Goal: Task Accomplishment & Management: Manage account settings

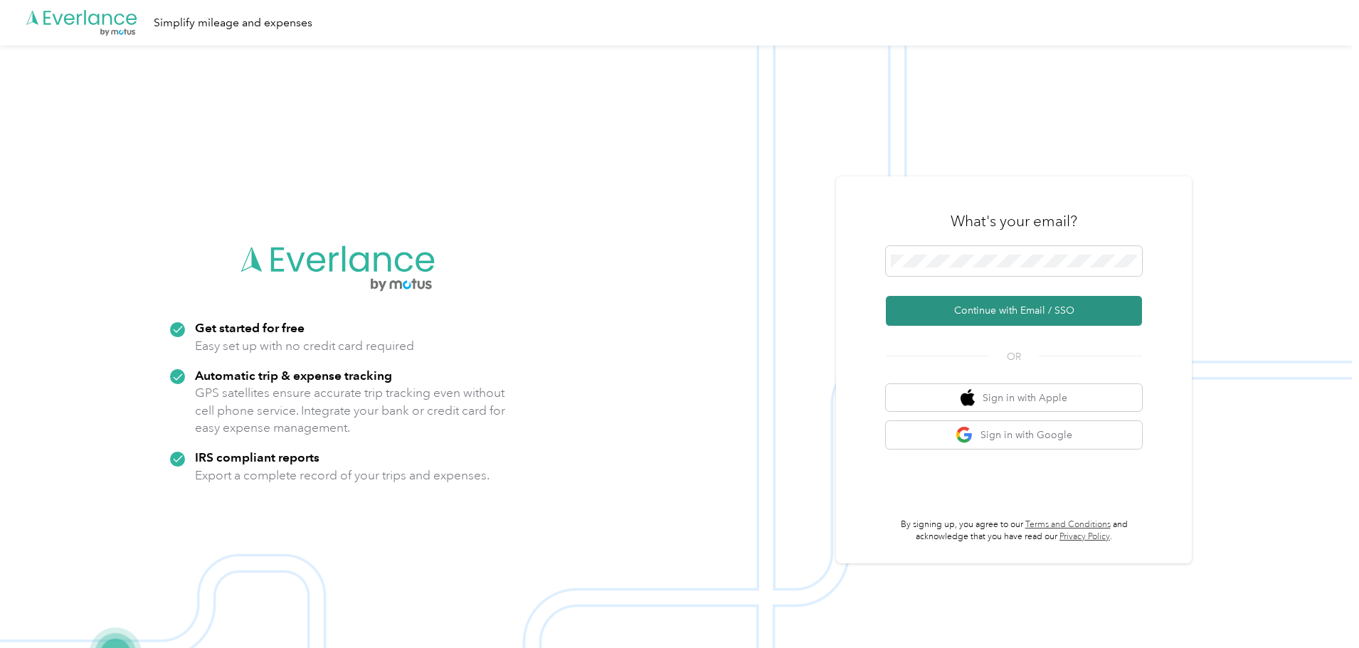
click at [1016, 315] on button "Continue with Email / SSO" at bounding box center [1014, 311] width 256 height 30
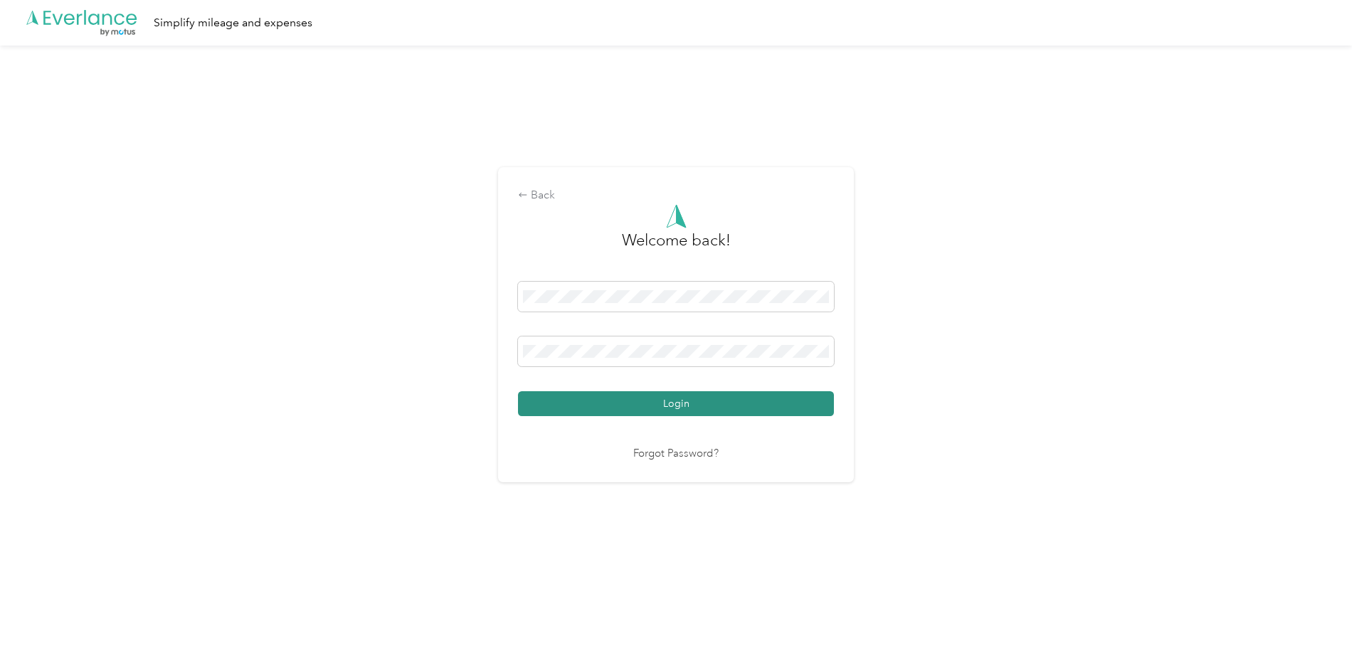
click at [609, 411] on button "Login" at bounding box center [676, 403] width 316 height 25
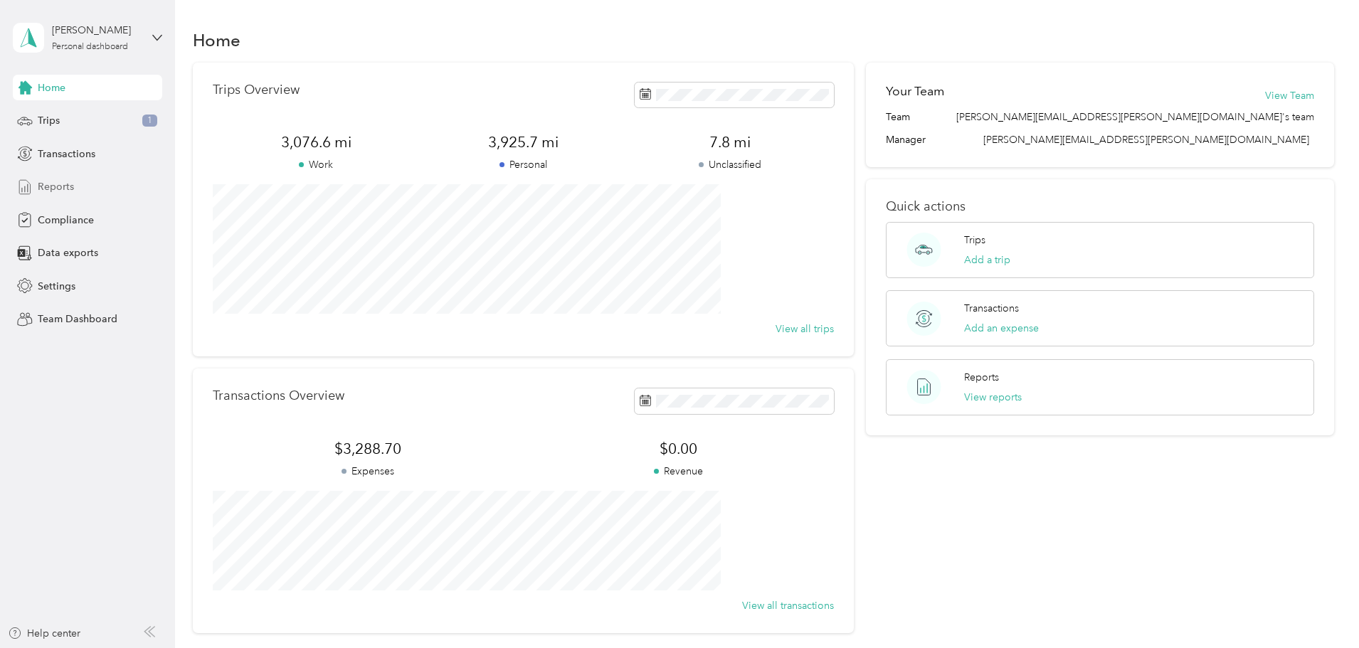
click at [76, 186] on div "Reports" at bounding box center [87, 187] width 149 height 26
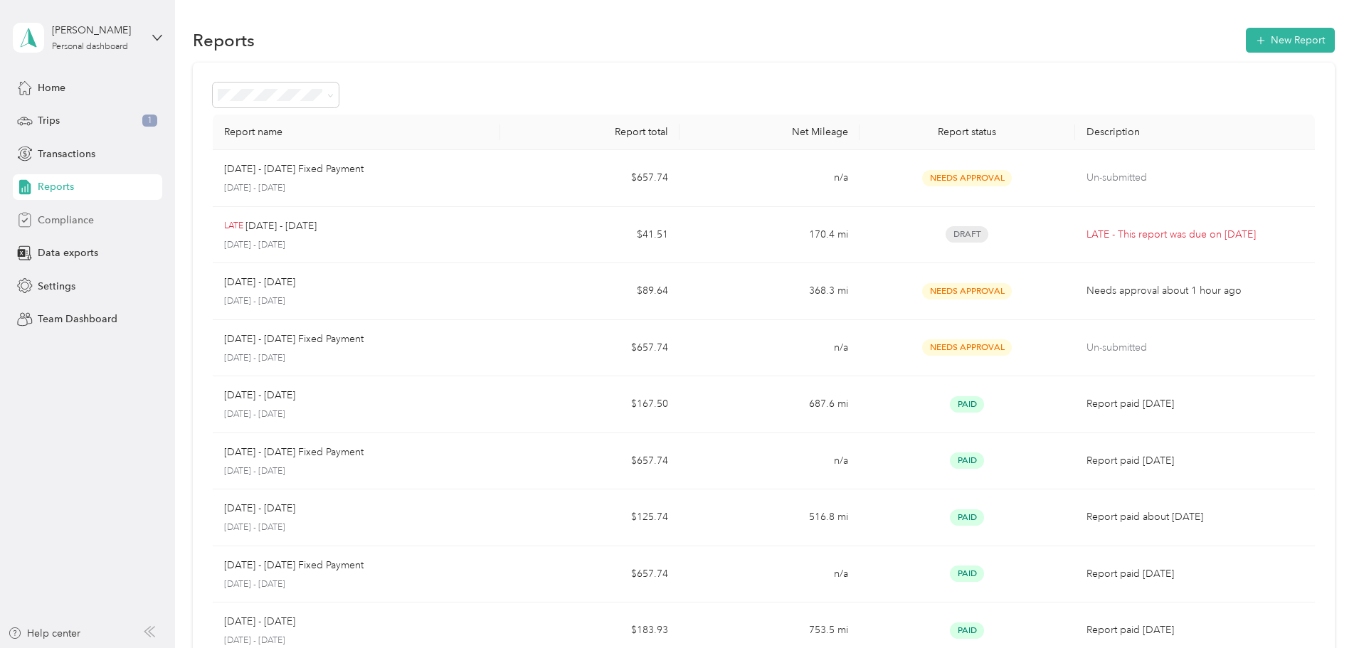
click at [87, 216] on span "Compliance" at bounding box center [66, 220] width 56 height 15
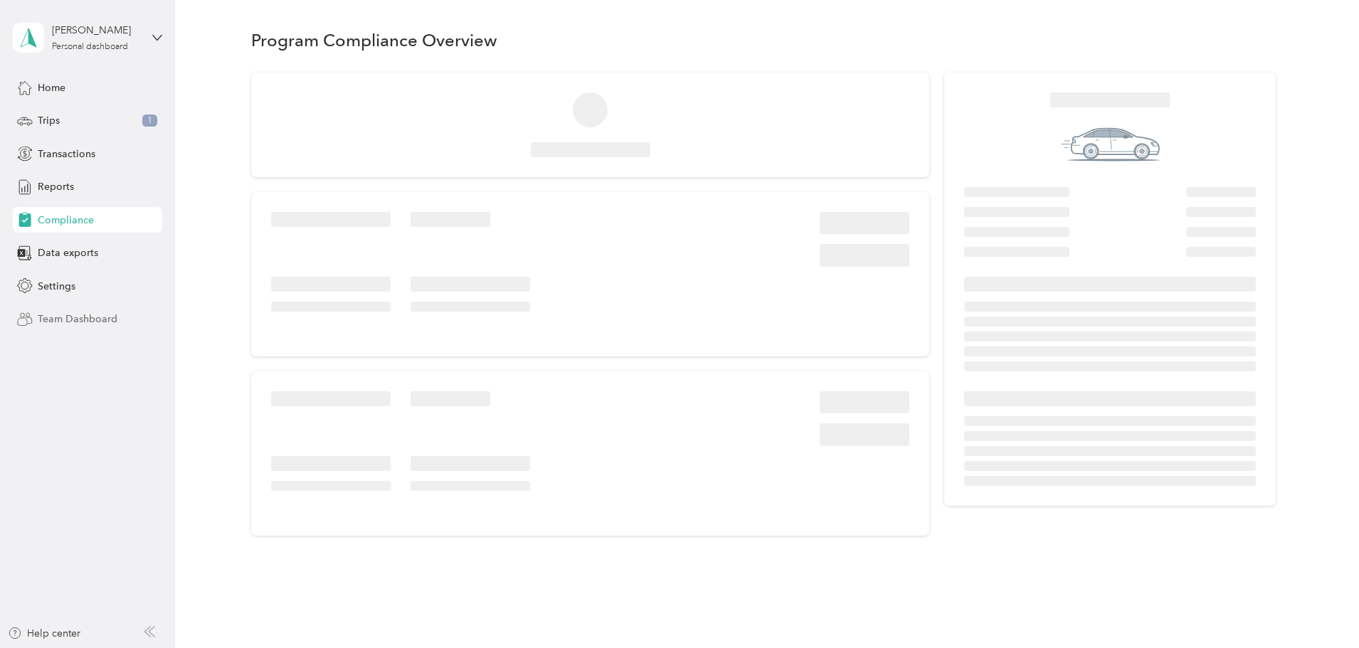
click at [70, 310] on div "Team Dashboard" at bounding box center [87, 320] width 149 height 26
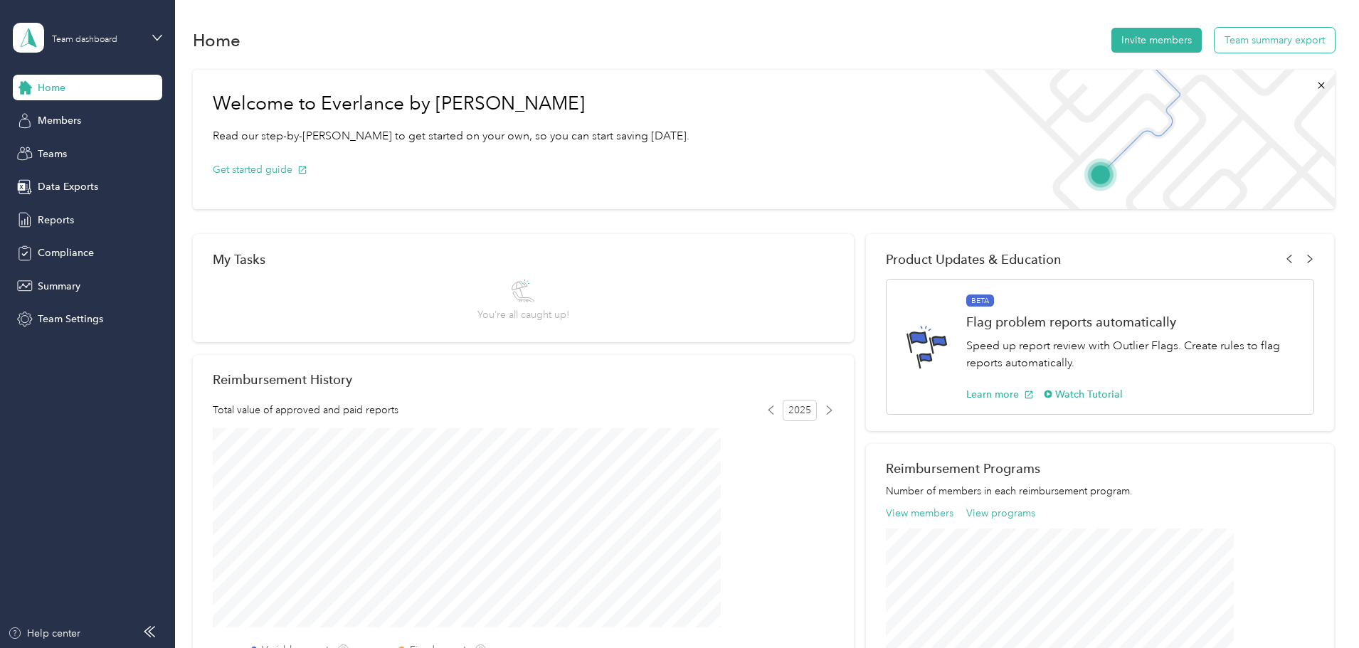
click at [1215, 47] on button "Team summary export" at bounding box center [1275, 40] width 120 height 25
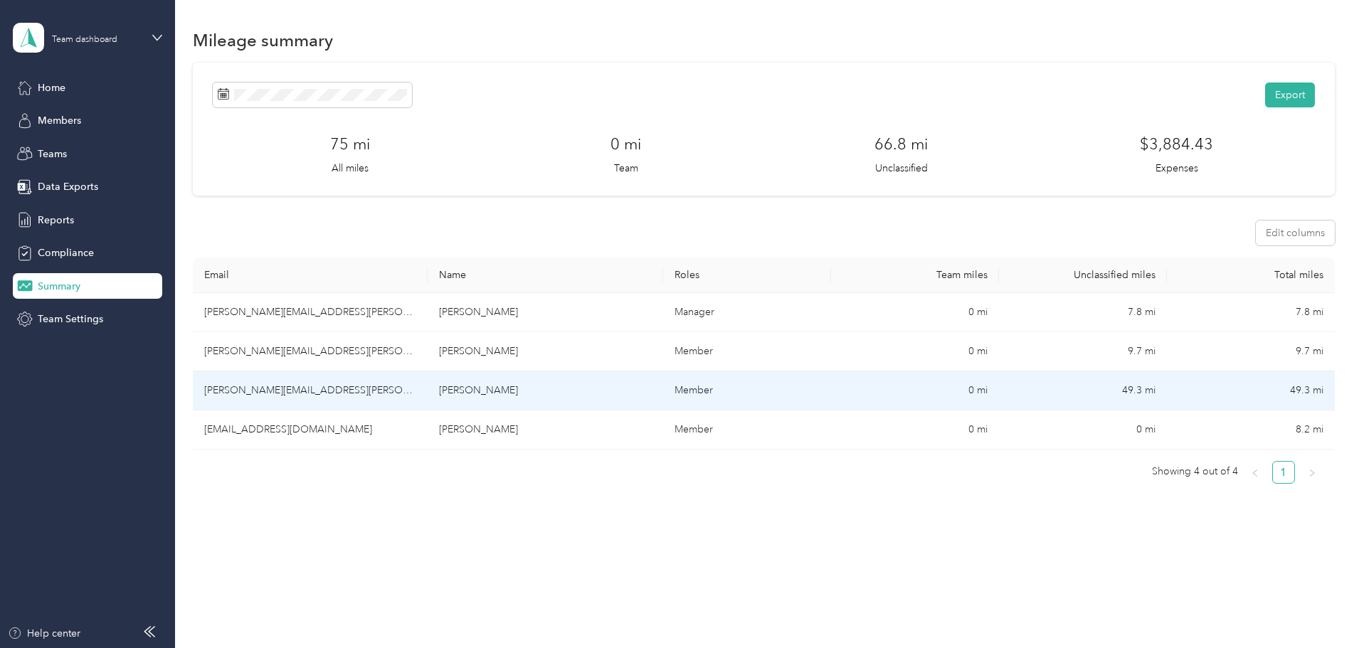
click at [627, 394] on td "[PERSON_NAME]" at bounding box center [545, 391] width 235 height 39
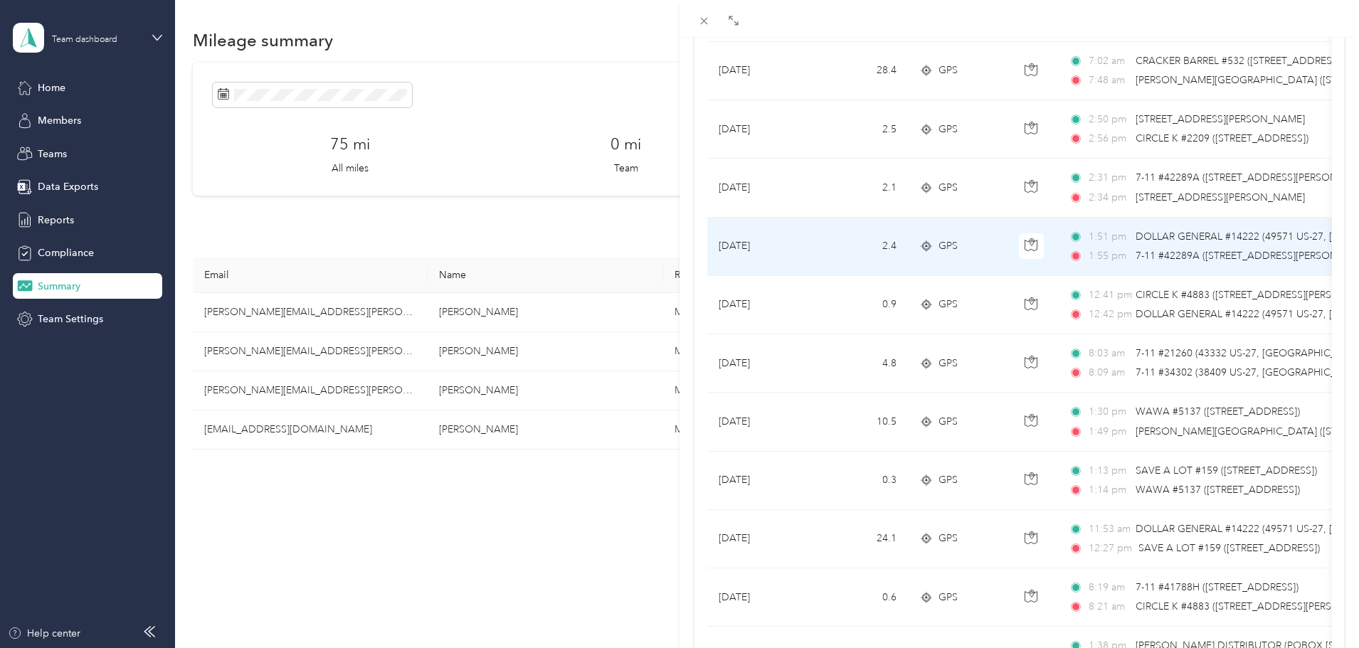
scroll to position [854, 0]
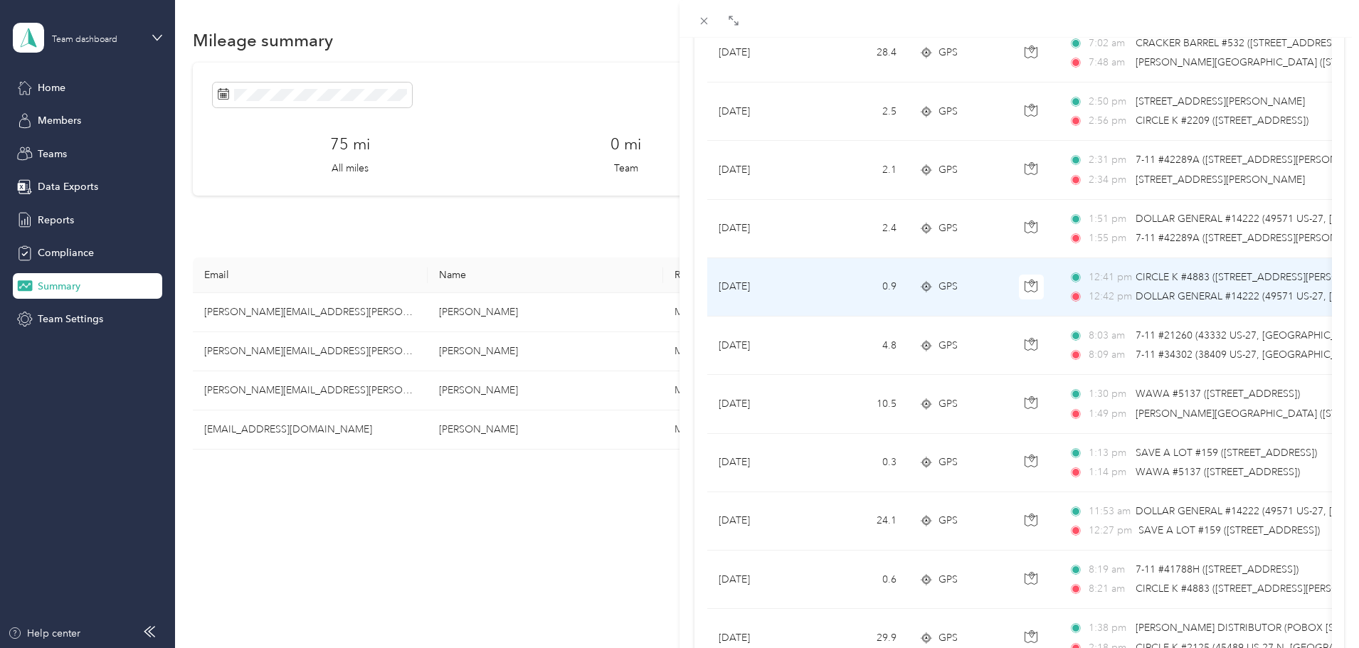
click at [1152, 290] on span "DOLLAR GENERAL #14222 (49571 US-27, [GEOGRAPHIC_DATA], [GEOGRAPHIC_DATA])" at bounding box center [1339, 296] width 407 height 12
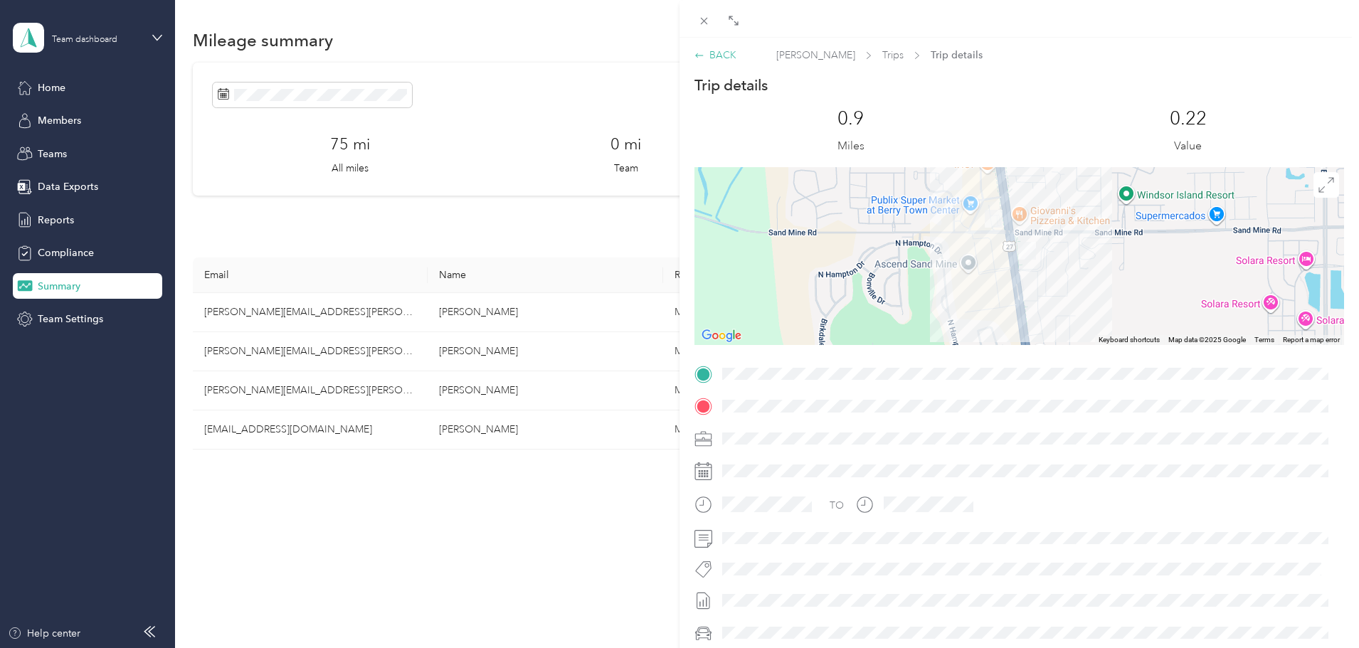
click at [719, 56] on div "BACK" at bounding box center [716, 55] width 42 height 15
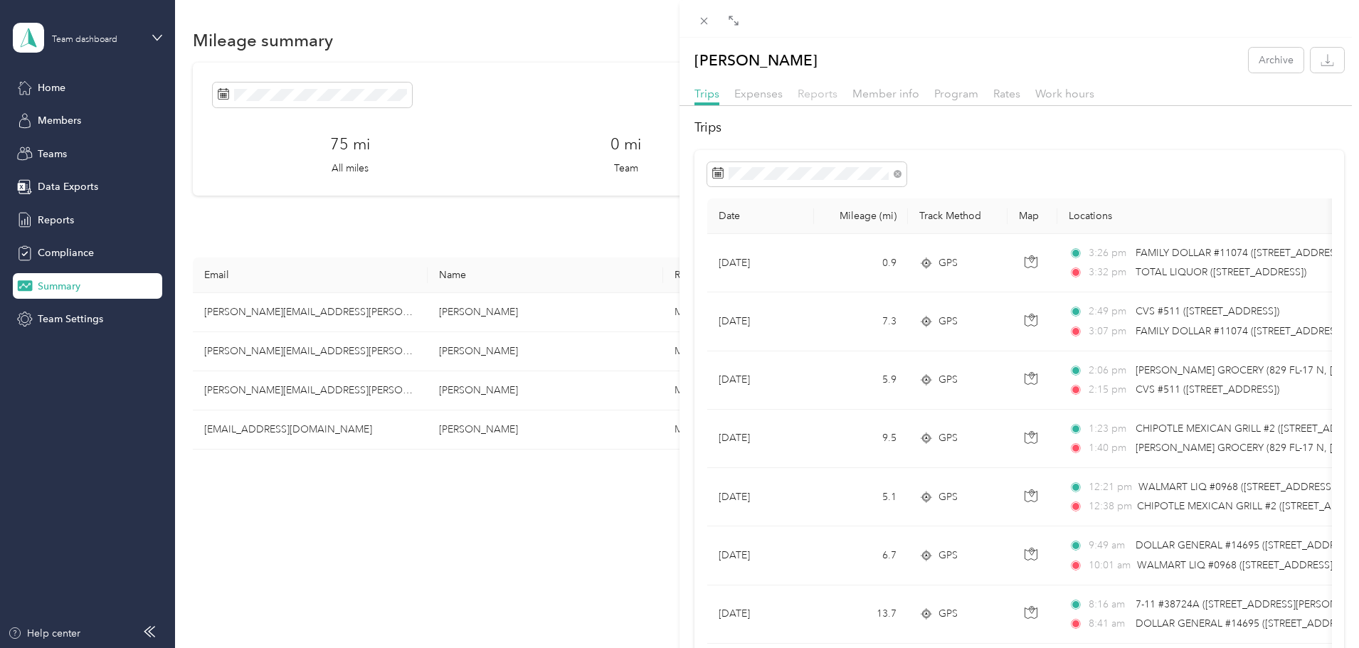
click at [811, 100] on span "Reports" at bounding box center [818, 94] width 40 height 14
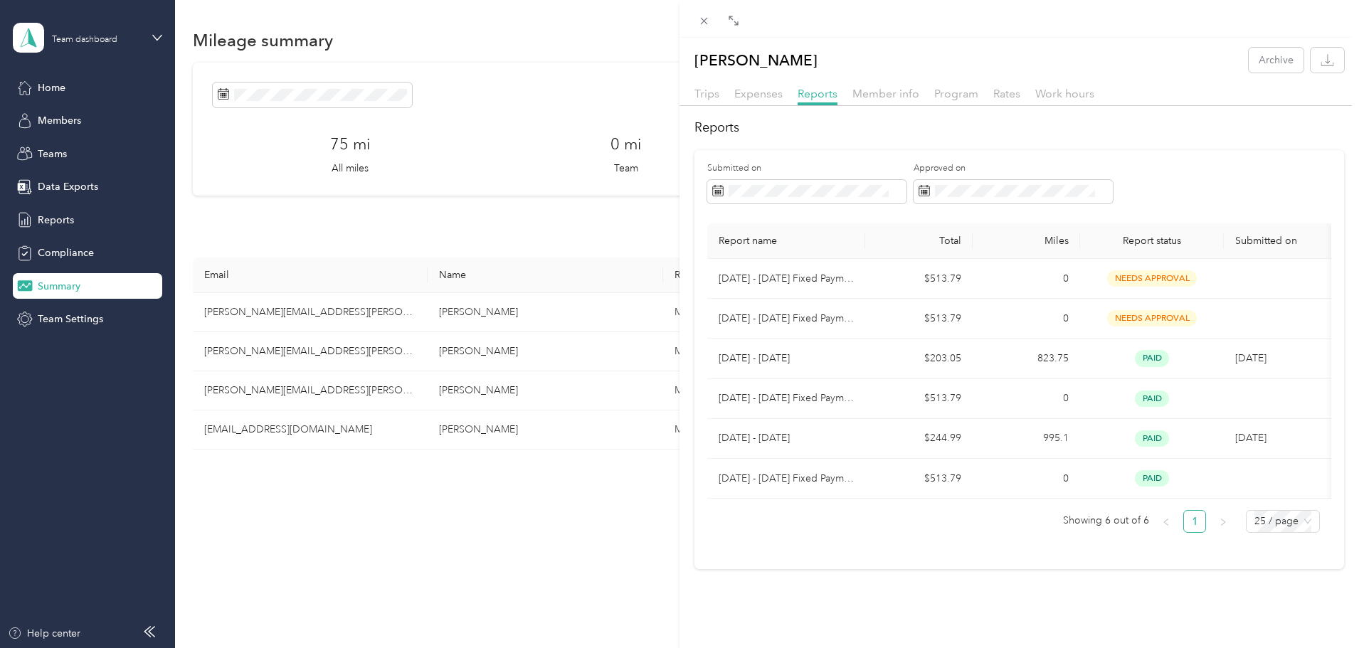
click at [386, 346] on div "[PERSON_NAME] Archive Trips Expenses Reports Member info Program Rates Work hou…" at bounding box center [679, 324] width 1359 height 648
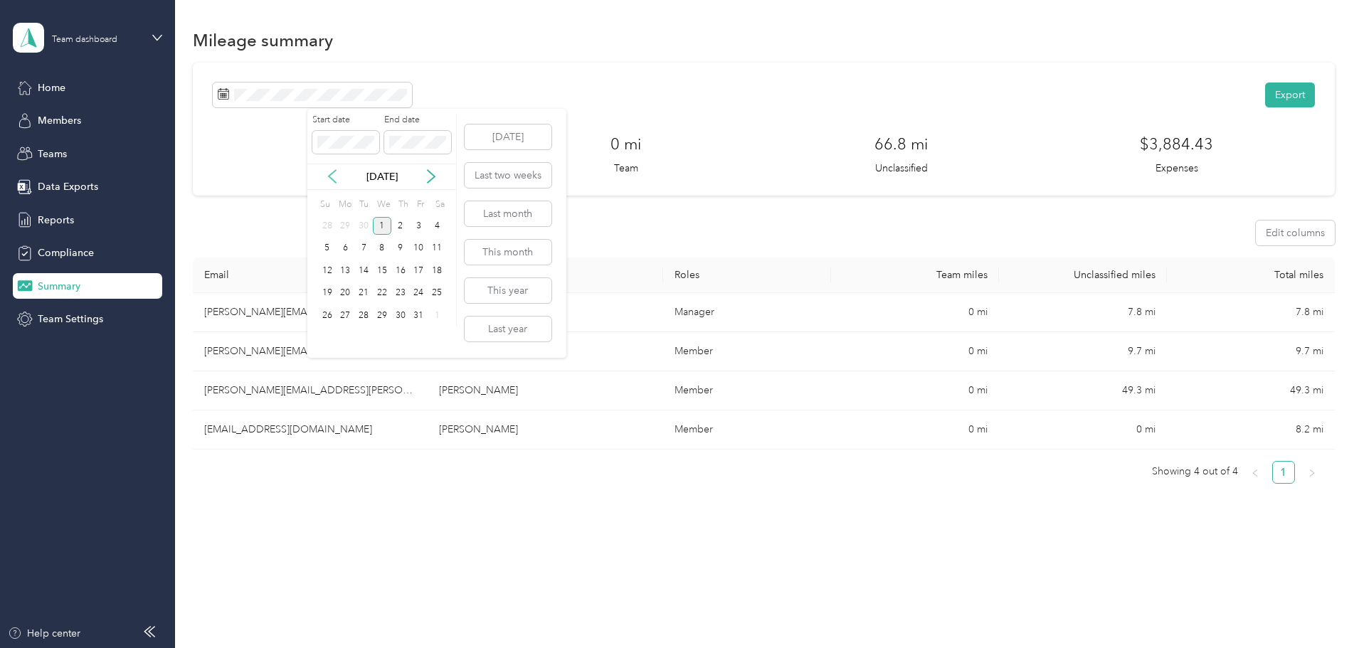
click at [330, 177] on icon at bounding box center [332, 177] width 7 height 13
click at [349, 226] on div "1" at bounding box center [346, 226] width 19 height 18
click at [618, 101] on div "Export" at bounding box center [764, 95] width 1103 height 25
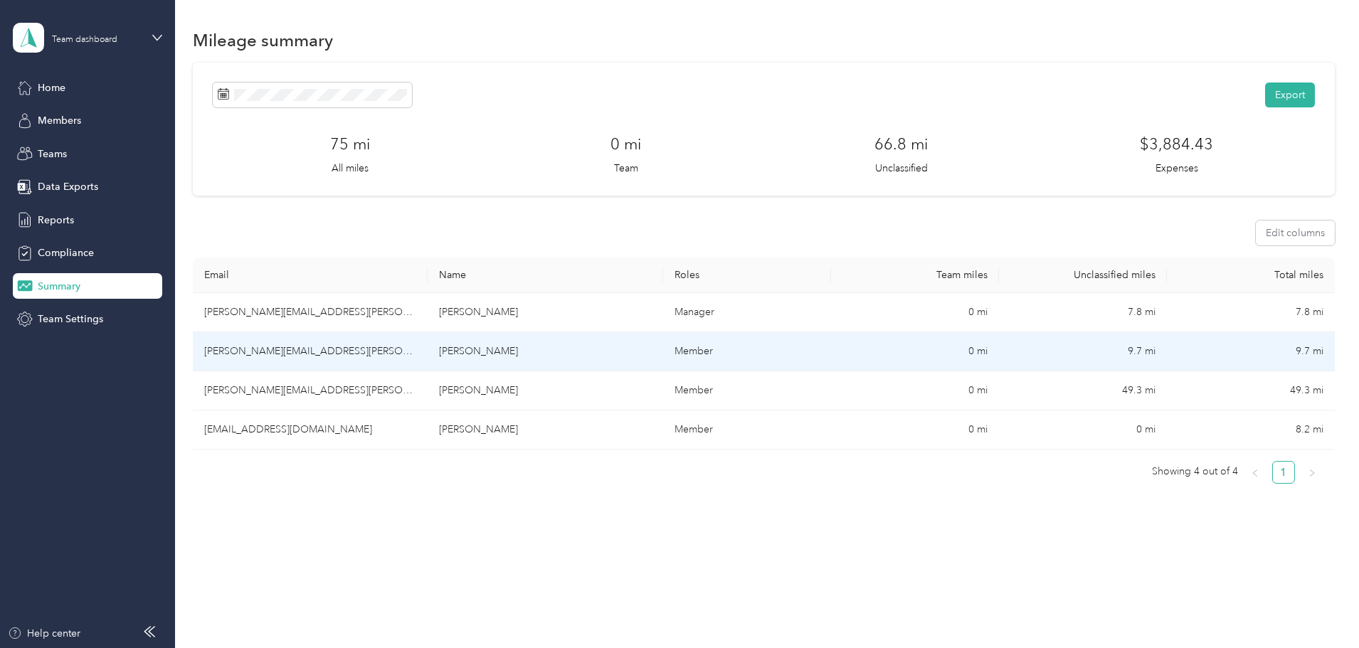
click at [419, 344] on td "[PERSON_NAME][EMAIL_ADDRESS][PERSON_NAME][DOMAIN_NAME]" at bounding box center [310, 351] width 235 height 39
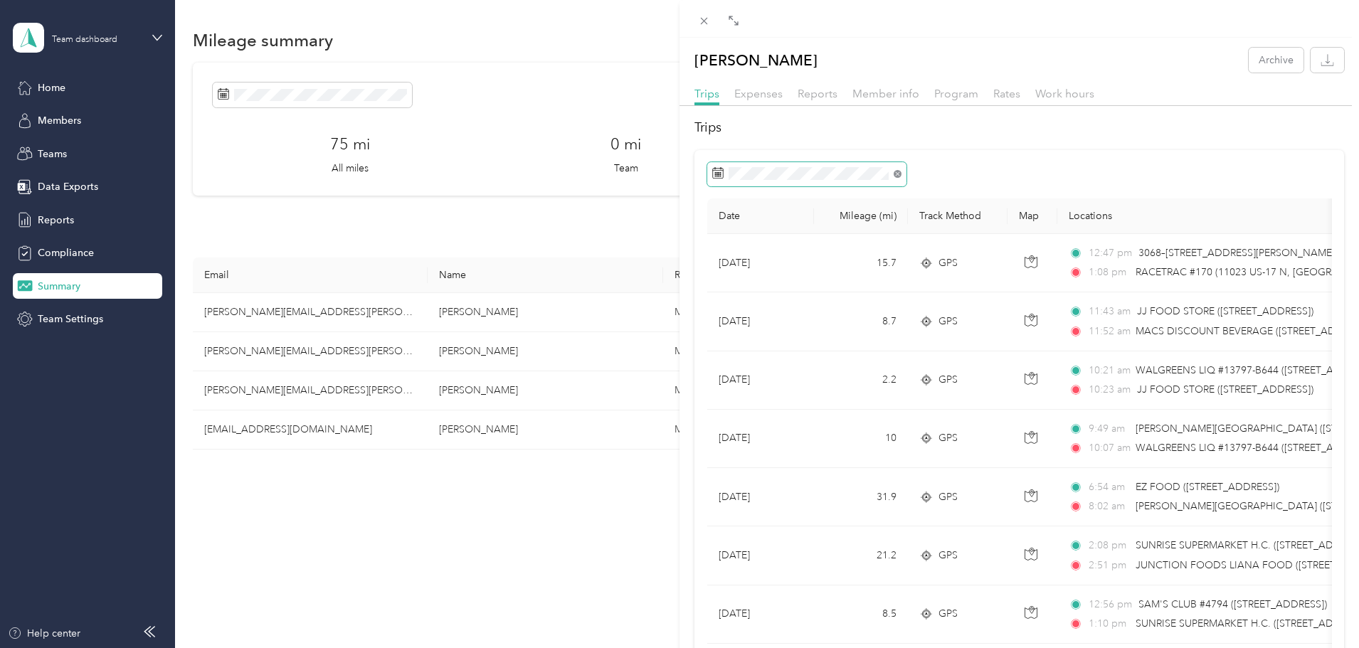
click at [898, 174] on icon at bounding box center [897, 174] width 4 height 4
click at [821, 98] on span "Reports" at bounding box center [818, 94] width 40 height 14
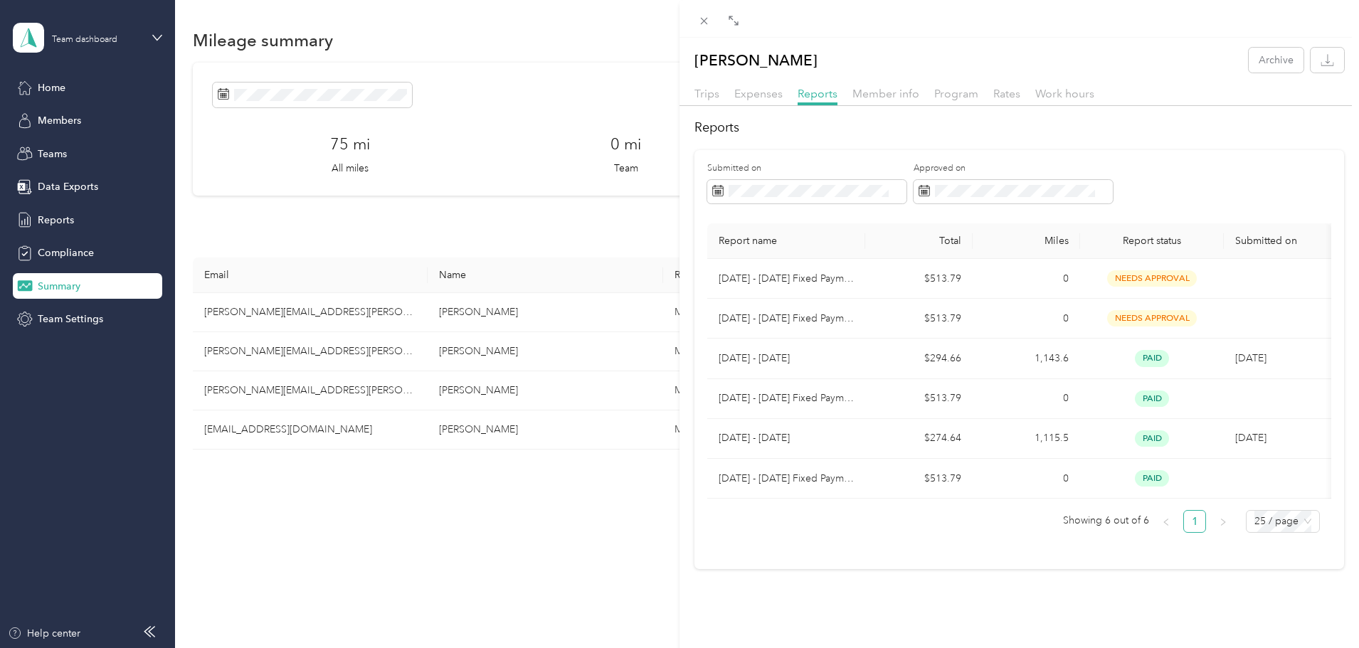
click at [62, 121] on div "[PERSON_NAME] Archive Trips Expenses Reports Member info Program Rates Work hou…" at bounding box center [679, 324] width 1359 height 648
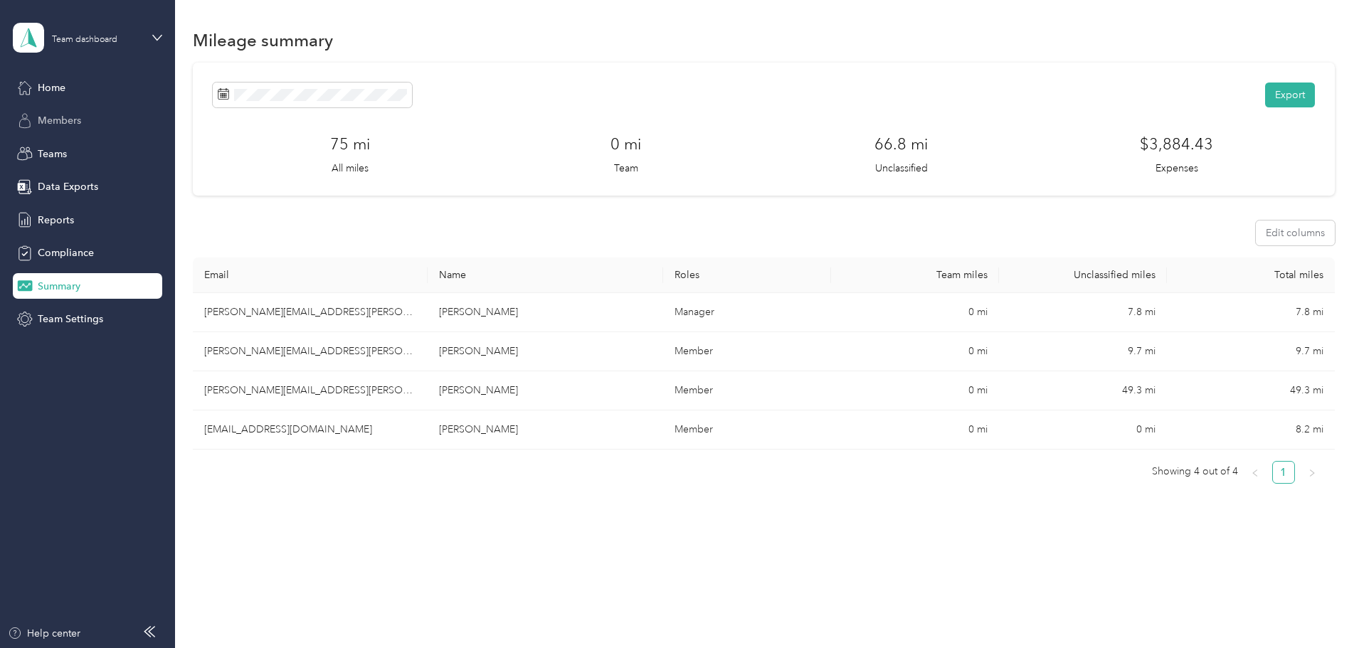
click at [63, 120] on span "Members" at bounding box center [59, 120] width 43 height 15
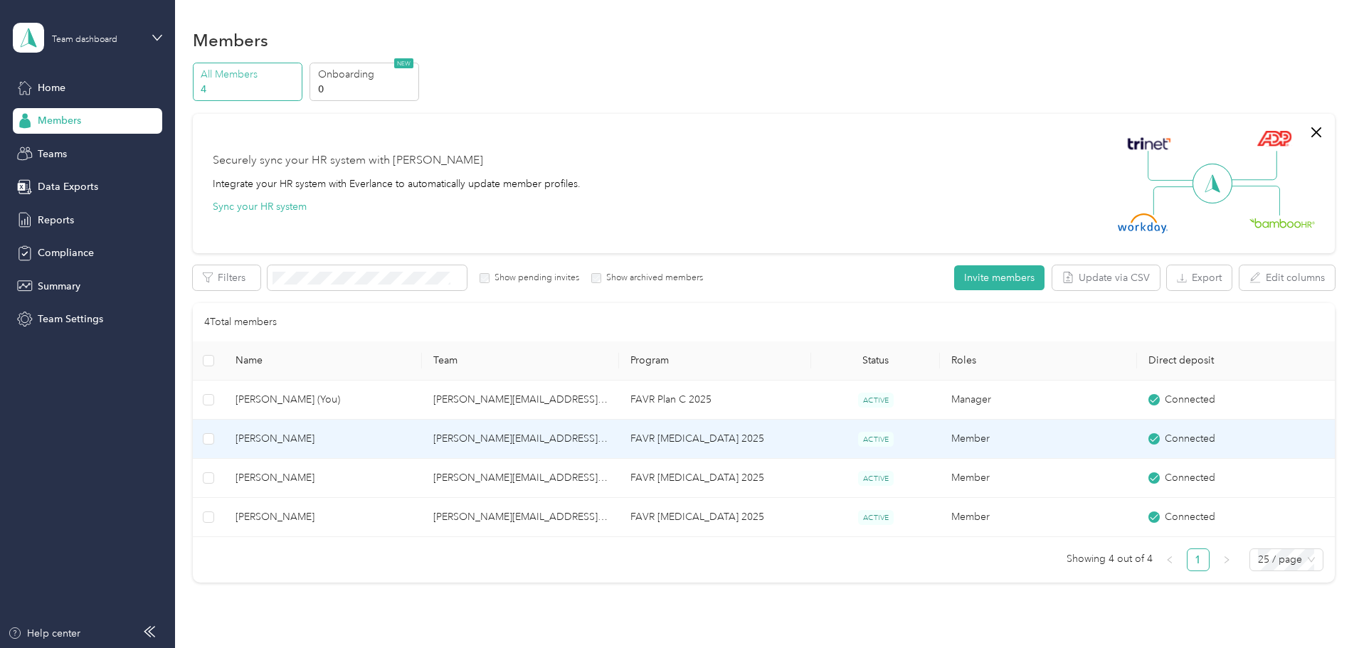
click at [410, 441] on span "[PERSON_NAME]" at bounding box center [323, 439] width 174 height 16
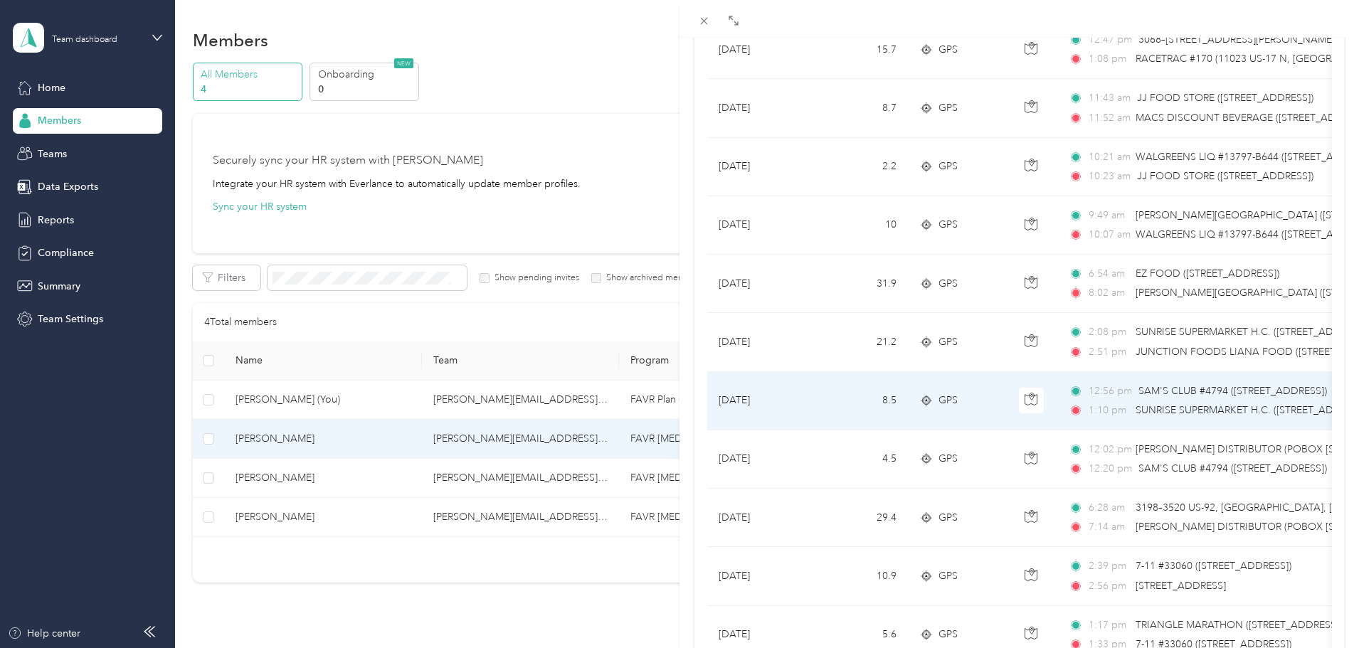
scroll to position [285, 0]
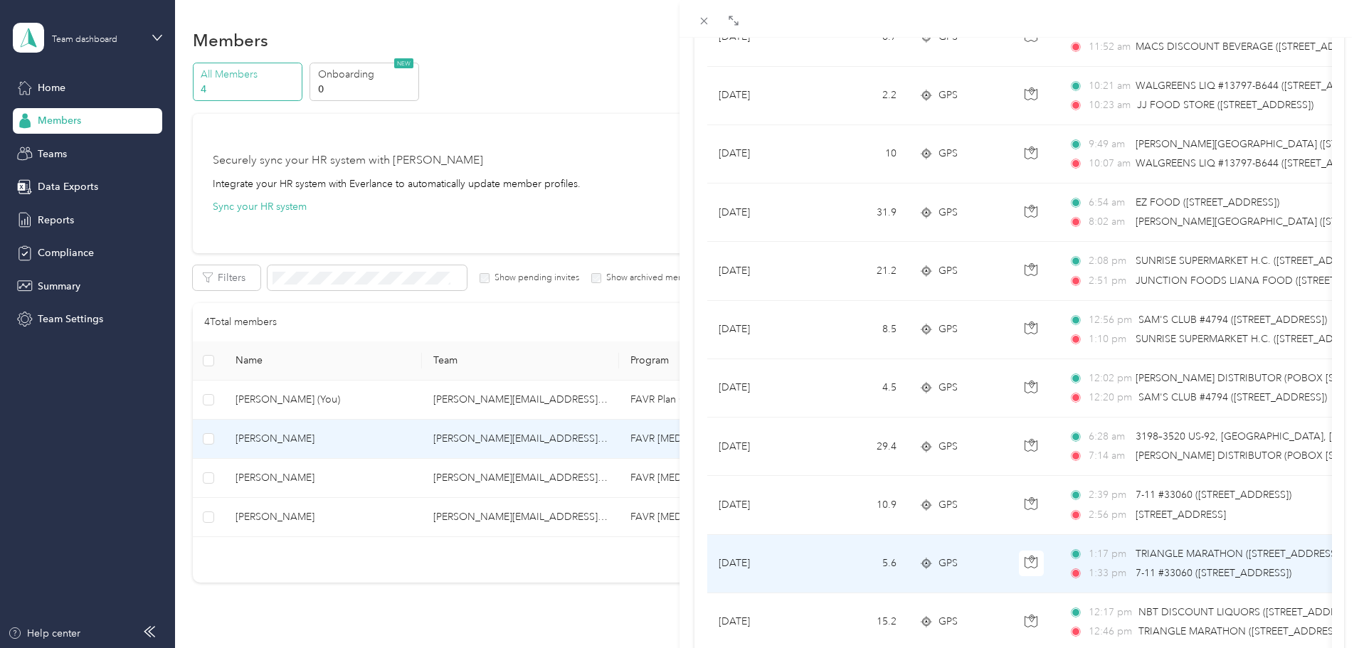
click at [860, 544] on td "5.6" at bounding box center [861, 564] width 94 height 58
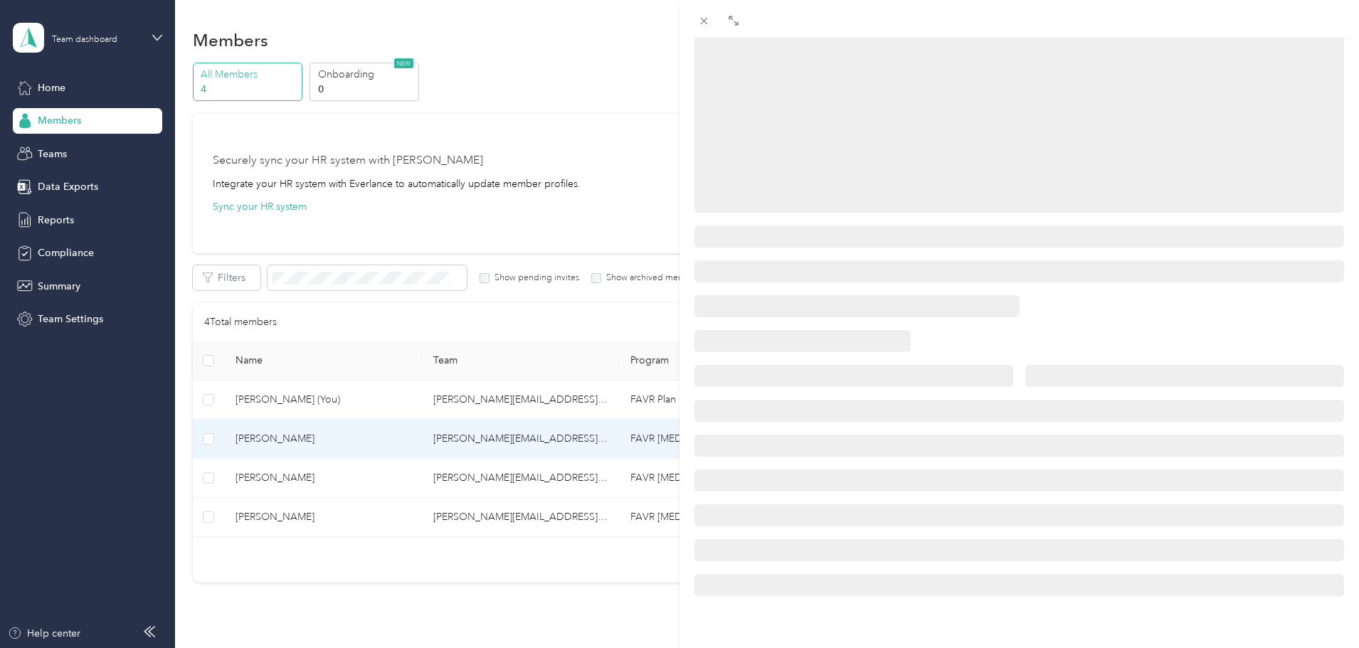
scroll to position [173, 0]
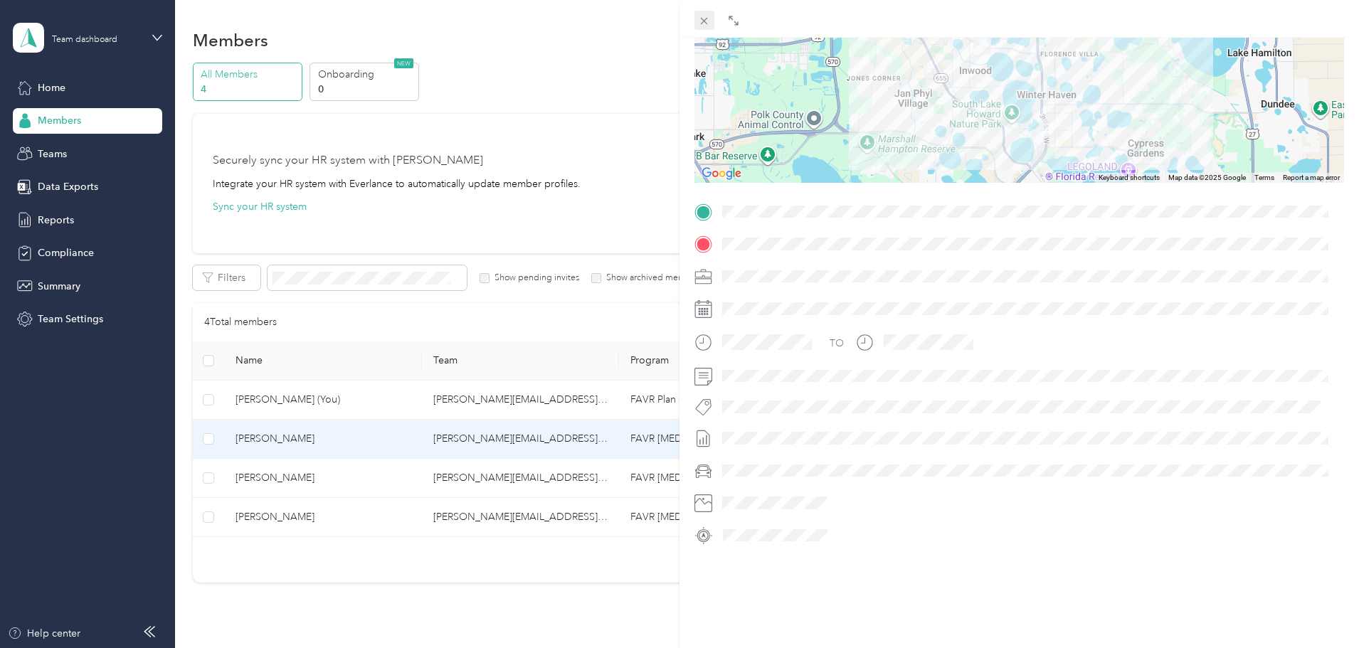
click at [708, 23] on icon at bounding box center [704, 21] width 12 height 12
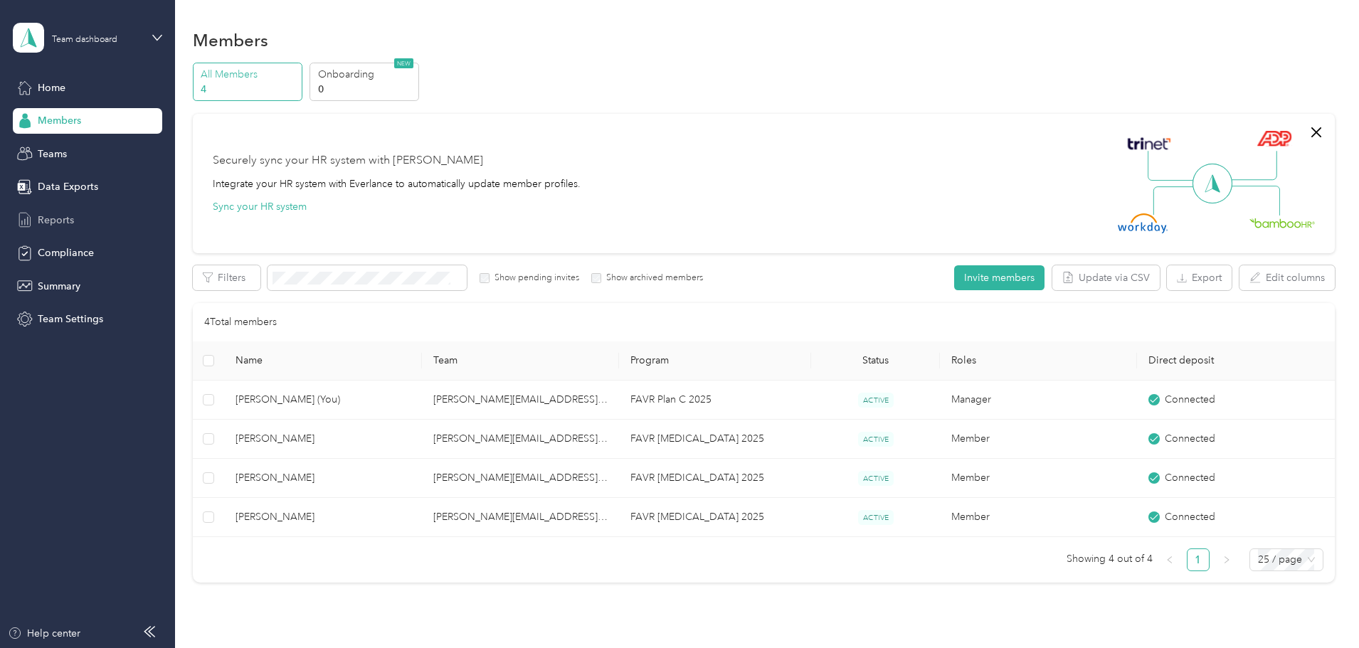
click at [60, 226] on span "Reports" at bounding box center [56, 220] width 36 height 15
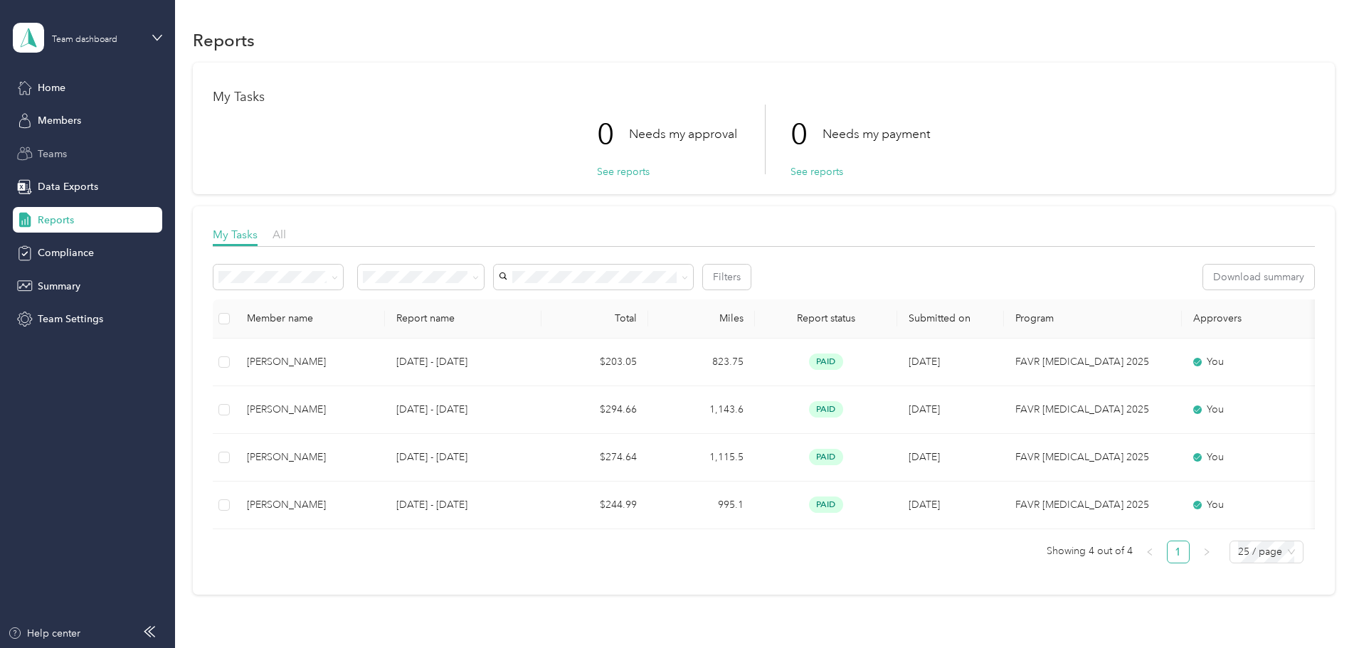
click at [63, 147] on span "Teams" at bounding box center [52, 154] width 29 height 15
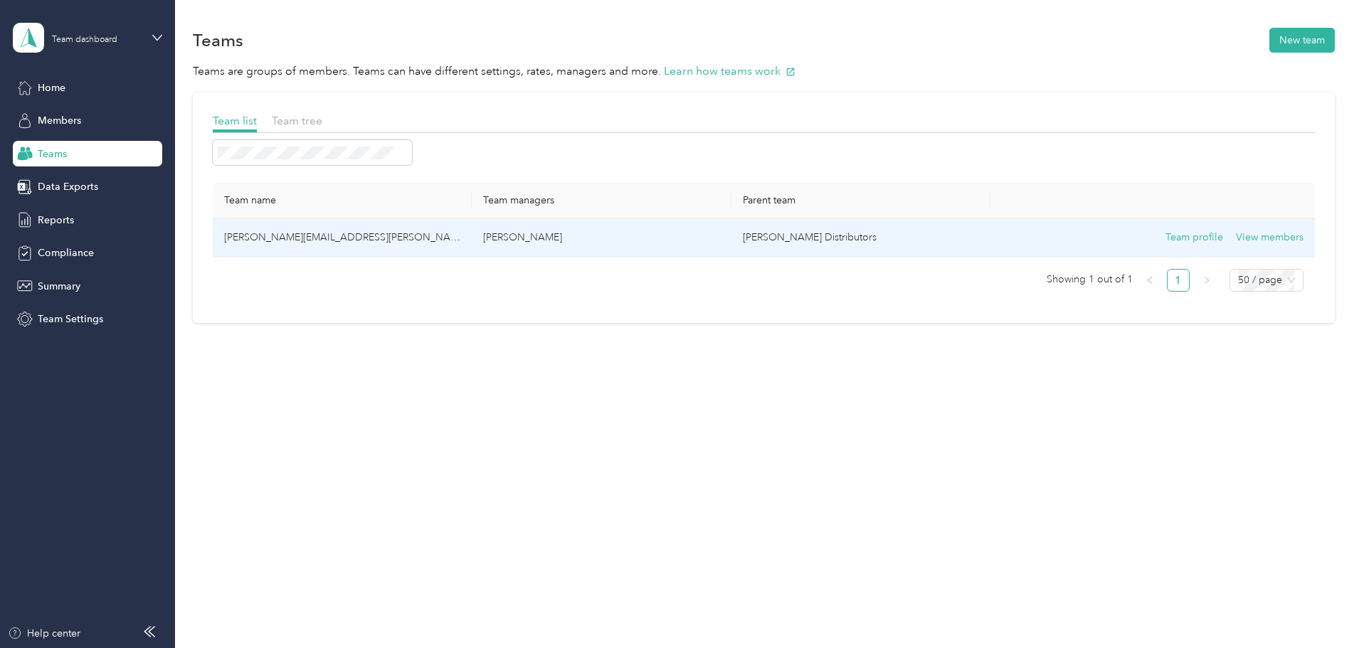
click at [665, 225] on td "[PERSON_NAME]" at bounding box center [601, 238] width 259 height 39
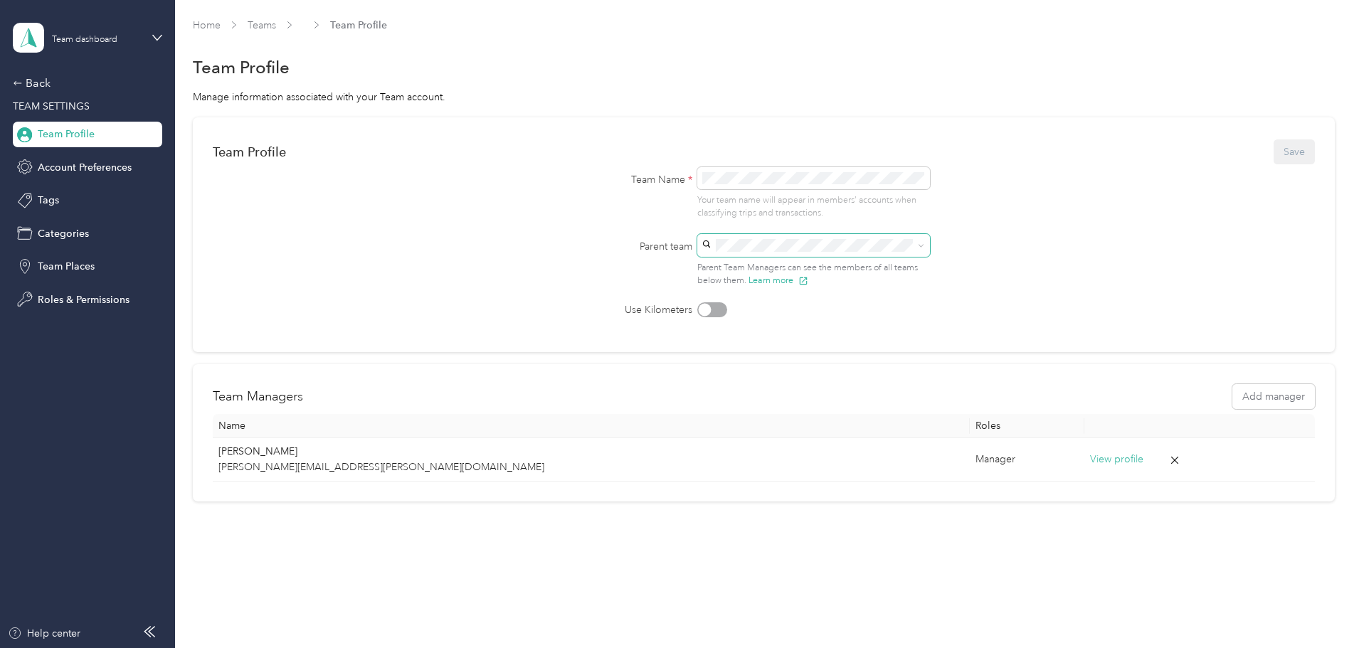
click at [922, 248] on icon at bounding box center [921, 246] width 6 height 6
click at [27, 82] on div "Back" at bounding box center [84, 83] width 142 height 17
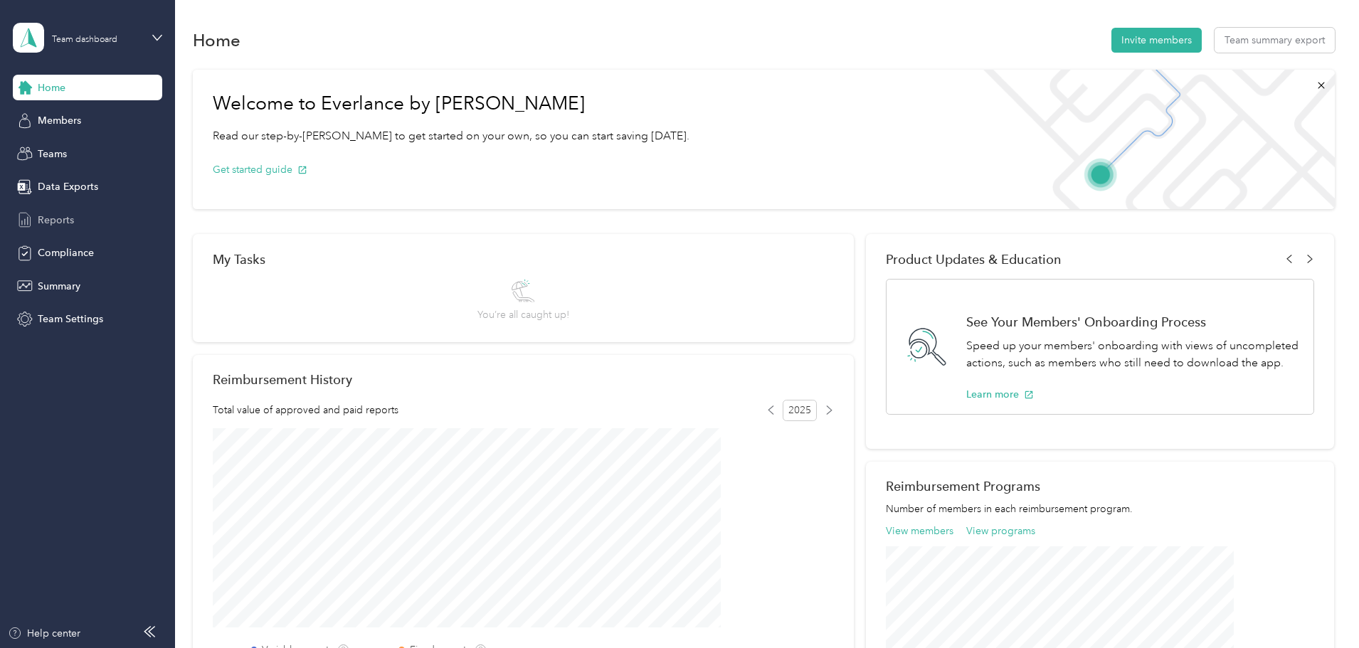
click at [55, 226] on span "Reports" at bounding box center [56, 220] width 36 height 15
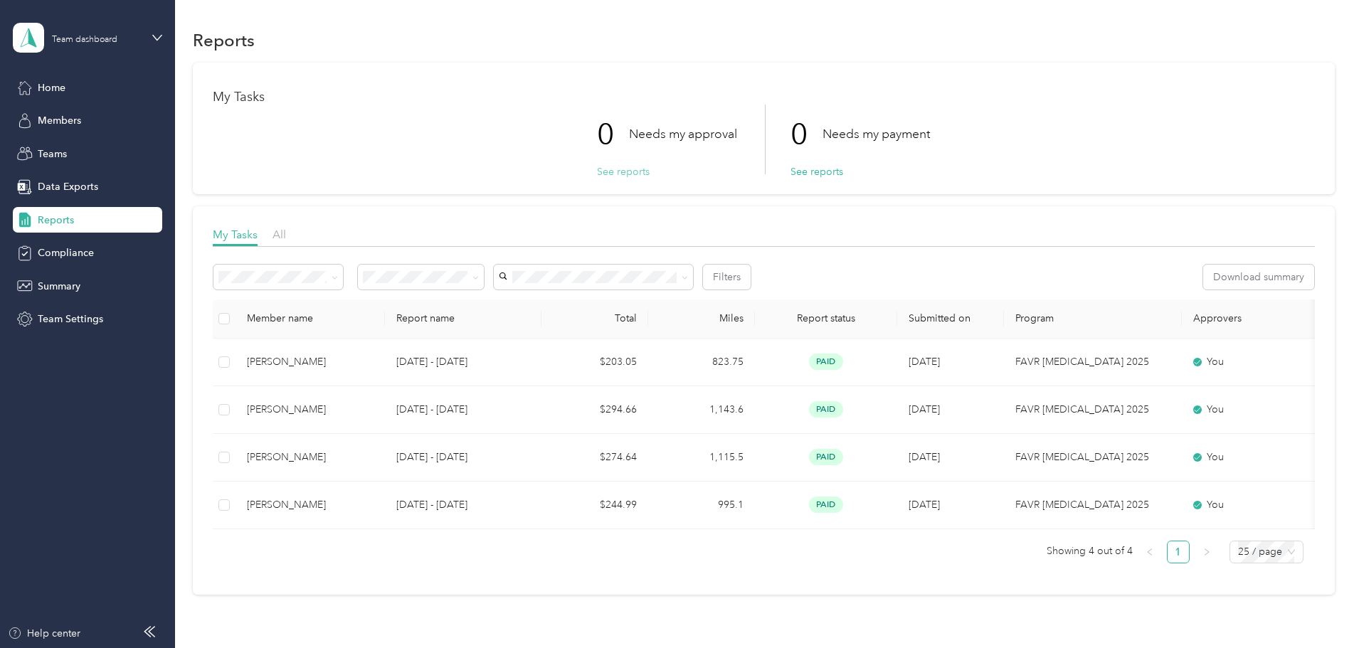
click at [606, 174] on button "See reports" at bounding box center [623, 171] width 53 height 15
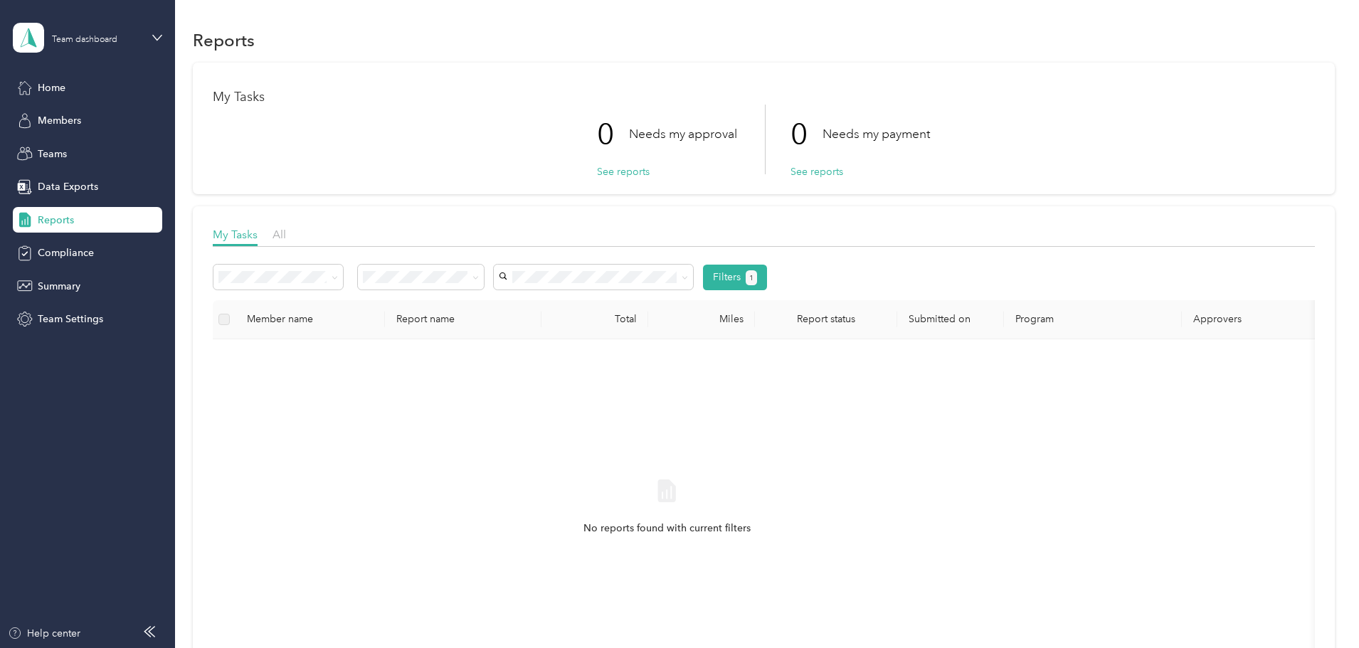
click at [609, 161] on p "0" at bounding box center [613, 135] width 32 height 60
click at [66, 79] on div "Home" at bounding box center [87, 88] width 149 height 26
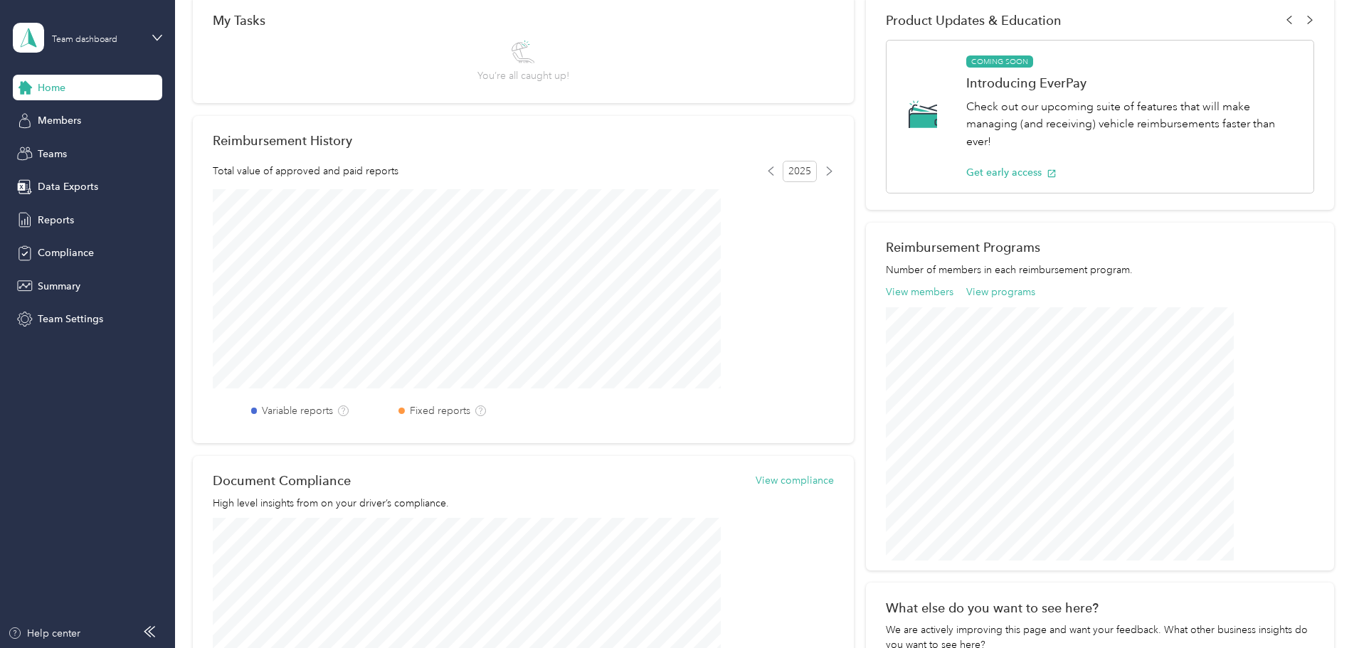
scroll to position [214, 0]
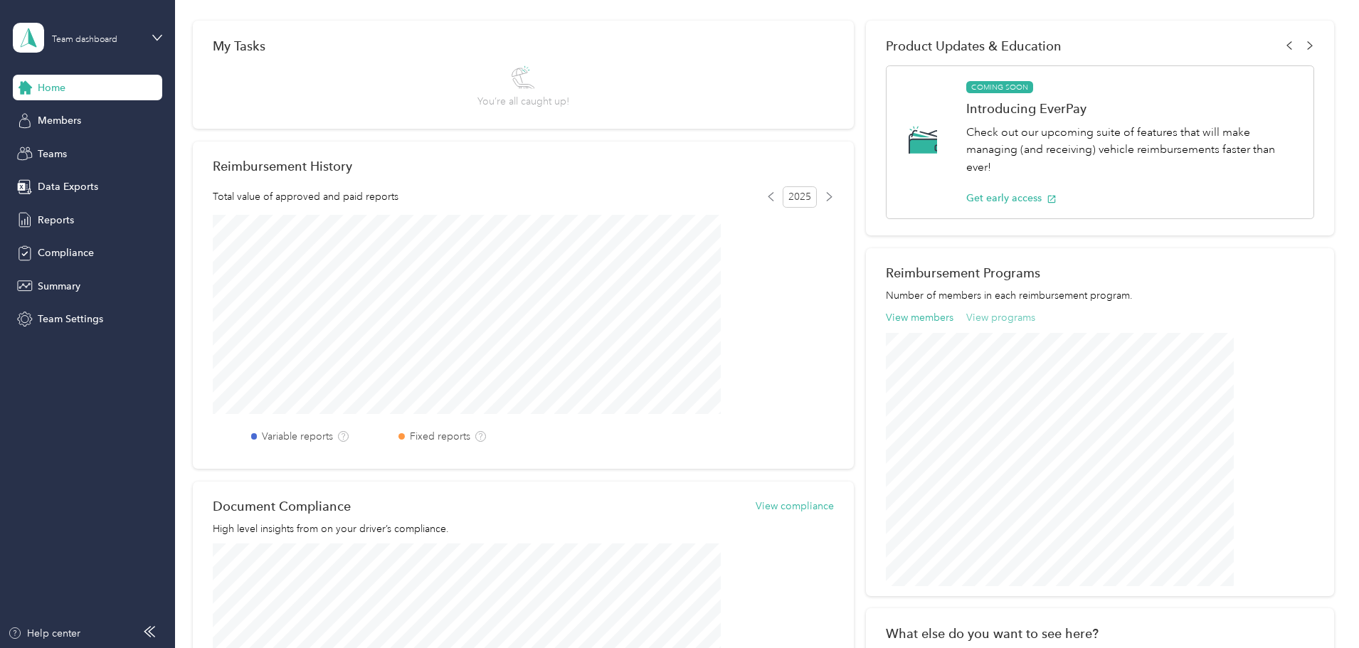
click at [967, 320] on button "View programs" at bounding box center [1001, 317] width 69 height 15
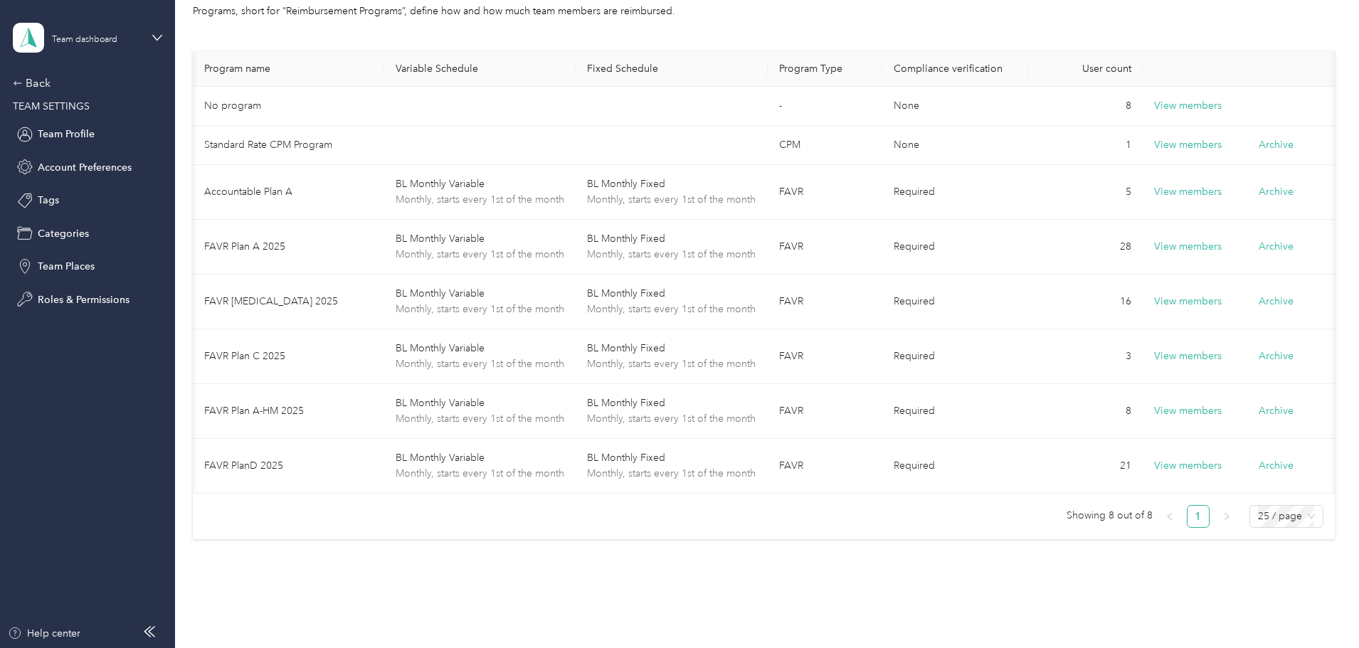
scroll to position [0, 112]
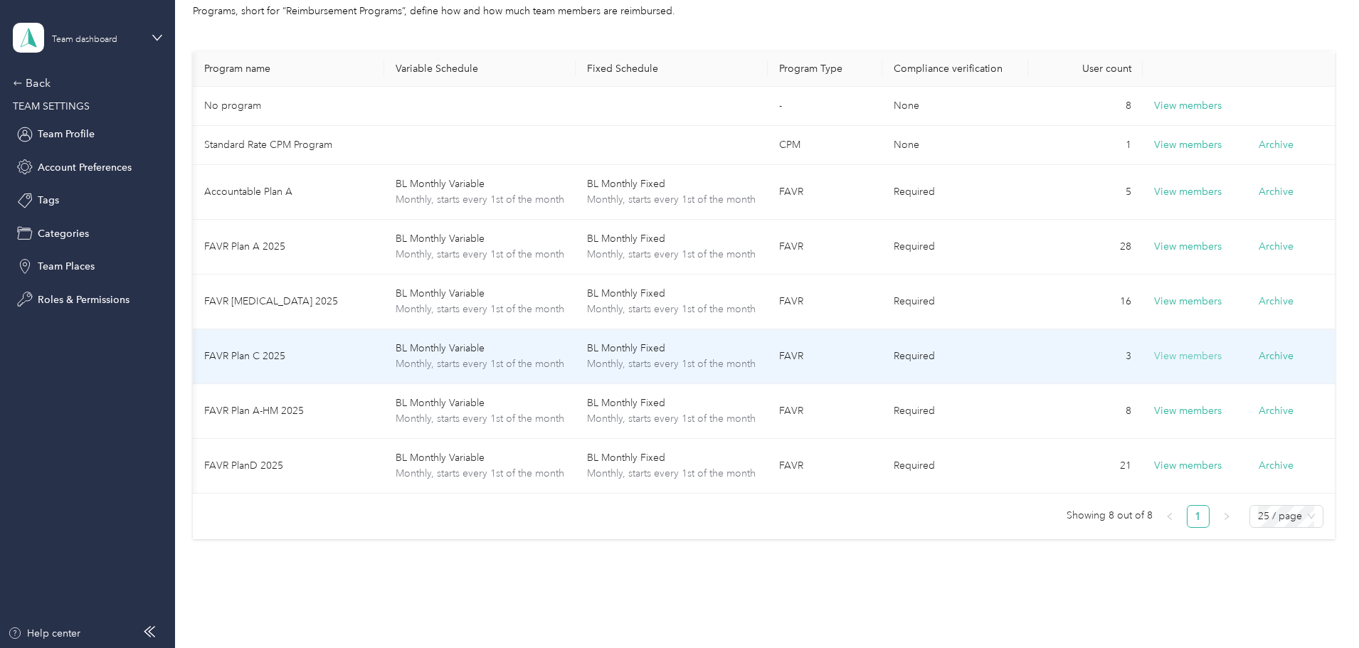
click at [1154, 364] on button "View members" at bounding box center [1188, 357] width 68 height 16
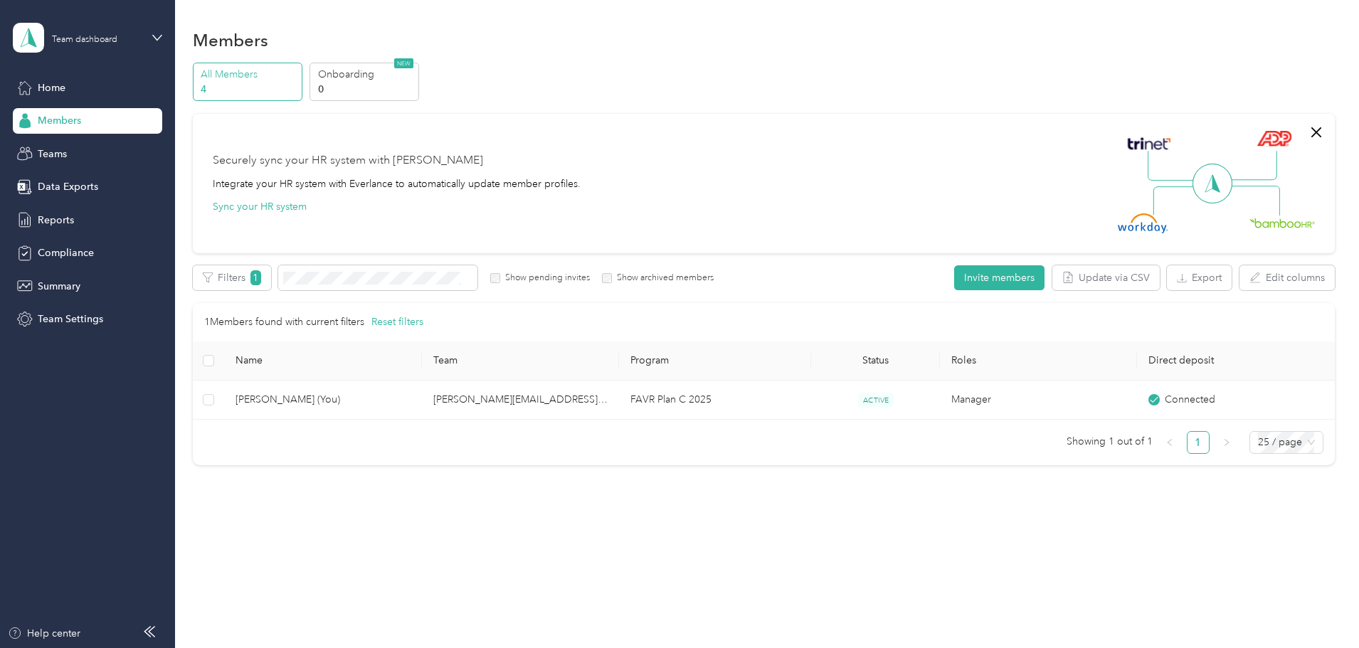
click at [298, 73] on p "All Members" at bounding box center [249, 74] width 97 height 15
click at [55, 87] on span "Home" at bounding box center [52, 87] width 28 height 15
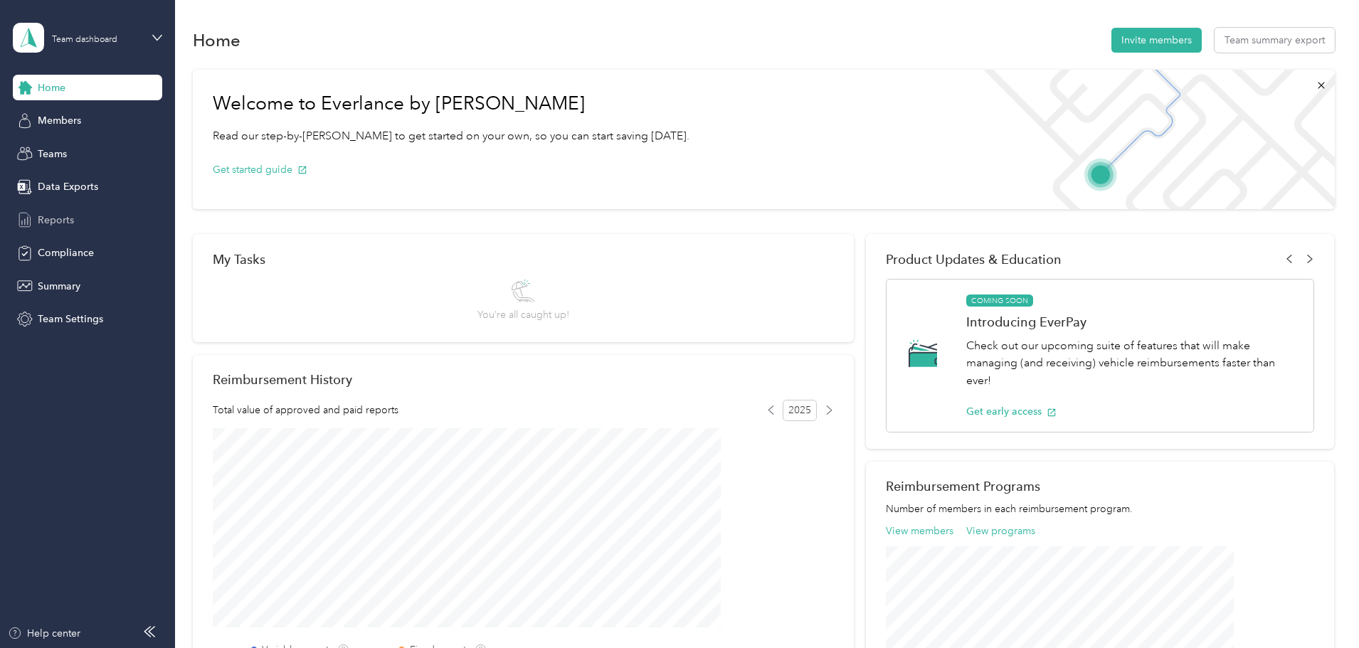
click at [65, 213] on span "Reports" at bounding box center [56, 220] width 36 height 15
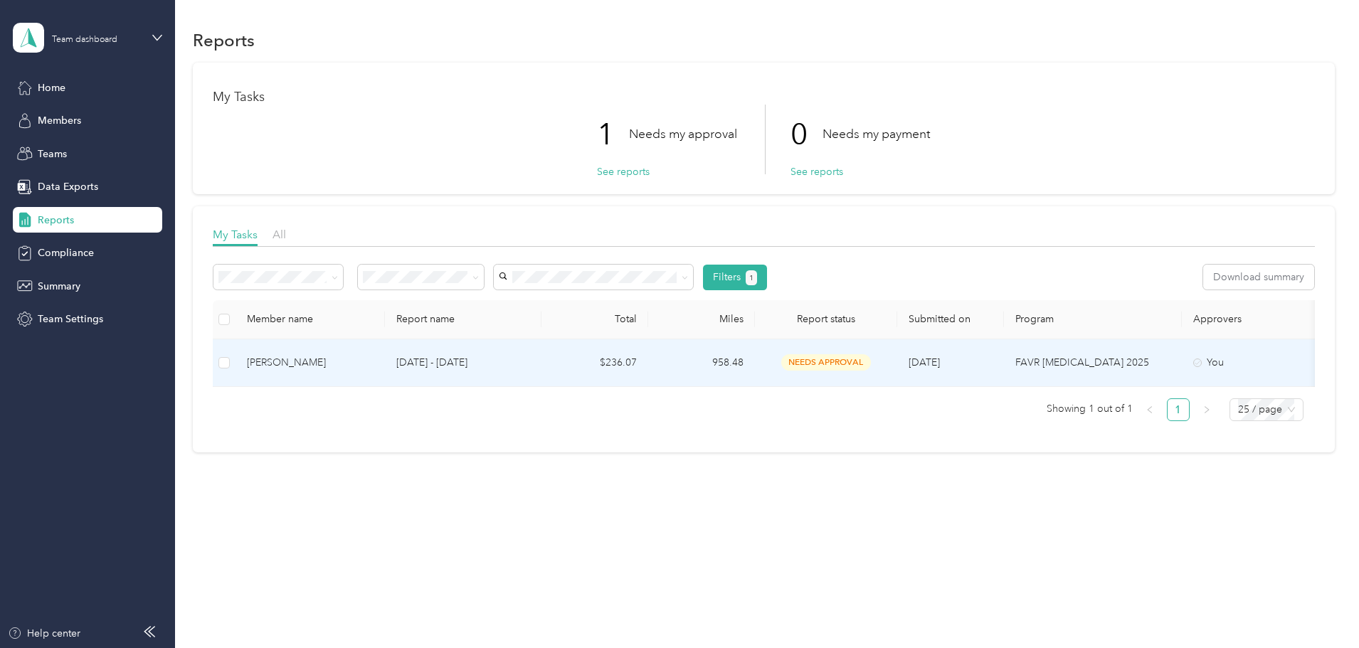
click at [374, 362] on div "[PERSON_NAME]" at bounding box center [310, 363] width 127 height 16
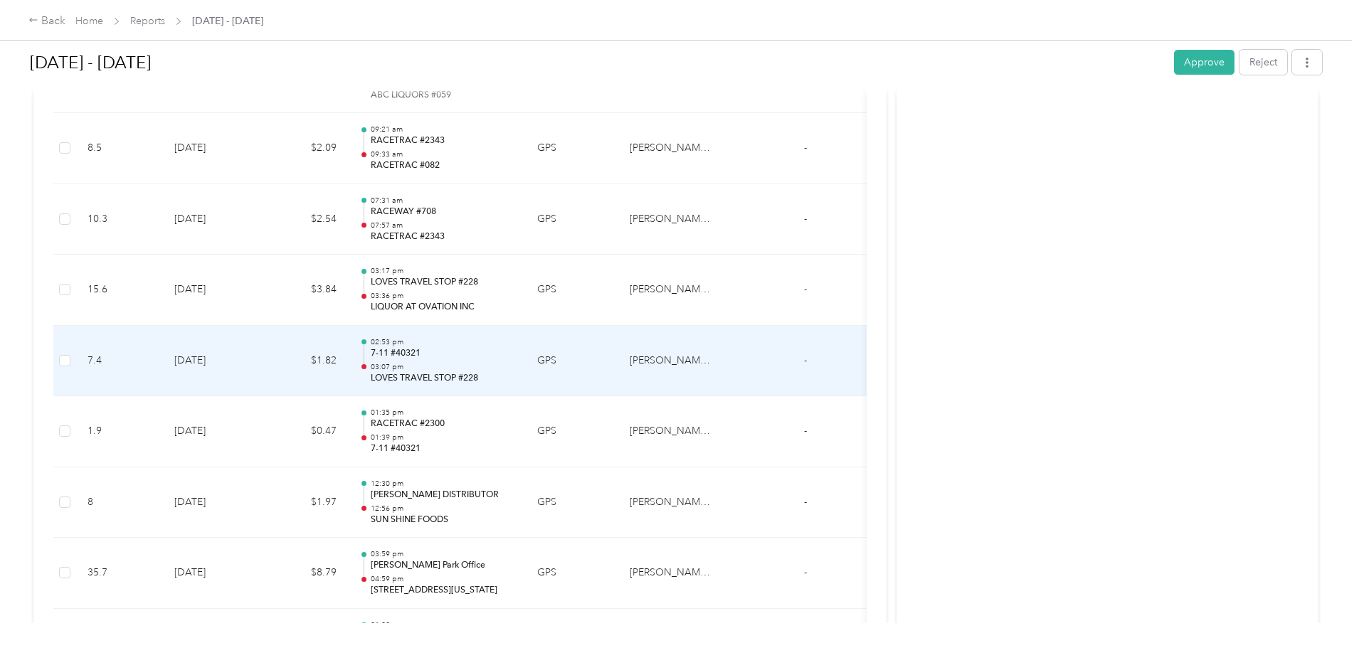
scroll to position [2562, 0]
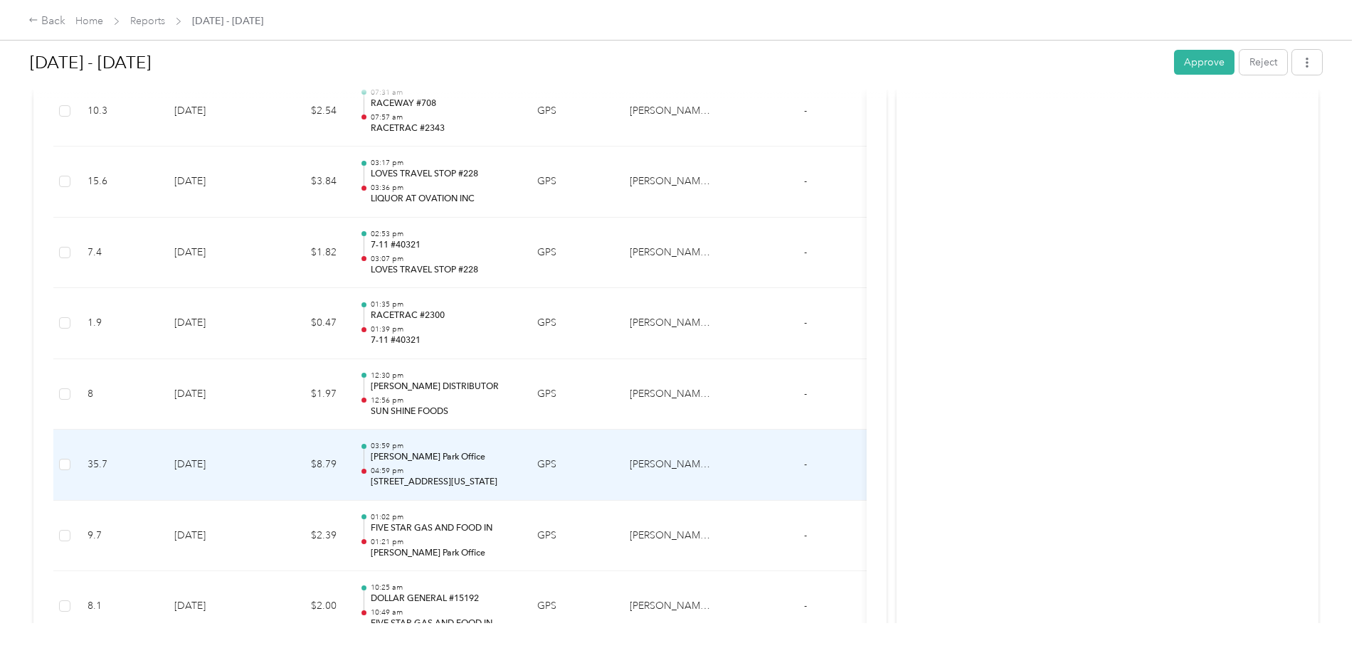
click at [515, 463] on p "[PERSON_NAME] Park Office" at bounding box center [443, 457] width 144 height 13
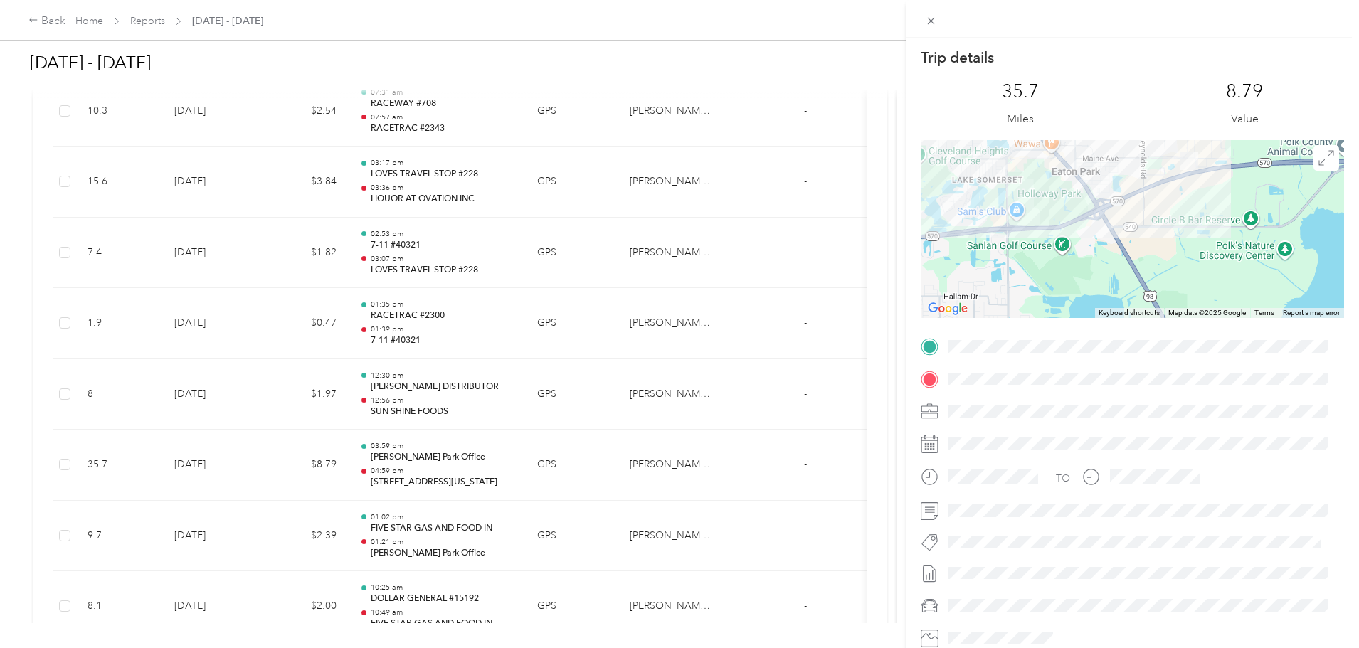
drag, startPoint x: 1219, startPoint y: 196, endPoint x: 1149, endPoint y: 293, distance: 119.7
click at [1149, 293] on div at bounding box center [1133, 229] width 424 height 178
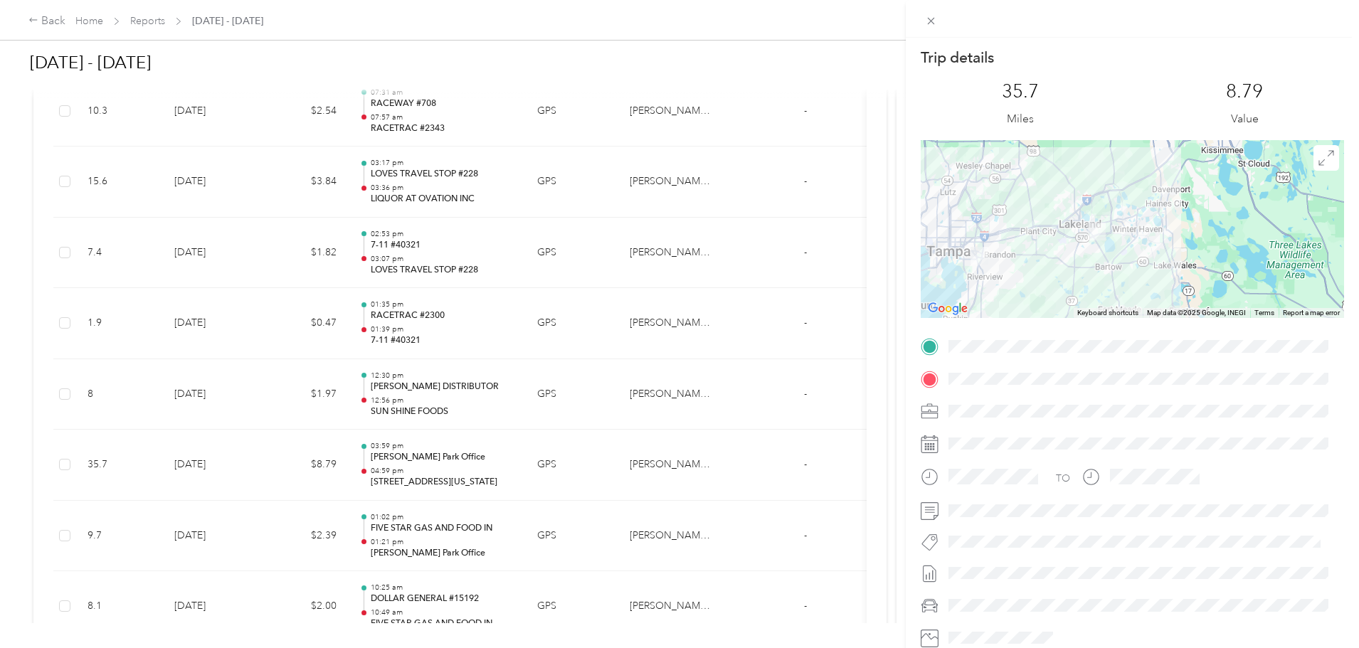
click at [451, 518] on div "Trip details This trip cannot be edited because it is either under review, appr…" at bounding box center [679, 324] width 1359 height 648
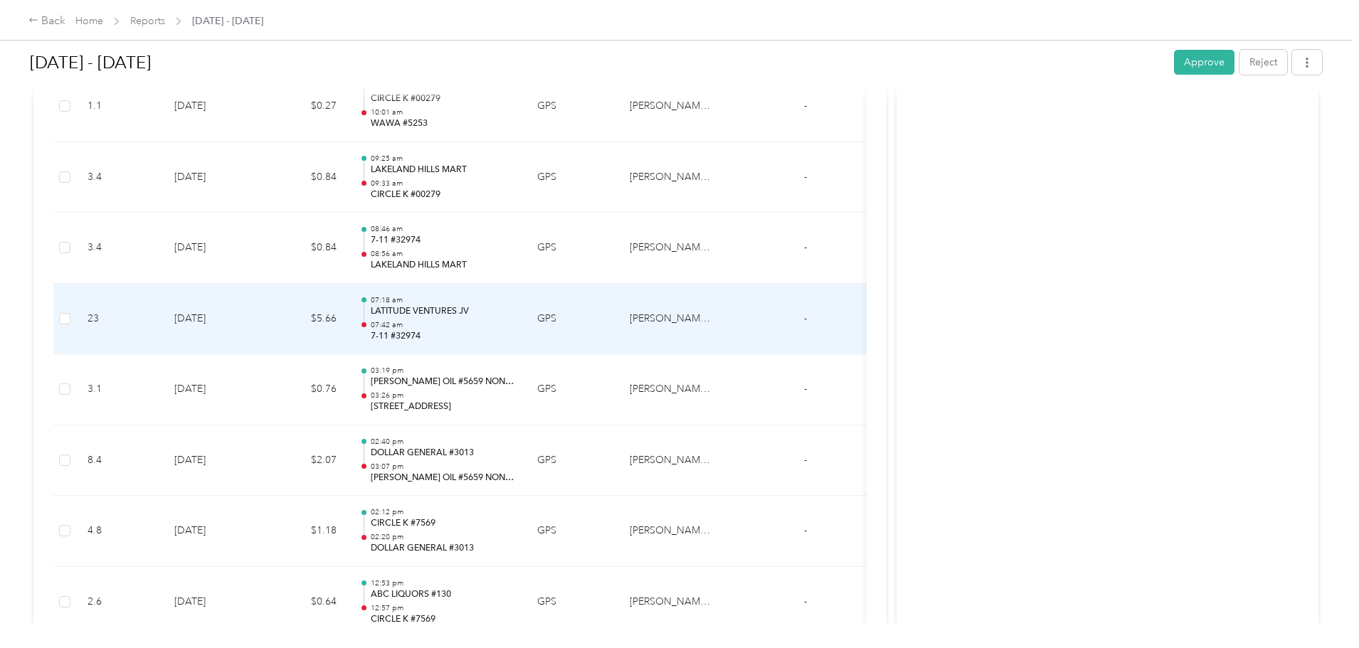
scroll to position [5908, 0]
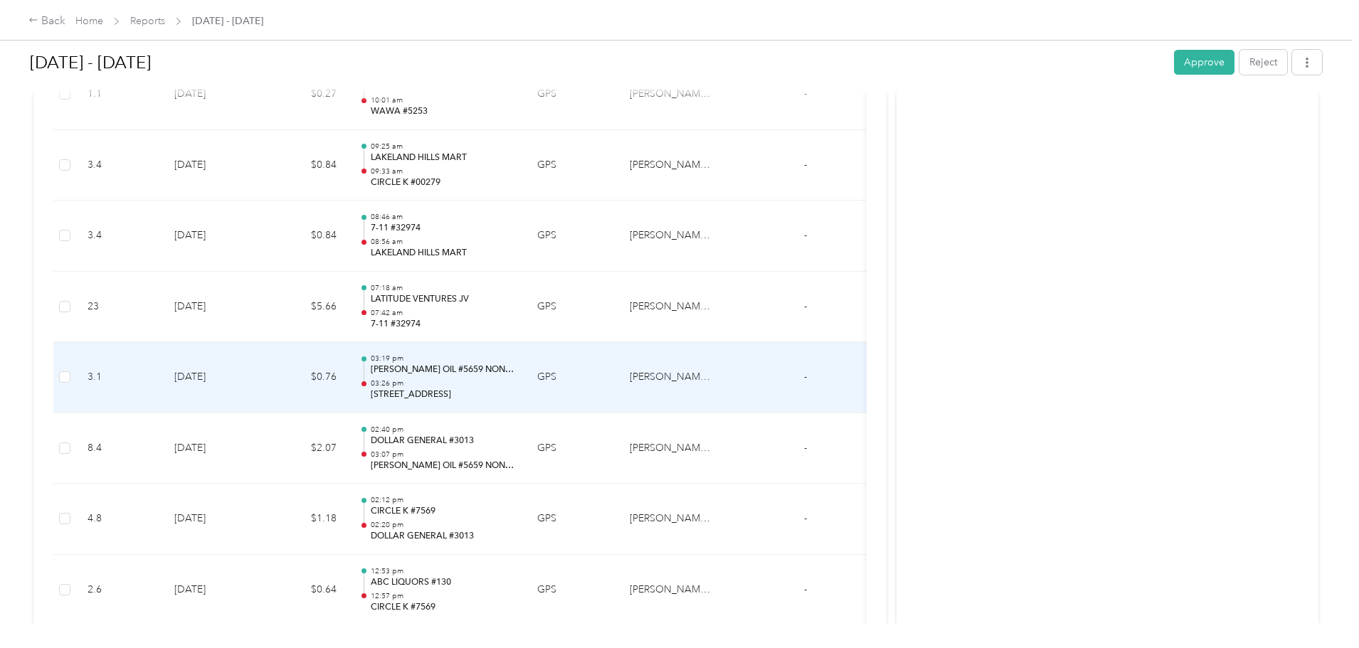
click at [515, 379] on p "03:26 pm" at bounding box center [443, 384] width 144 height 10
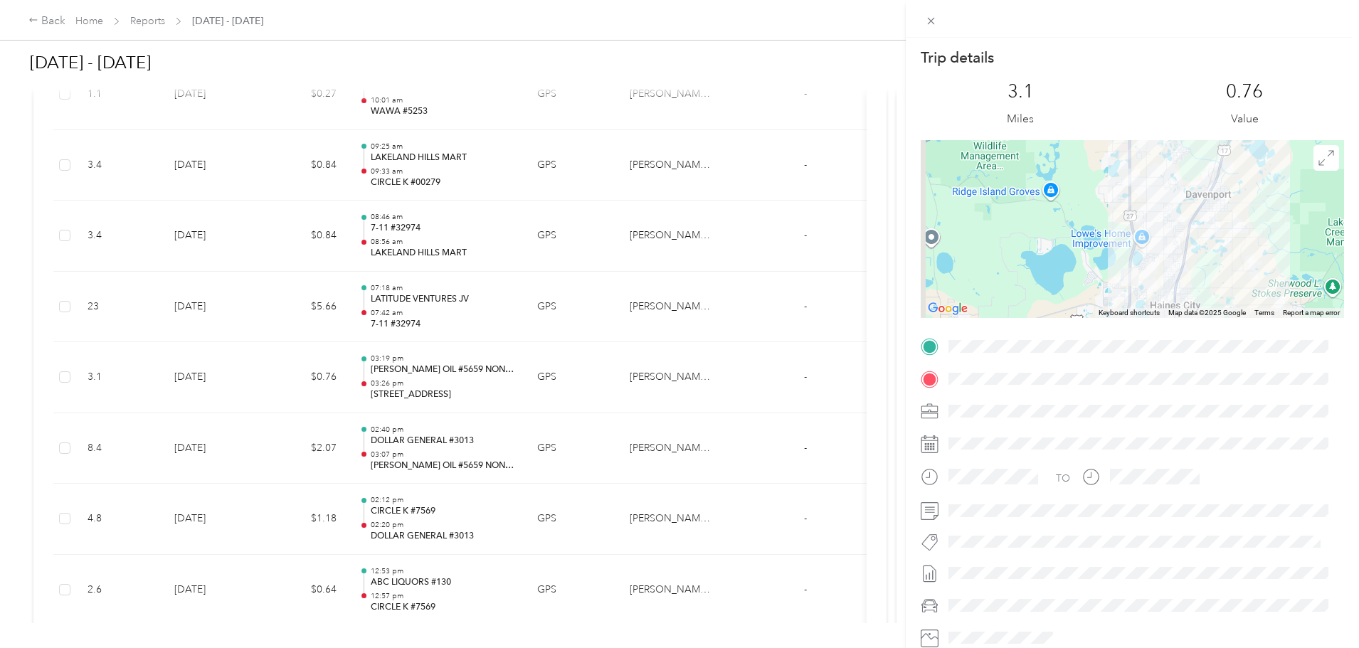
click at [617, 426] on div "Trip details This trip cannot be edited because it is either under review, appr…" at bounding box center [679, 324] width 1359 height 648
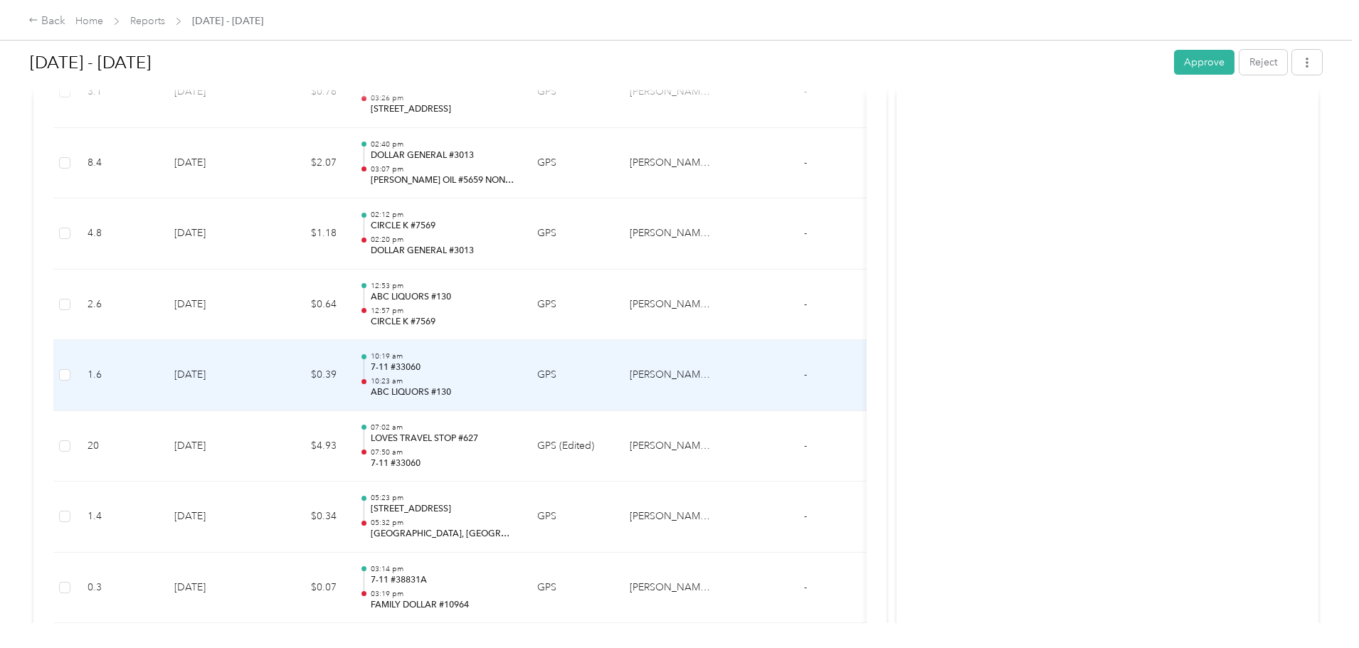
scroll to position [6335, 0]
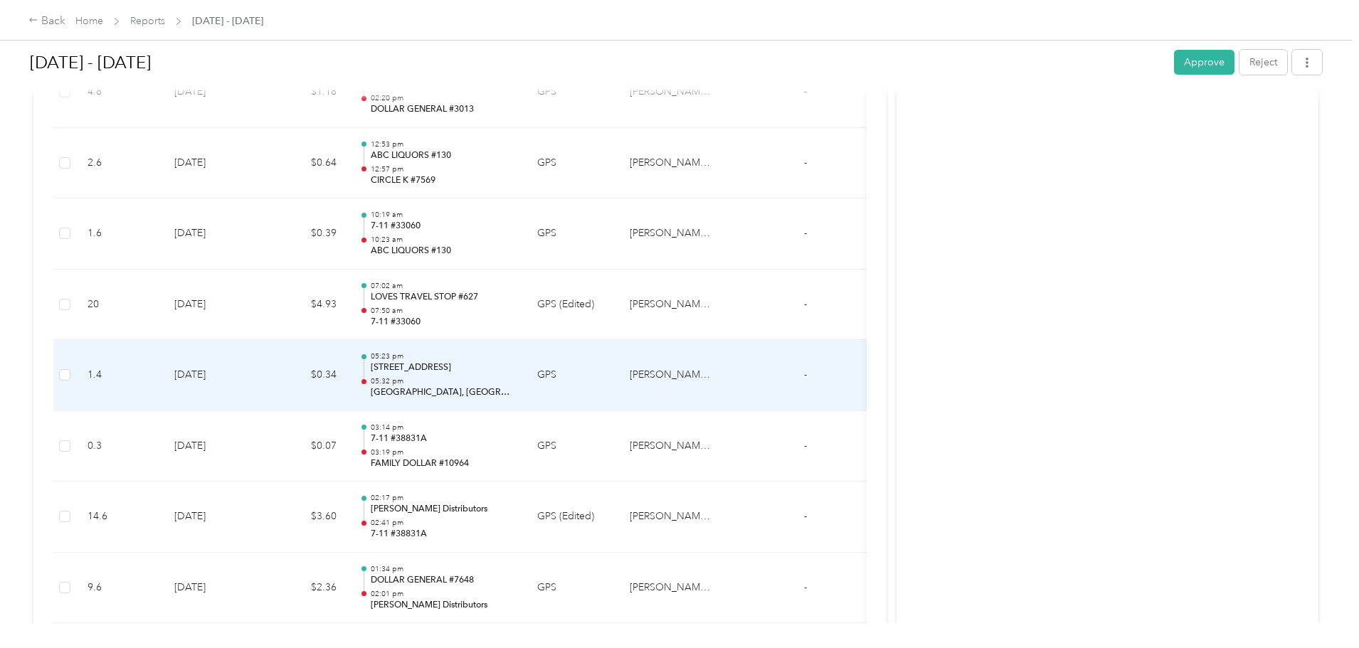
click at [515, 378] on p "05:32 pm" at bounding box center [443, 382] width 144 height 10
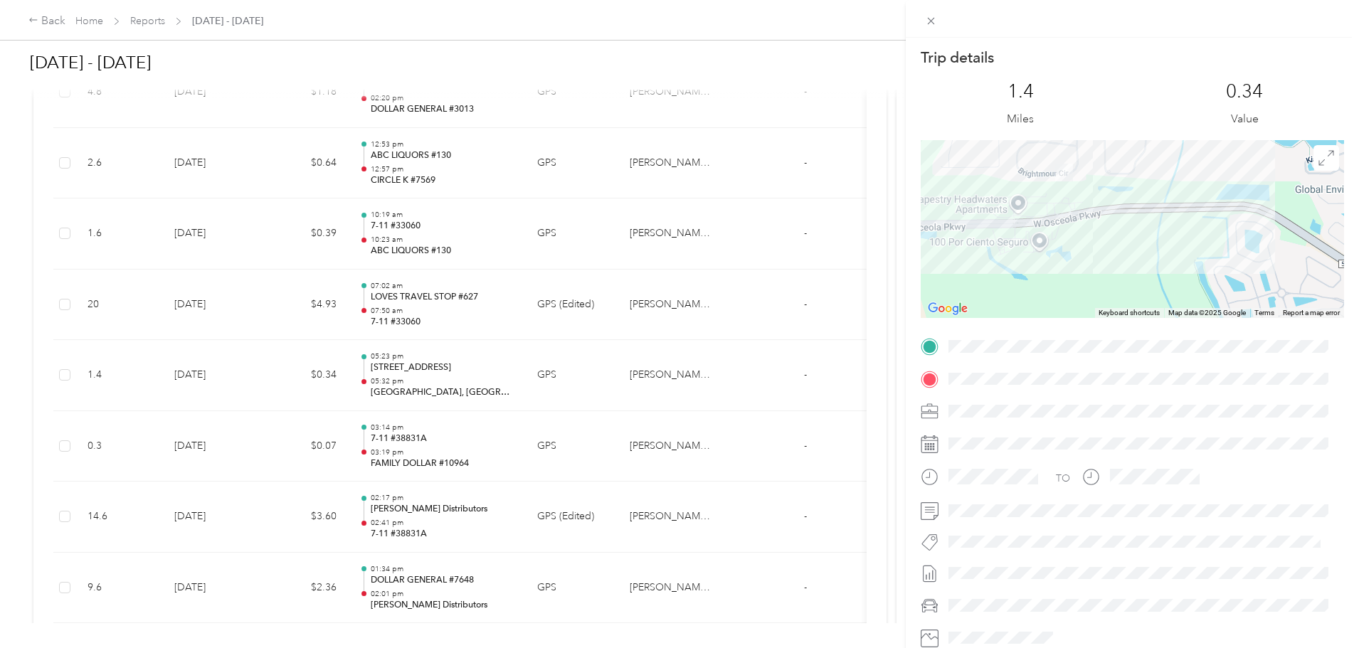
drag, startPoint x: 1145, startPoint y: 196, endPoint x: 1125, endPoint y: 251, distance: 59.0
click at [1125, 251] on div at bounding box center [1133, 229] width 424 height 178
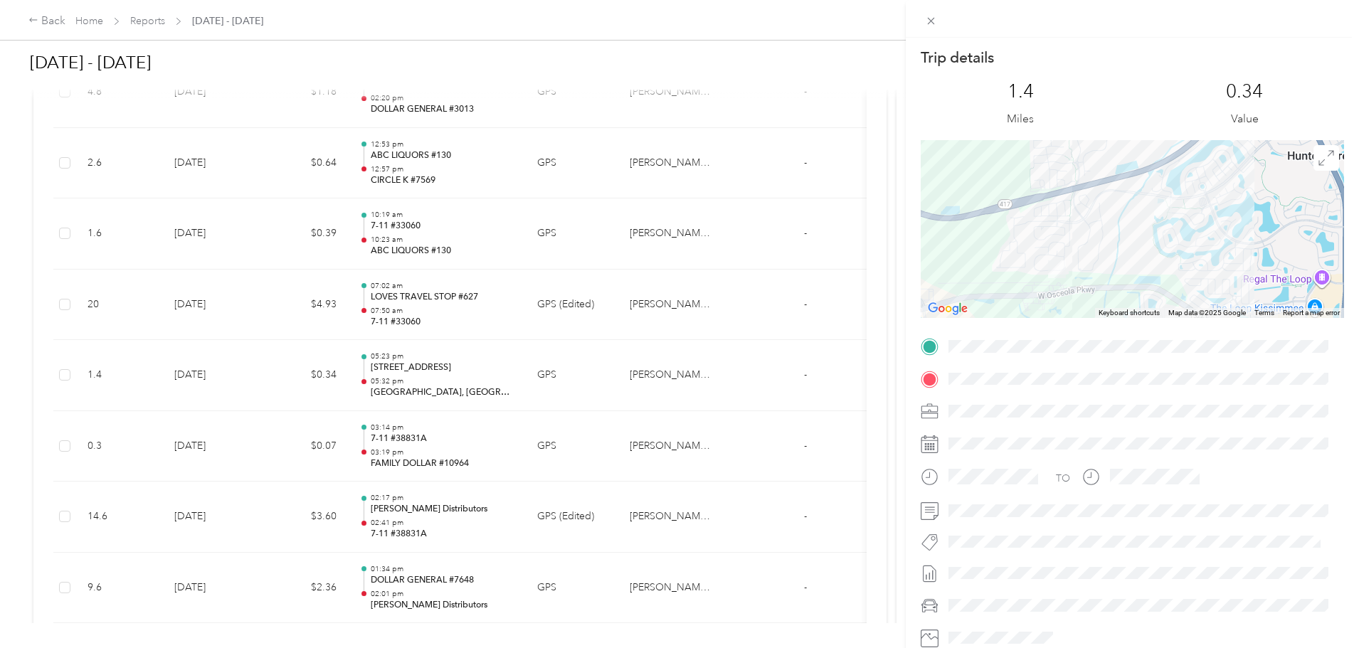
drag, startPoint x: 1179, startPoint y: 205, endPoint x: 1130, endPoint y: 241, distance: 60.7
click at [1143, 241] on div at bounding box center [1133, 229] width 424 height 178
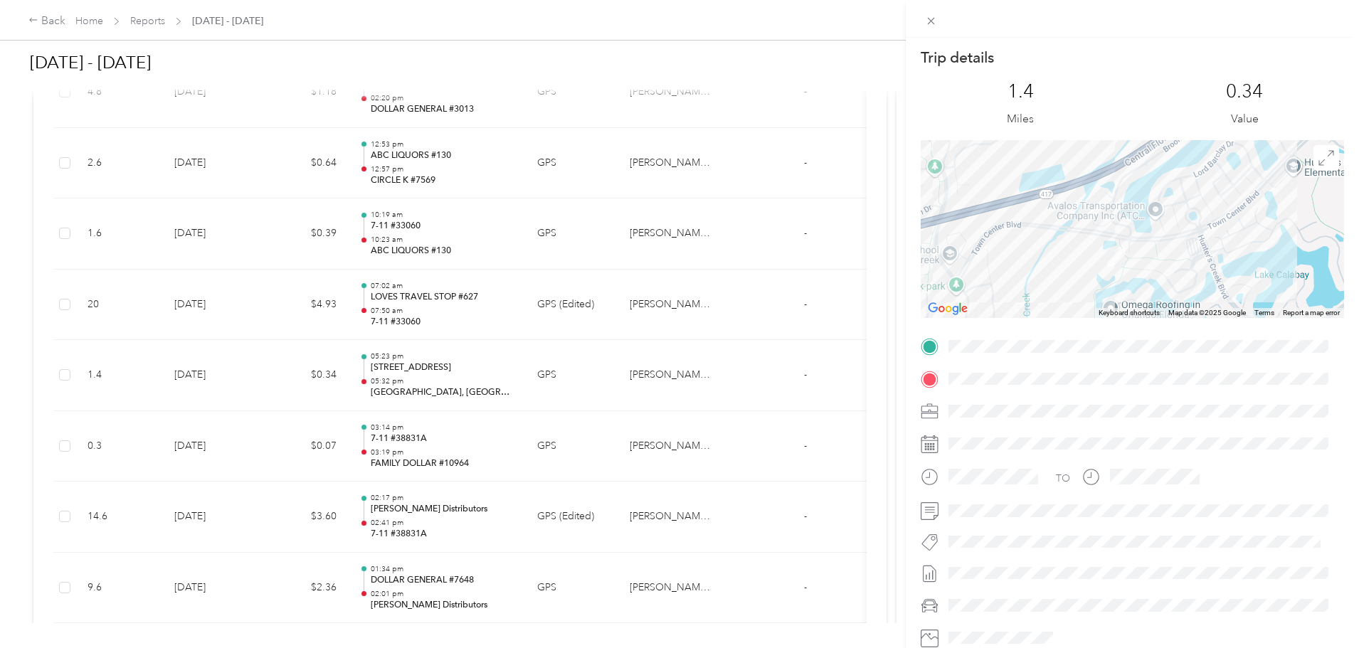
drag, startPoint x: 1215, startPoint y: 206, endPoint x: 1146, endPoint y: 268, distance: 93.2
click at [1146, 268] on div at bounding box center [1133, 229] width 424 height 178
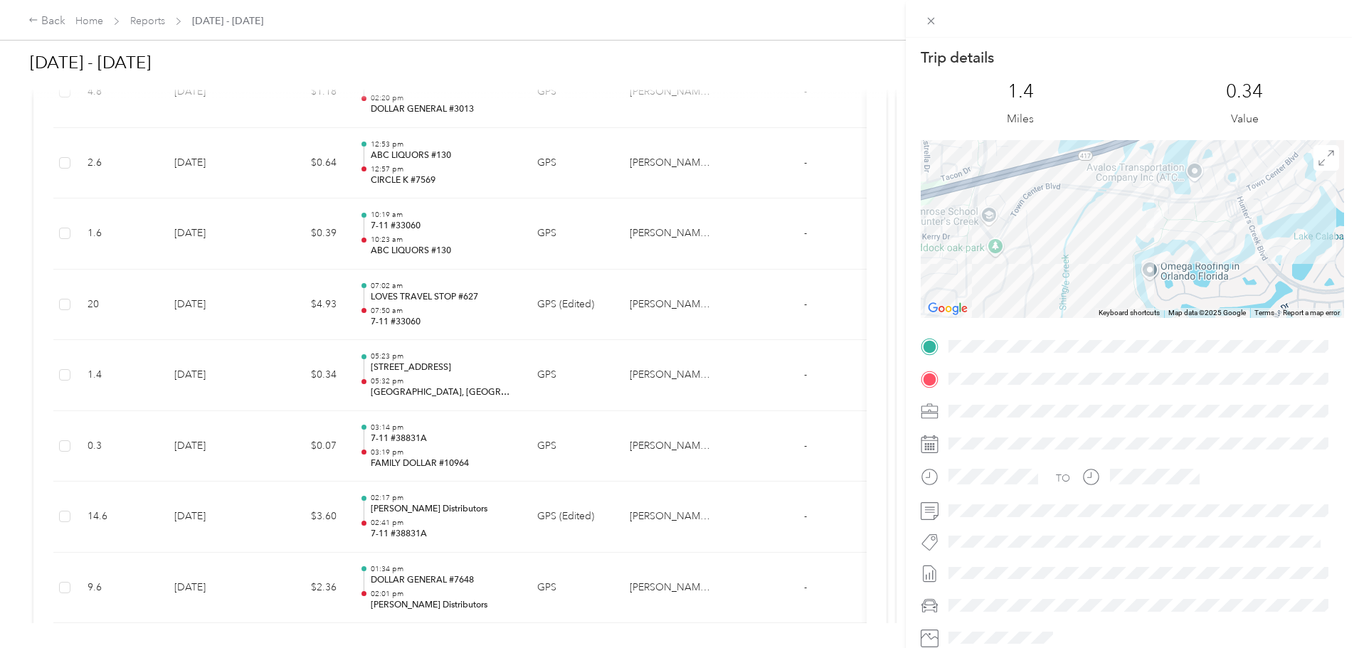
drag, startPoint x: 1141, startPoint y: 275, endPoint x: 1185, endPoint y: 235, distance: 59.9
click at [1185, 235] on div at bounding box center [1133, 229] width 424 height 178
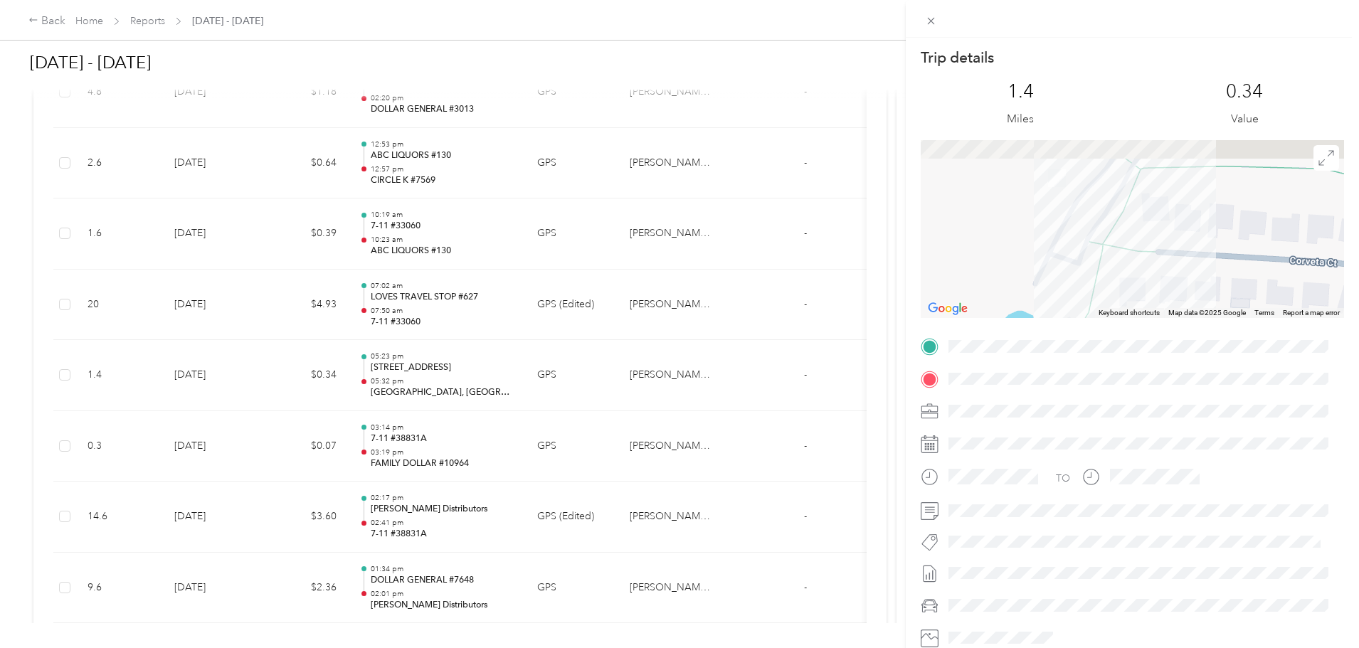
drag, startPoint x: 1120, startPoint y: 206, endPoint x: 1109, endPoint y: 278, distance: 72.1
click at [1109, 278] on div at bounding box center [1133, 229] width 424 height 178
click at [173, 374] on div "Trip details This trip cannot be edited because it is either under review, appr…" at bounding box center [679, 324] width 1359 height 648
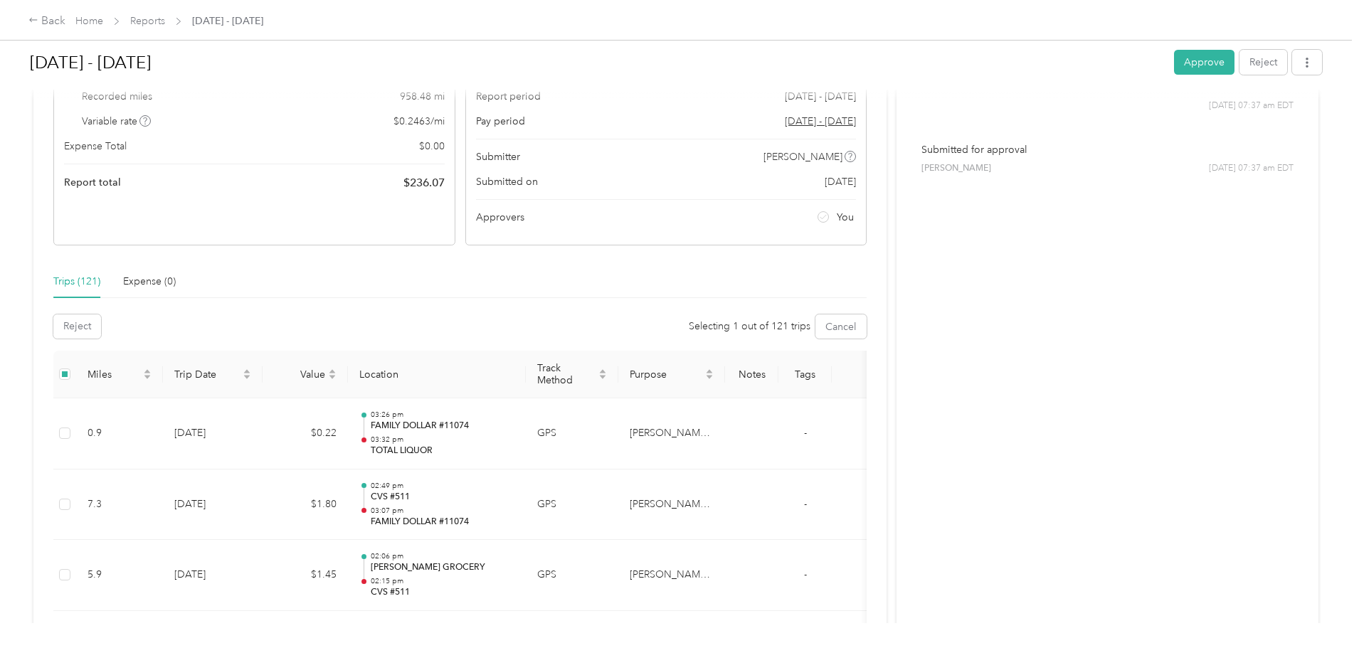
scroll to position [78, 0]
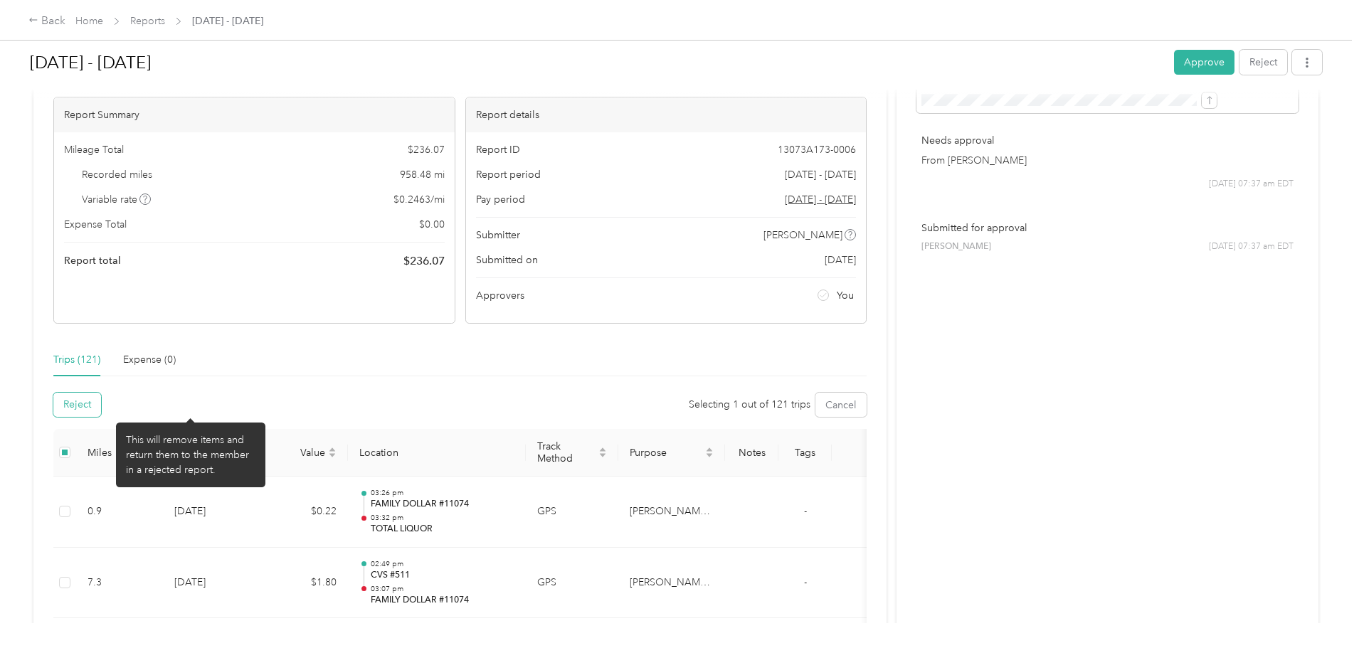
click at [101, 402] on button "Reject" at bounding box center [77, 405] width 48 height 24
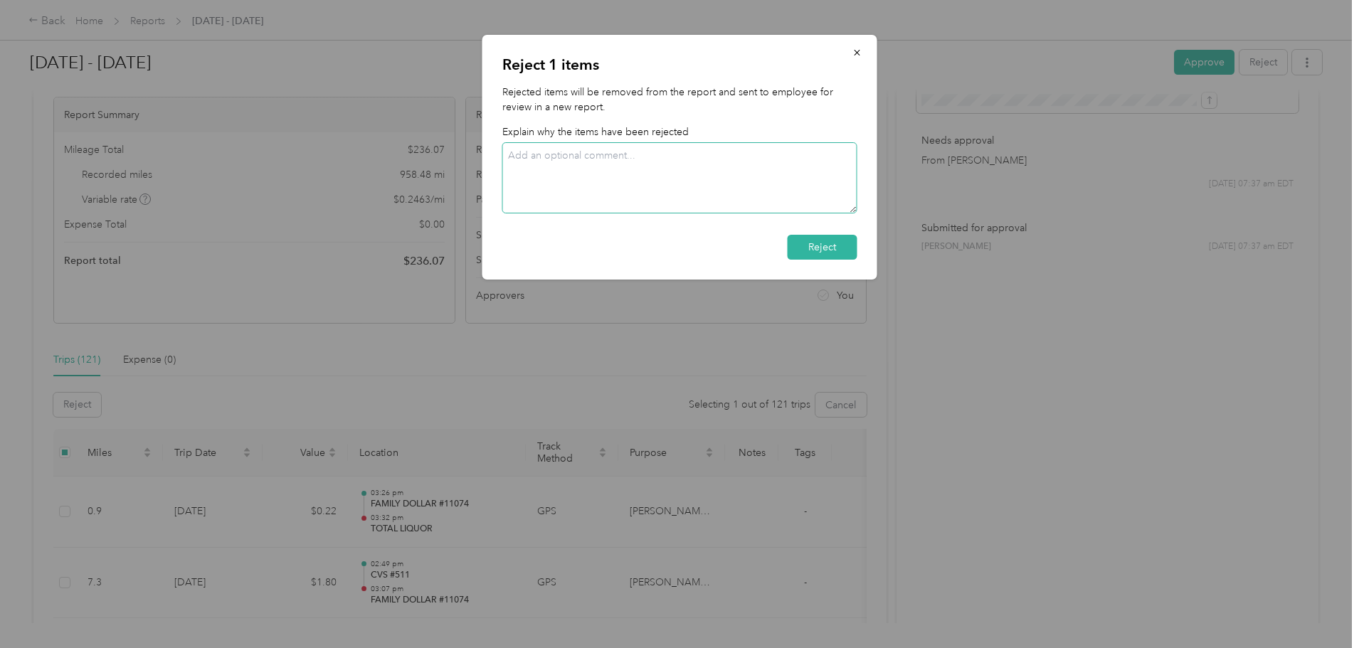
click at [653, 159] on textarea at bounding box center [680, 177] width 355 height 71
type textarea "Not an approved store visit in our market."
click at [814, 239] on button "Reject" at bounding box center [823, 247] width 70 height 25
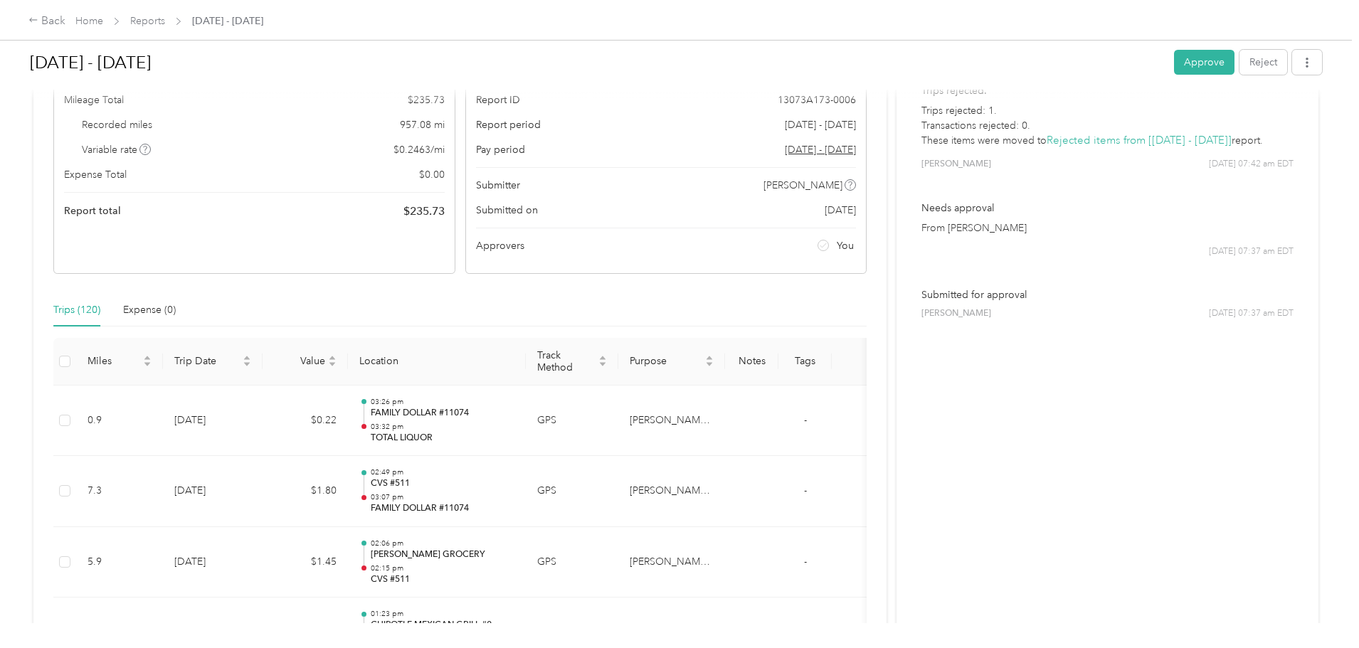
scroll to position [142, 0]
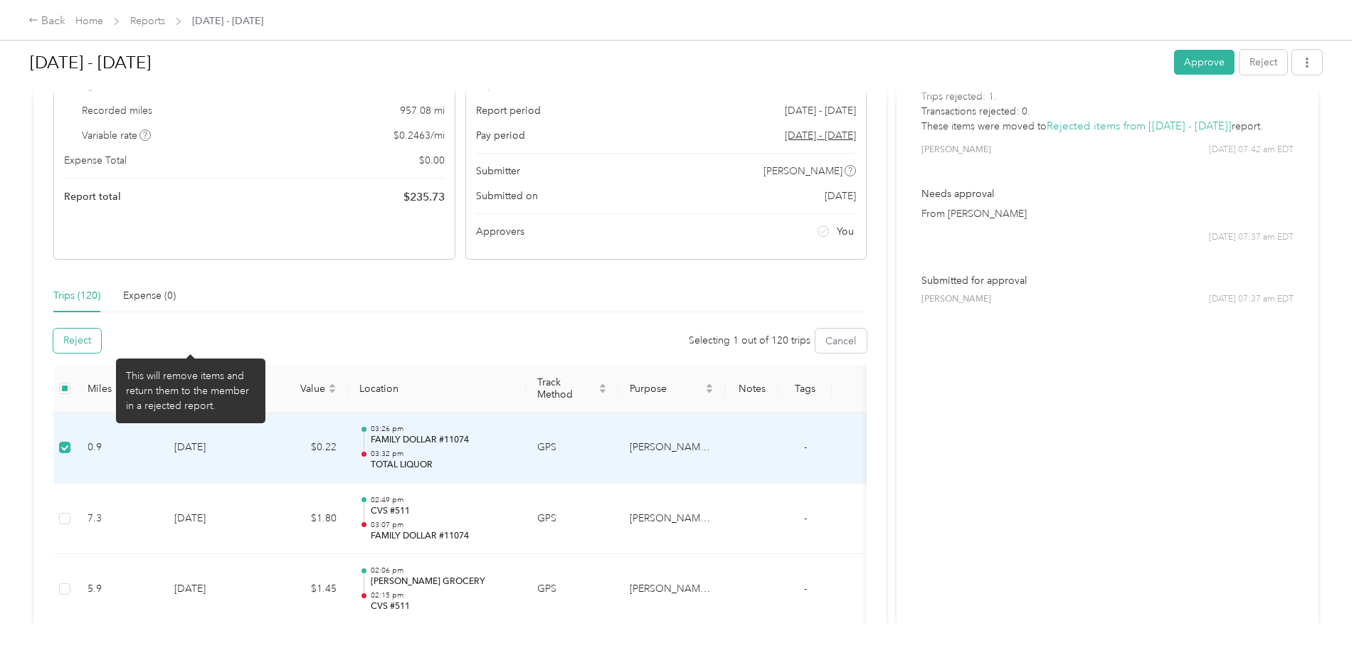
click at [101, 347] on button "Reject" at bounding box center [77, 341] width 48 height 24
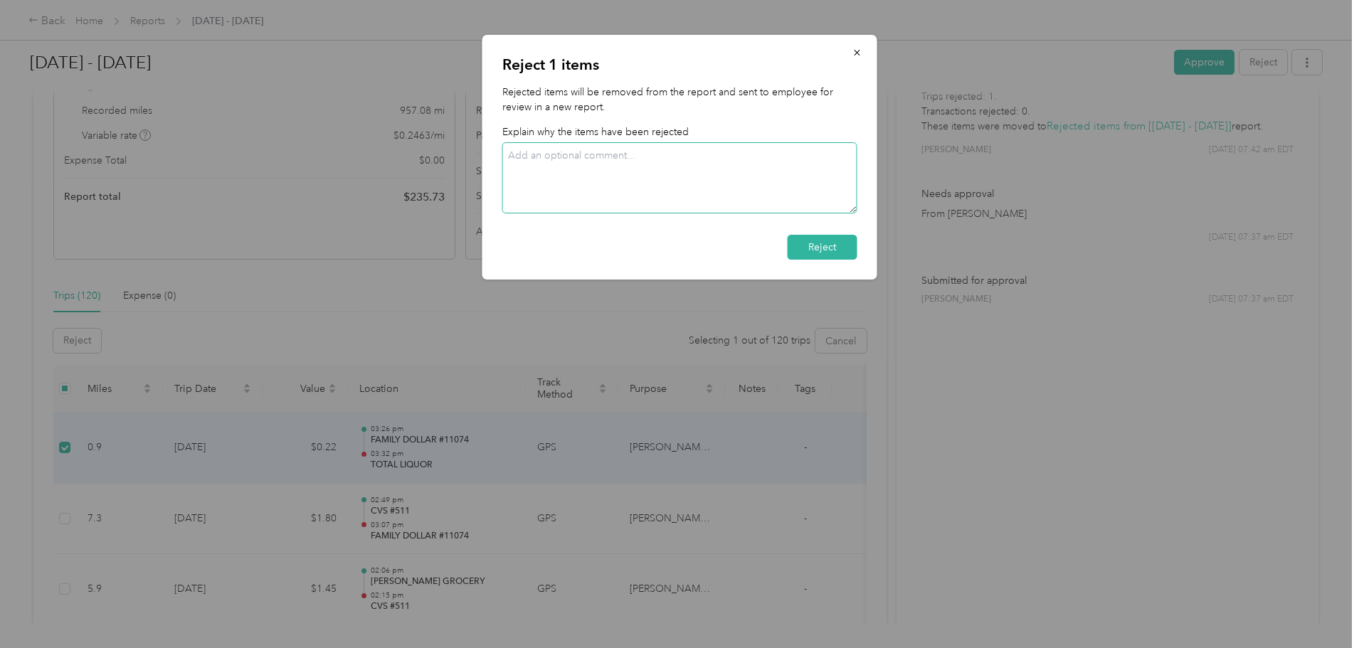
click at [552, 160] on textarea at bounding box center [680, 177] width 355 height 71
click at [857, 51] on icon "button" at bounding box center [858, 53] width 10 height 10
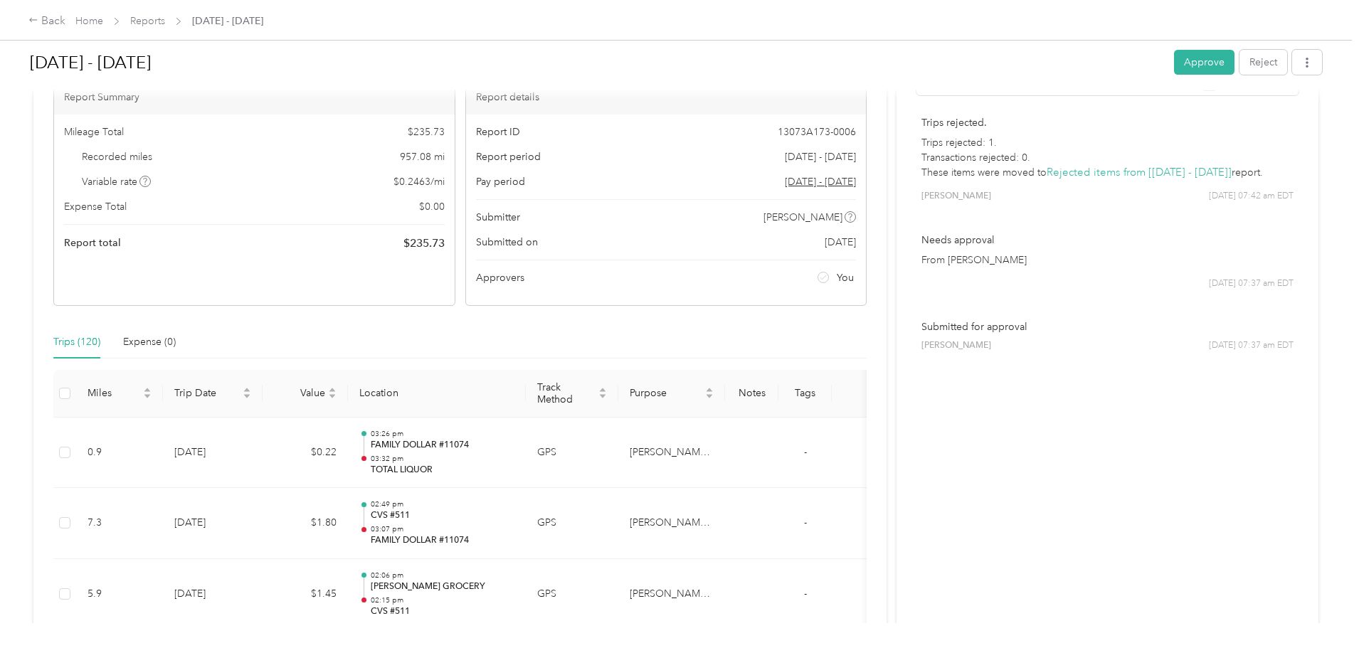
scroll to position [0, 0]
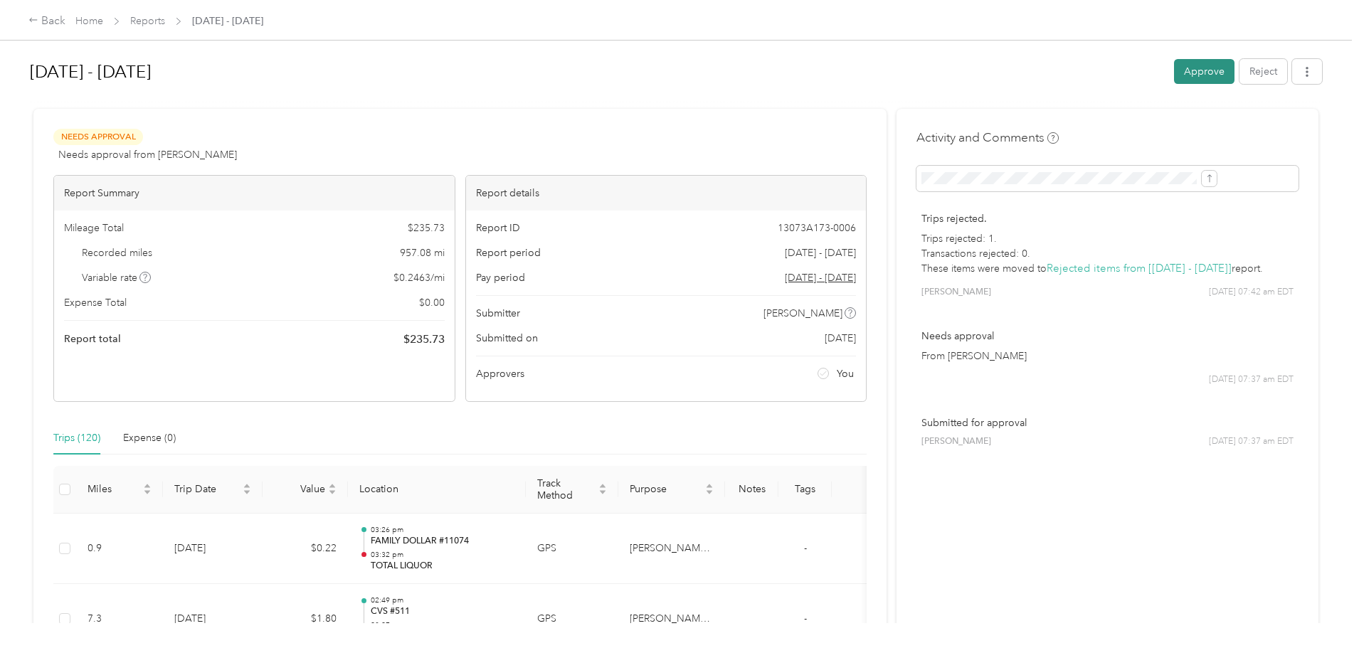
click at [1174, 63] on button "Approve" at bounding box center [1204, 71] width 61 height 25
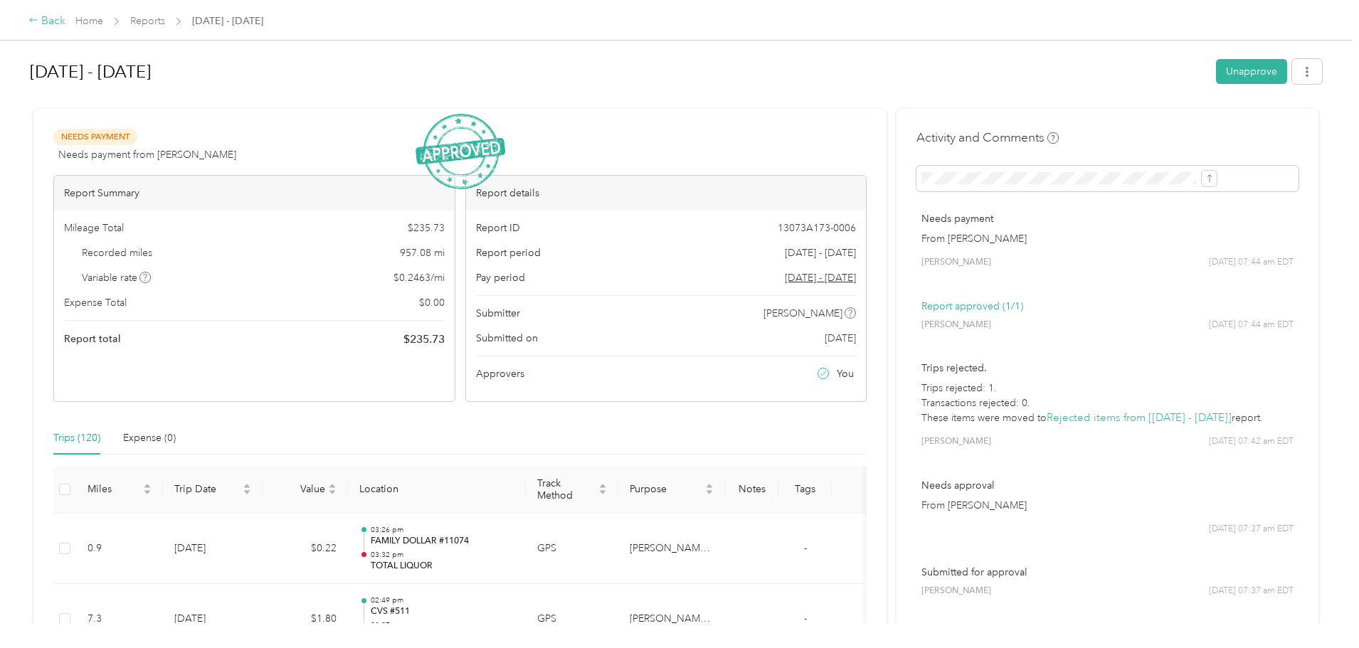
click at [65, 26] on div "Back" at bounding box center [46, 21] width 37 height 17
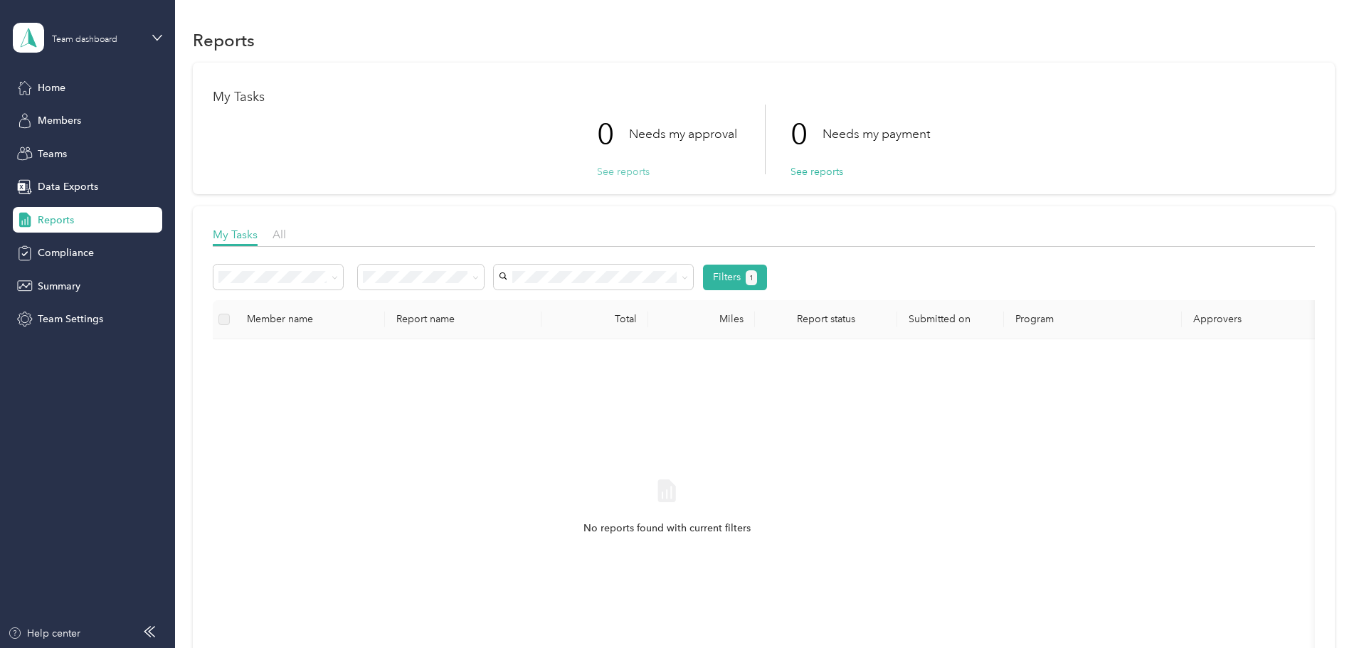
click at [623, 172] on button "See reports" at bounding box center [623, 171] width 53 height 15
click at [635, 167] on button "See reports" at bounding box center [623, 171] width 53 height 15
click at [61, 122] on span "Members" at bounding box center [59, 120] width 43 height 15
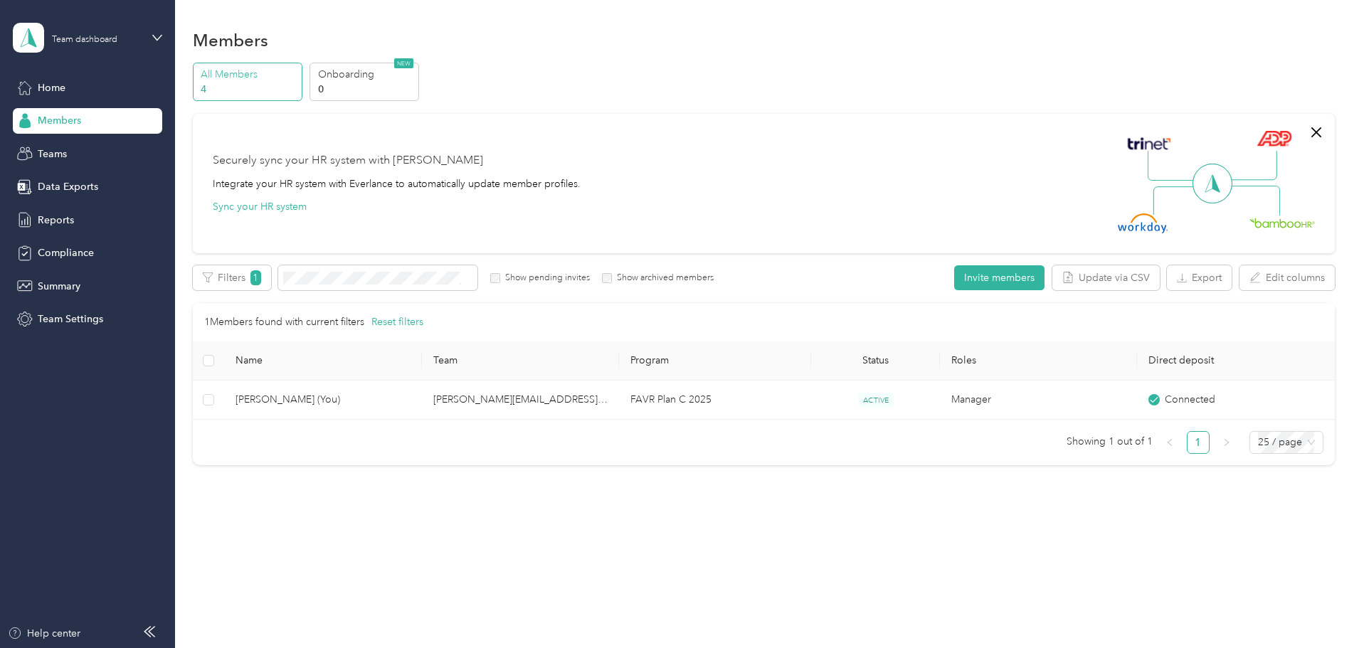
click at [298, 74] on p "All Members" at bounding box center [249, 74] width 97 height 15
click at [68, 156] on div "Teams" at bounding box center [87, 154] width 149 height 26
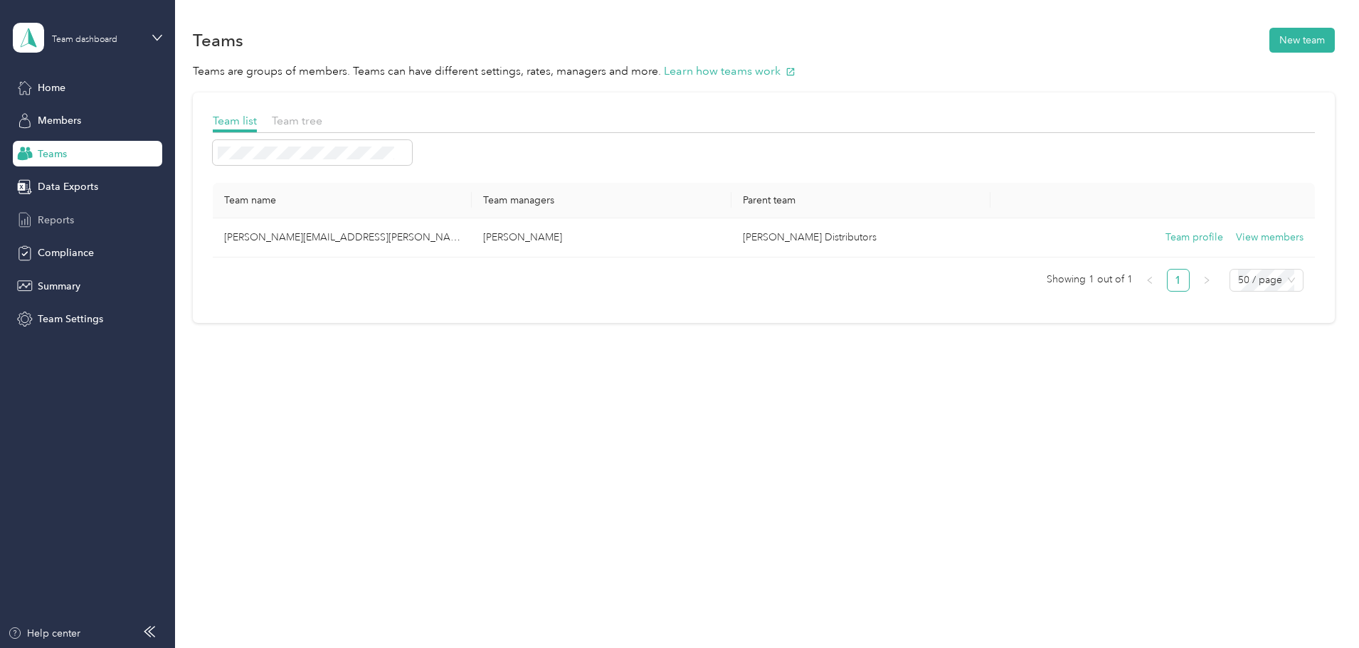
click at [61, 220] on span "Reports" at bounding box center [56, 220] width 36 height 15
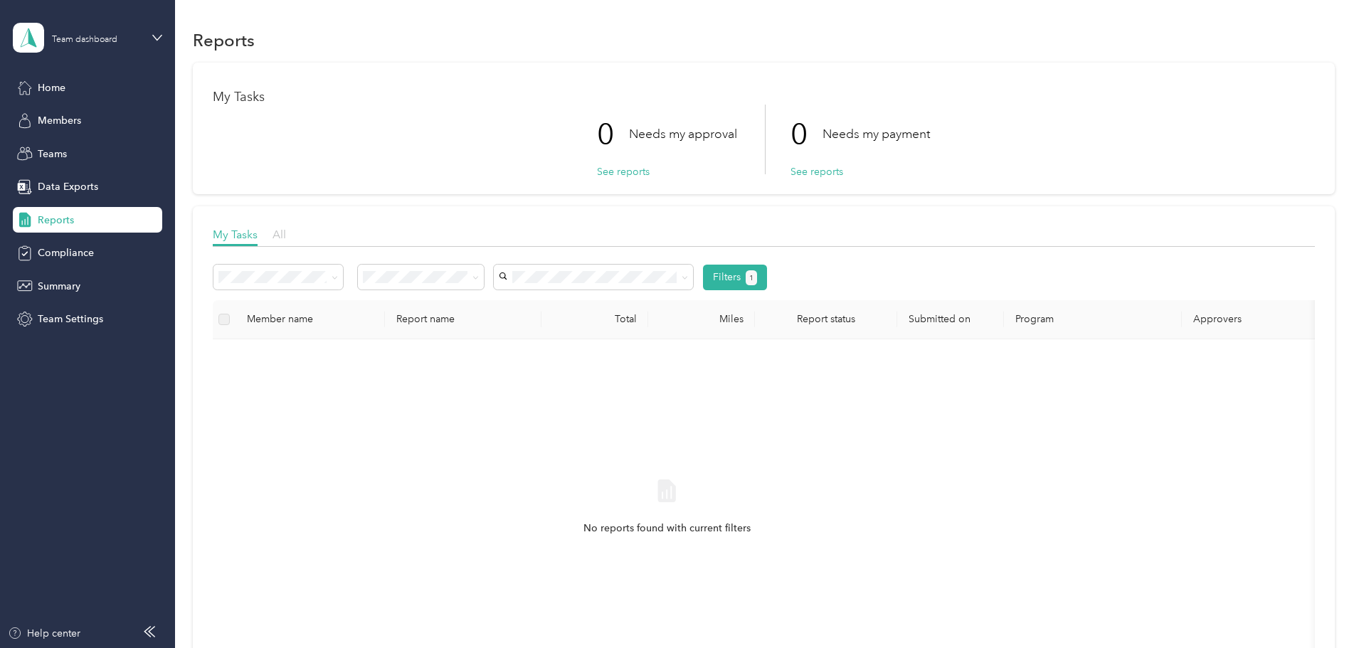
click at [286, 231] on span "All" at bounding box center [280, 235] width 14 height 14
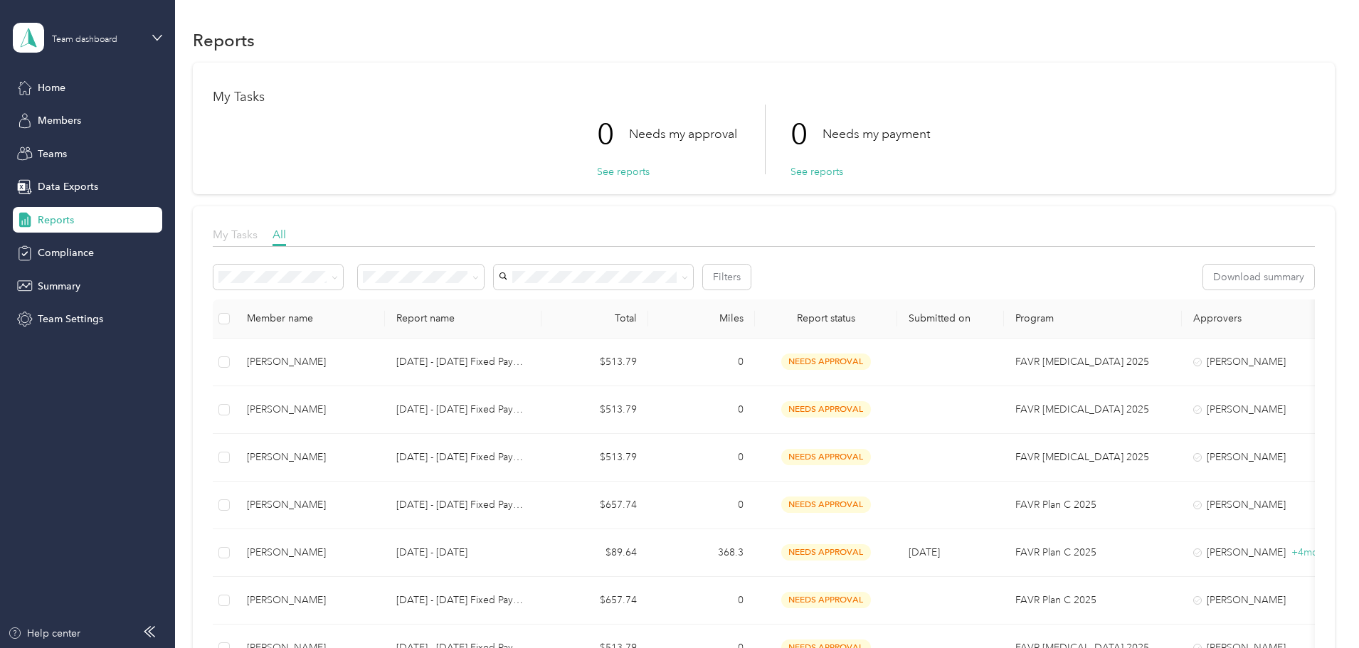
click at [258, 236] on span "My Tasks" at bounding box center [235, 235] width 45 height 14
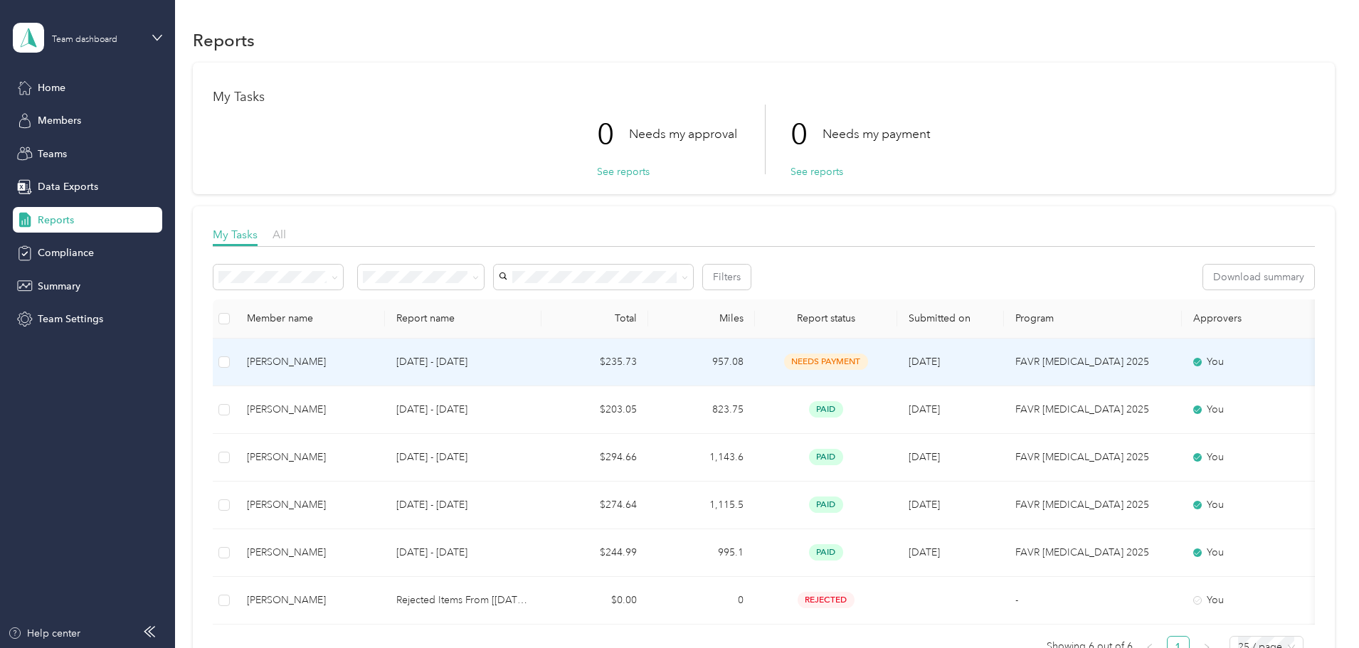
click at [520, 357] on p "[DATE] - [DATE]" at bounding box center [463, 362] width 134 height 16
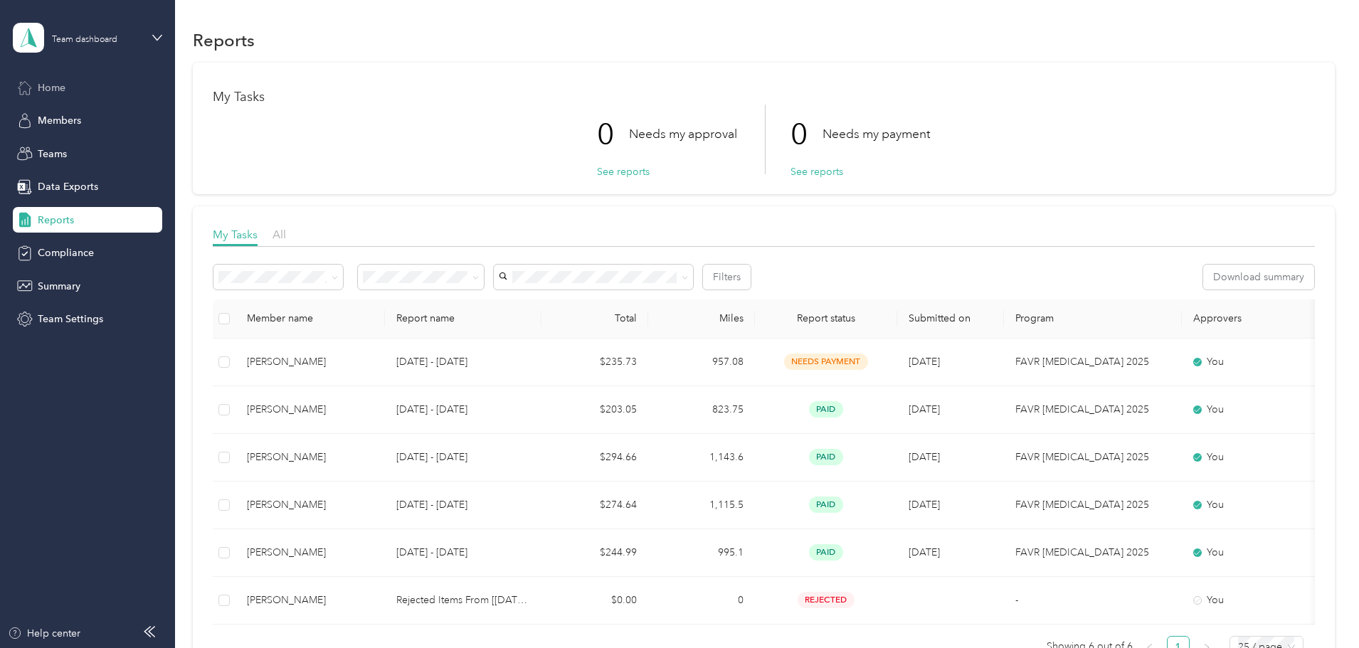
click at [53, 74] on div "Team dashboard Home Members Teams Data Exports Reports Compliance Summary Team …" at bounding box center [87, 166] width 149 height 332
click at [53, 80] on span "Home" at bounding box center [52, 87] width 28 height 15
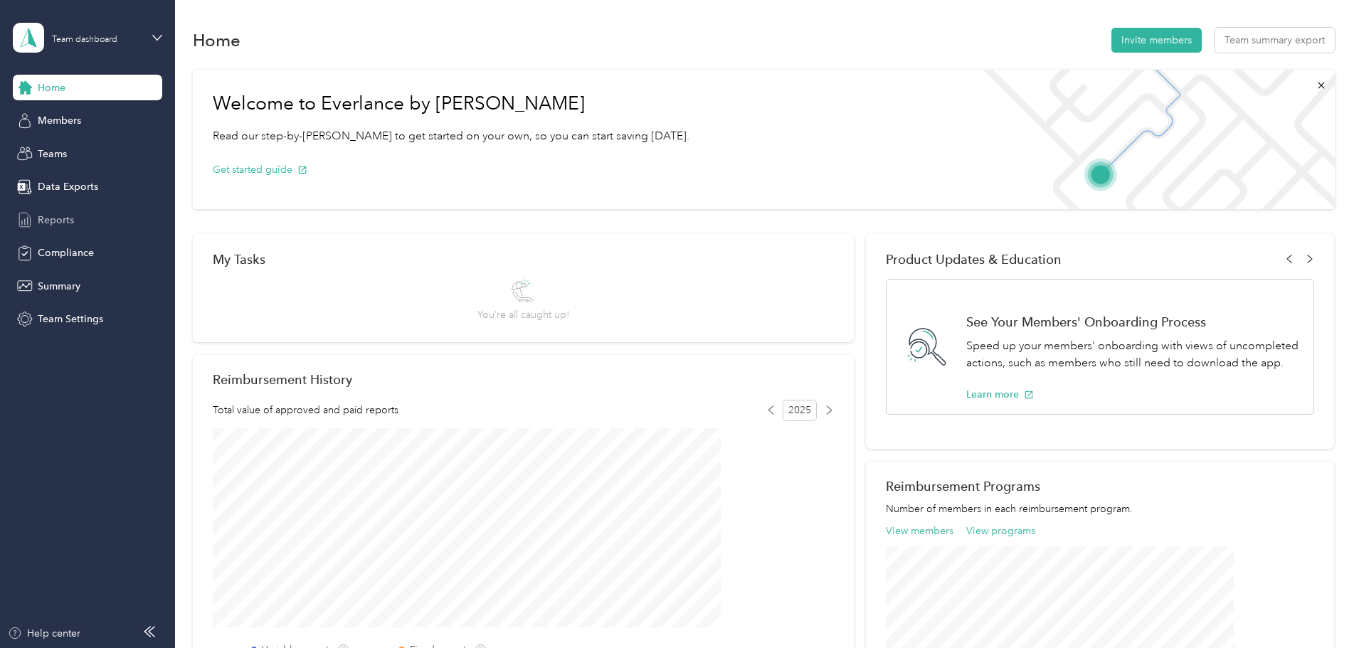
click at [72, 218] on span "Reports" at bounding box center [56, 220] width 36 height 15
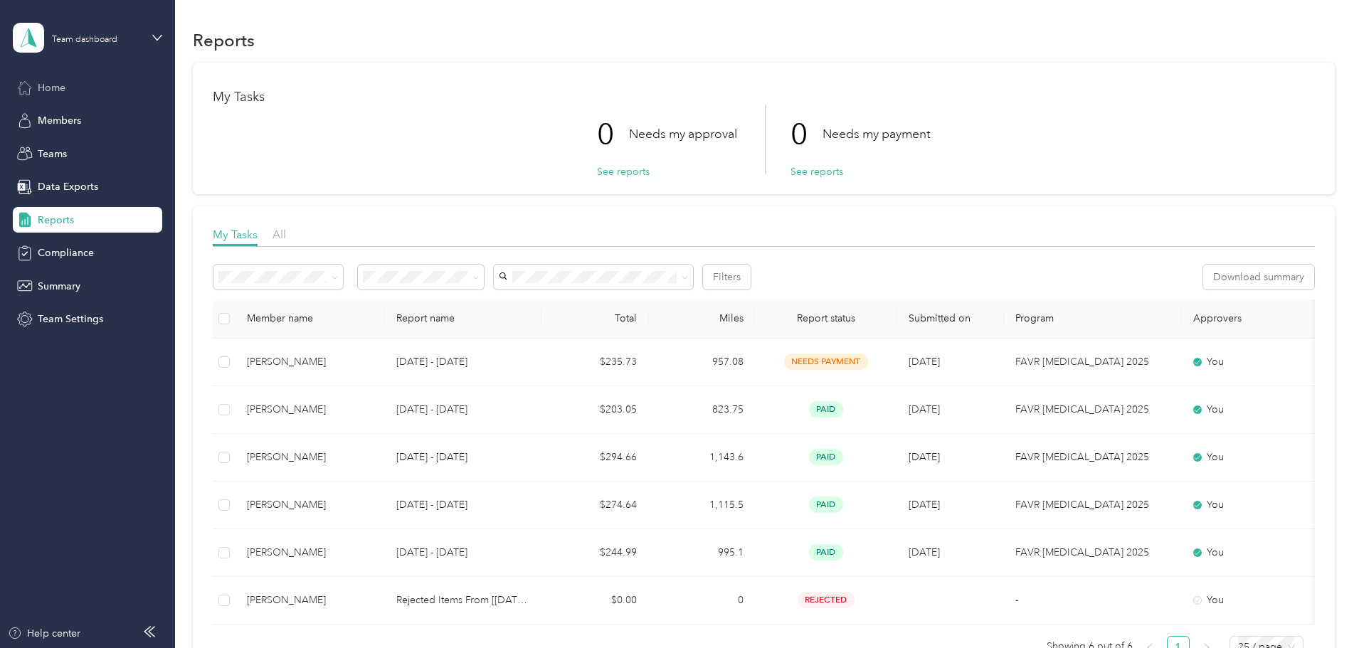
click at [73, 97] on div "Home" at bounding box center [87, 88] width 149 height 26
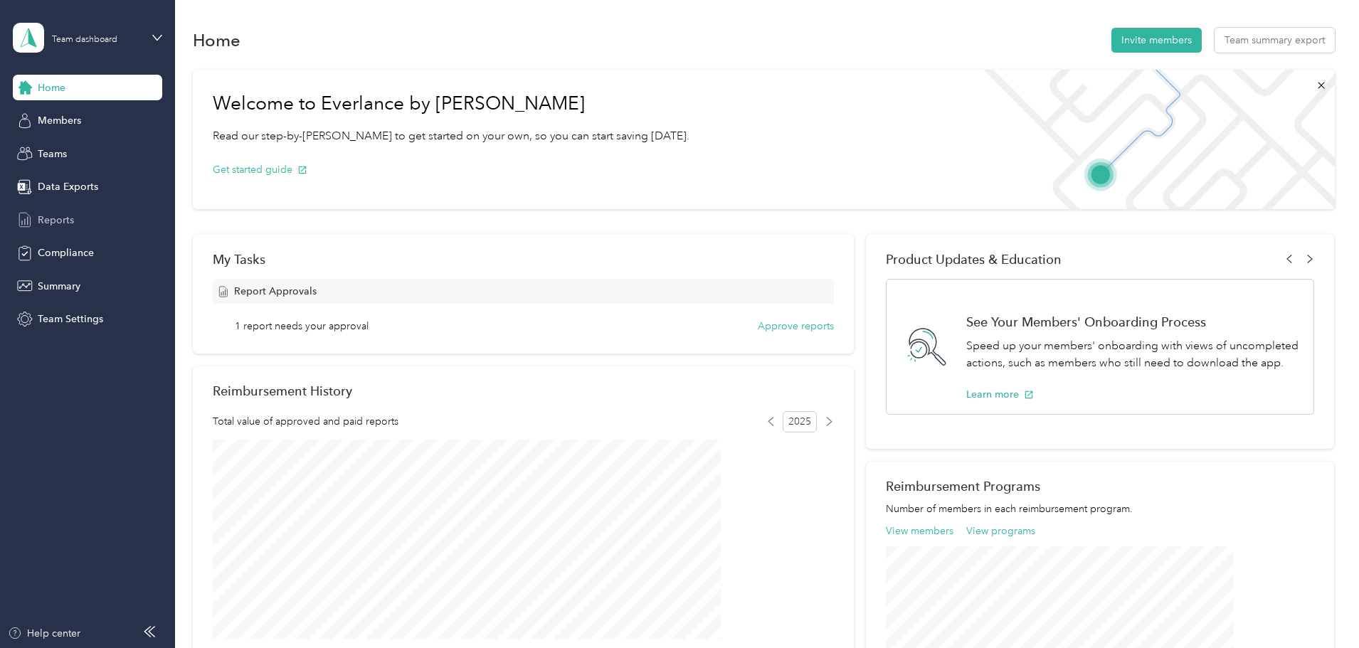
click at [54, 221] on span "Reports" at bounding box center [56, 220] width 36 height 15
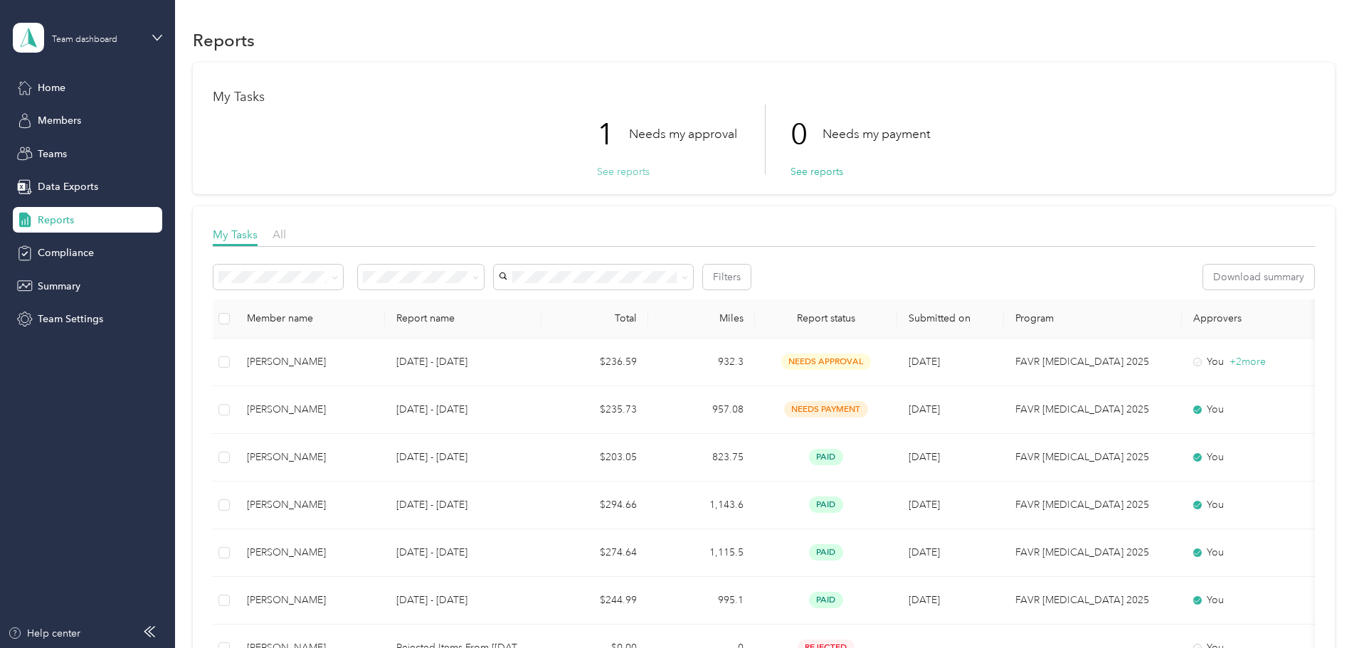
click at [633, 170] on button "See reports" at bounding box center [623, 171] width 53 height 15
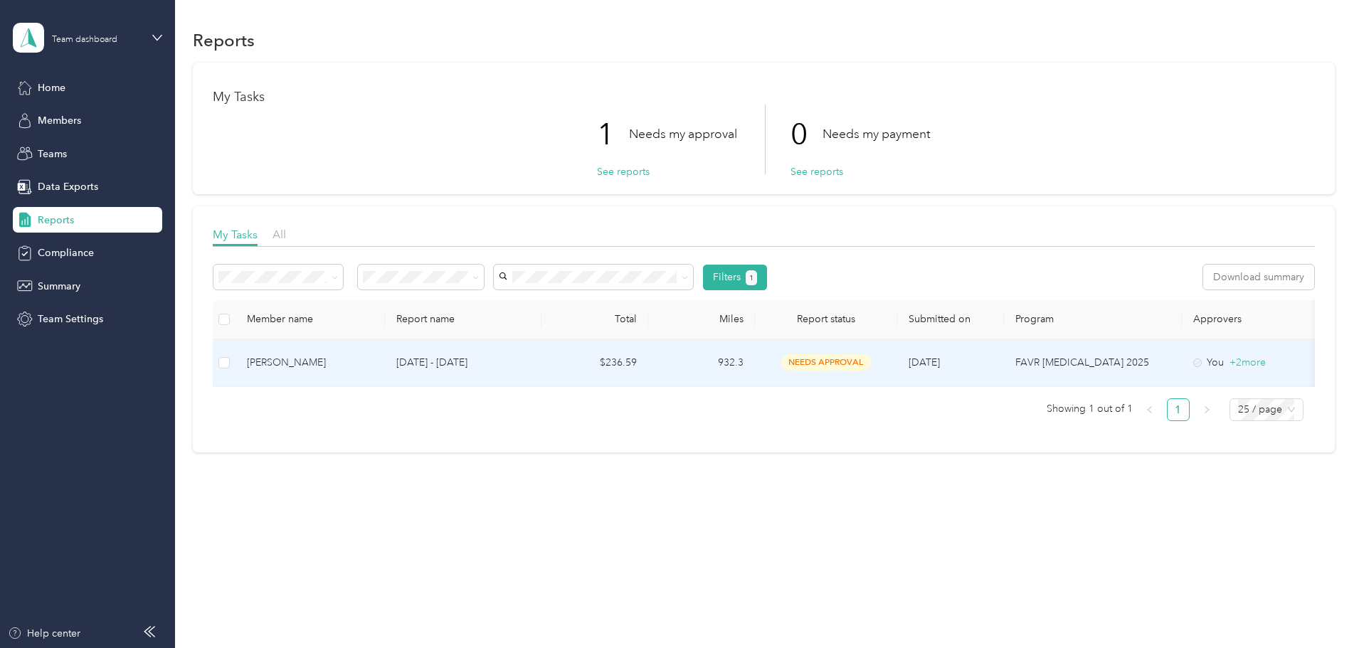
click at [385, 372] on td "[PERSON_NAME]" at bounding box center [310, 364] width 149 height 48
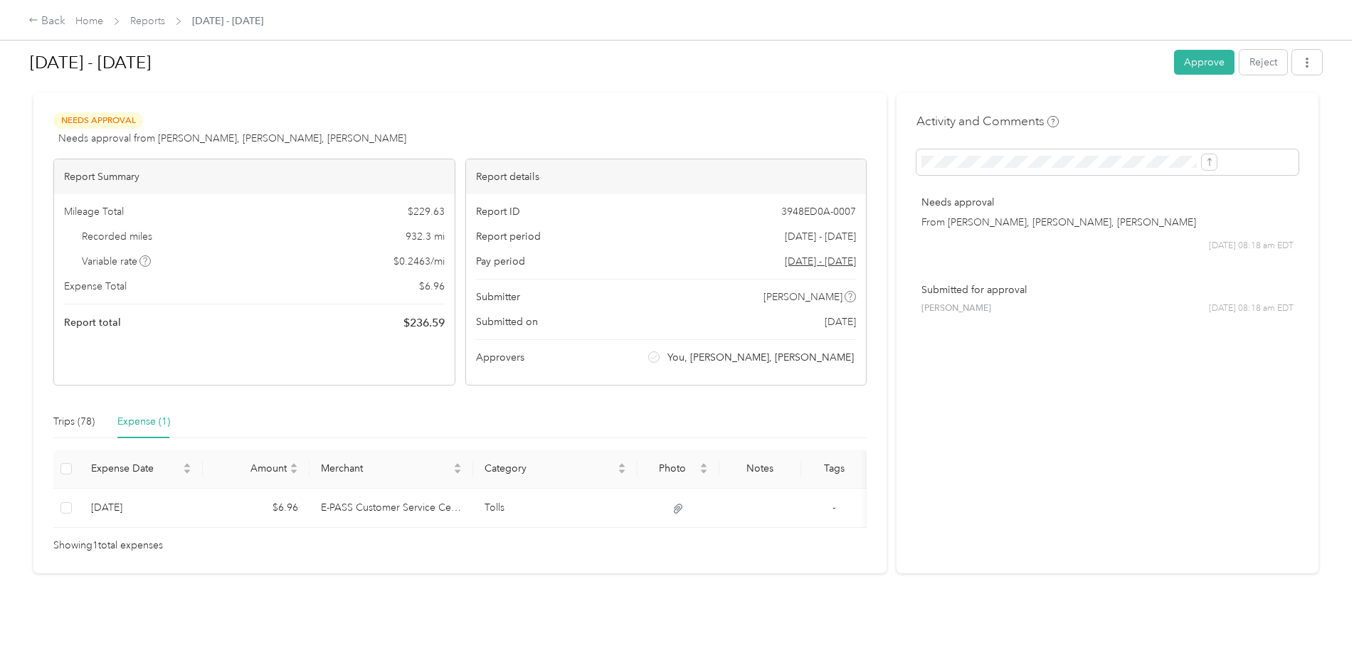
scroll to position [38, 0]
click at [65, 21] on div "Back" at bounding box center [46, 21] width 37 height 17
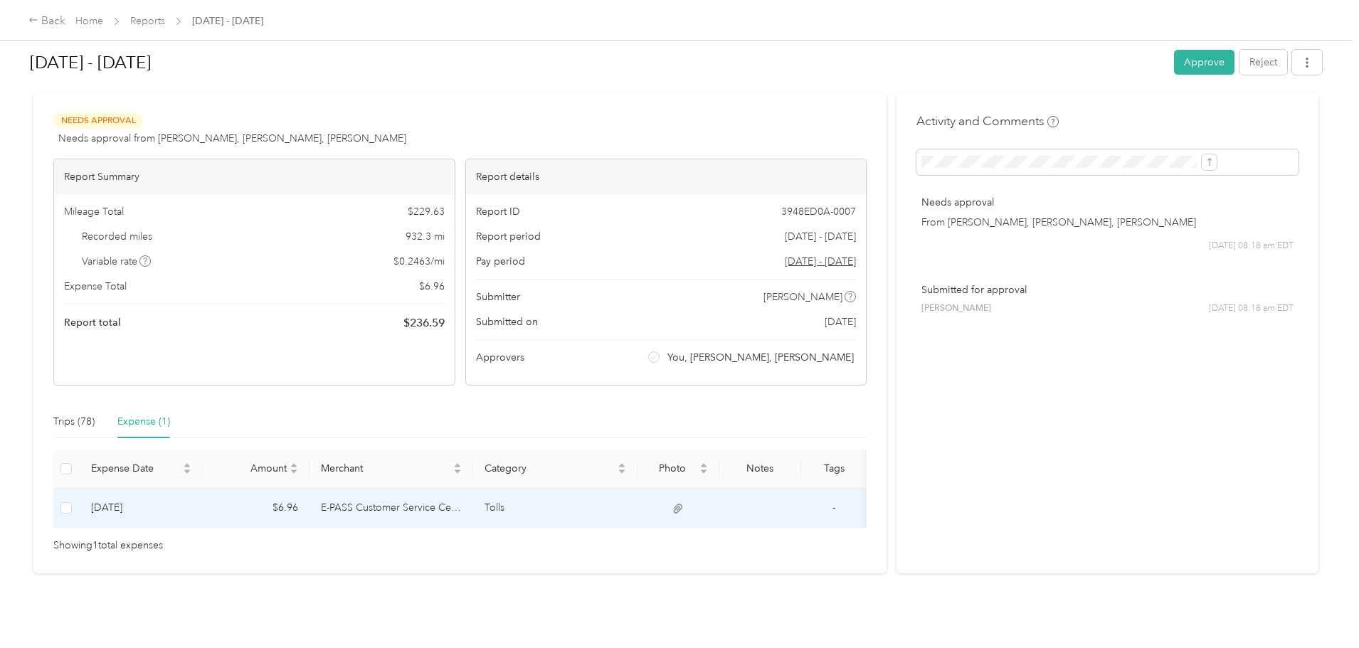
click at [445, 490] on td "E-PASS Customer Service Center" at bounding box center [392, 508] width 164 height 39
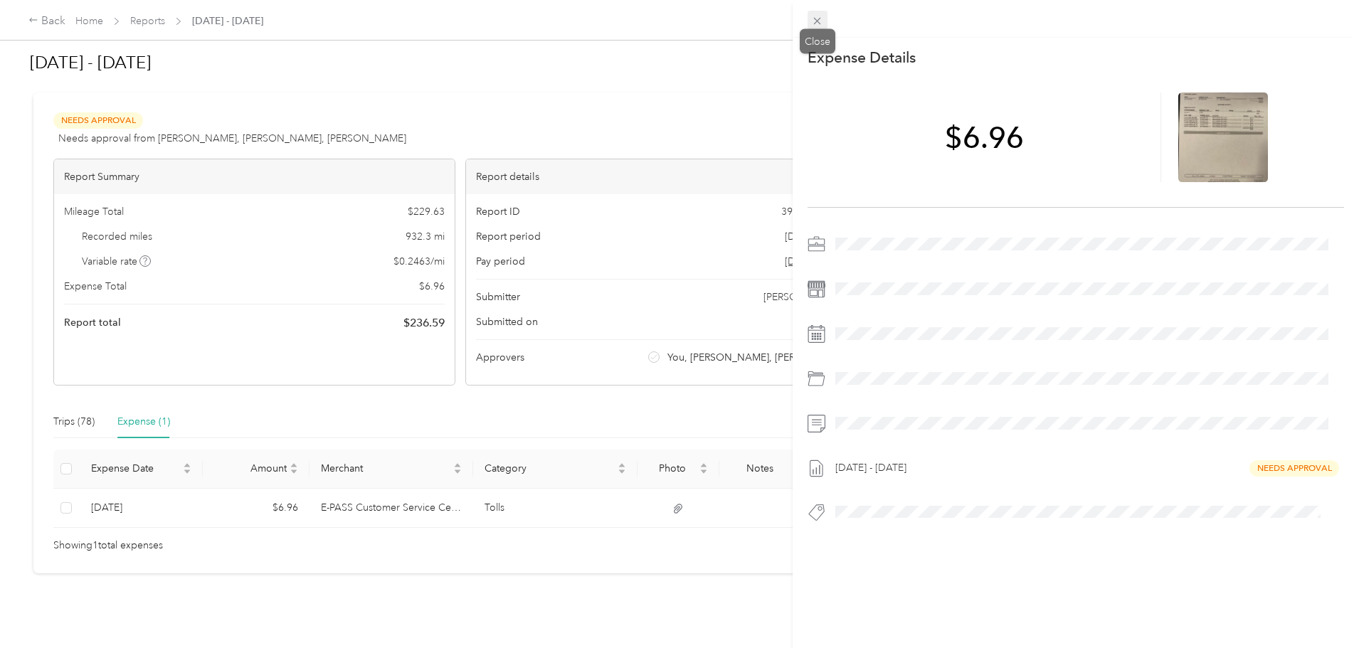
click at [819, 18] on icon at bounding box center [817, 21] width 12 height 12
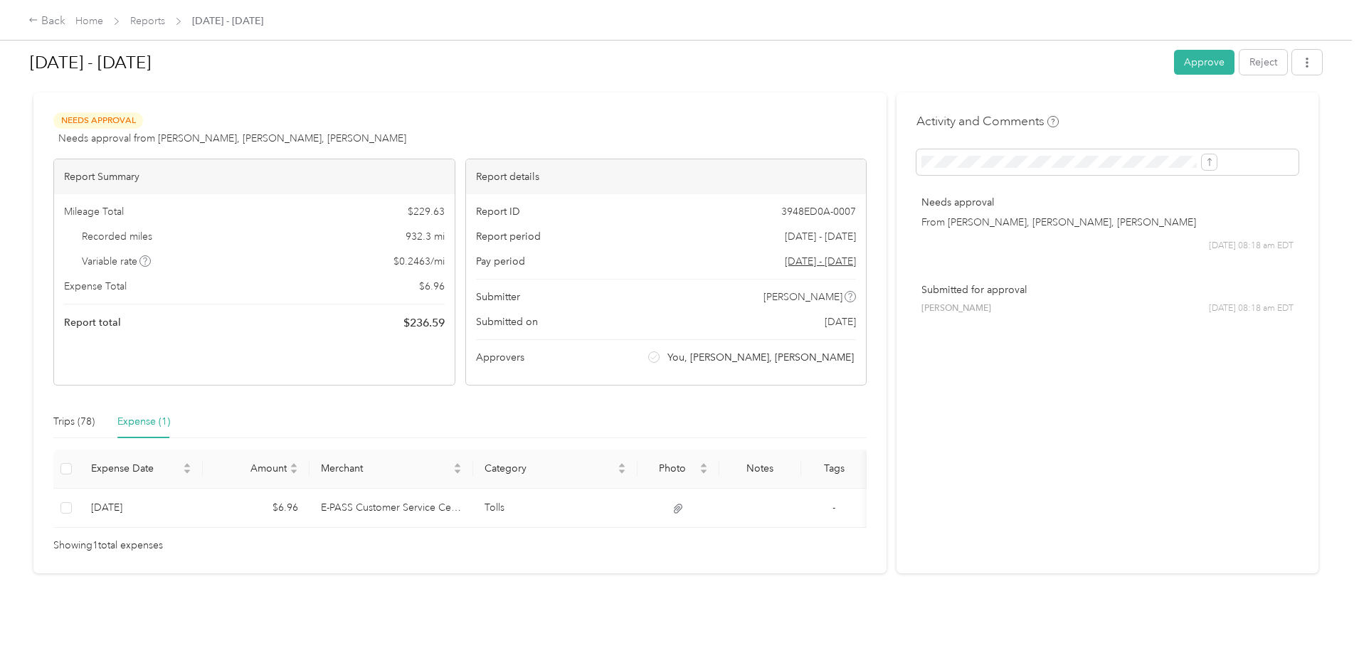
scroll to position [38, 0]
click at [95, 414] on div "Trips (78)" at bounding box center [73, 422] width 41 height 16
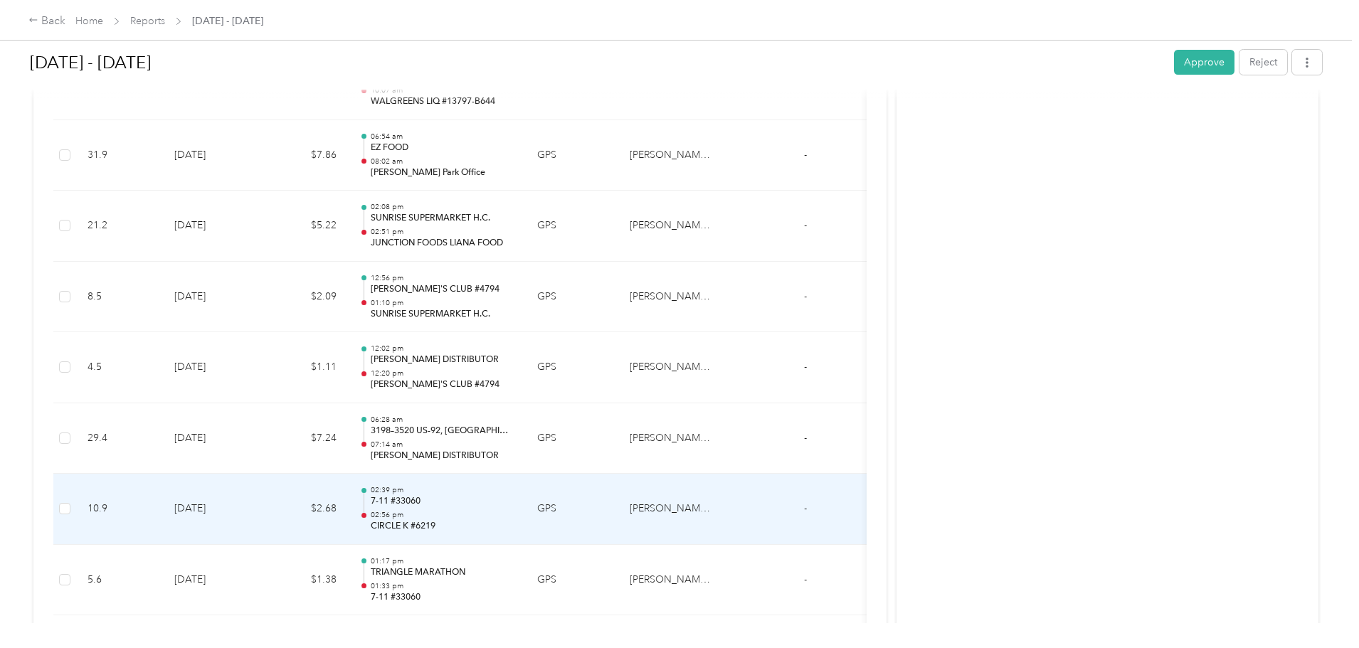
scroll to position [963, 0]
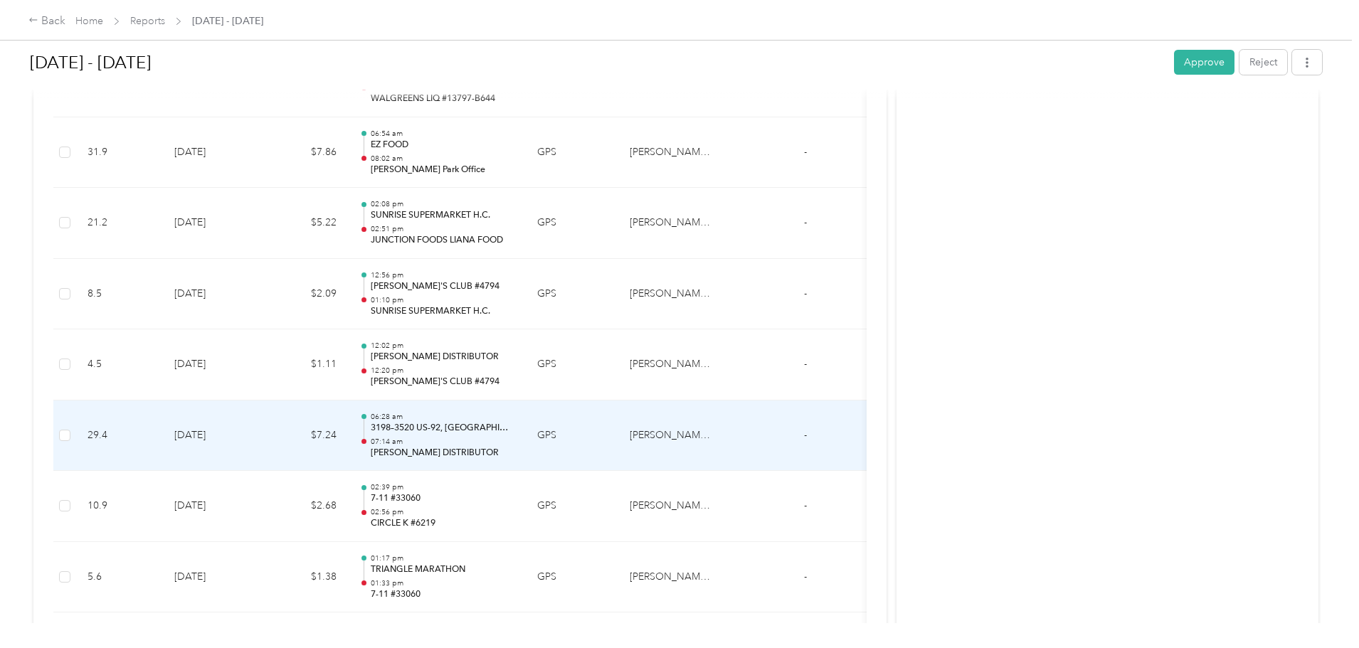
click at [515, 433] on p "3198–3520 US-92, [GEOGRAPHIC_DATA], [GEOGRAPHIC_DATA]" at bounding box center [443, 428] width 144 height 13
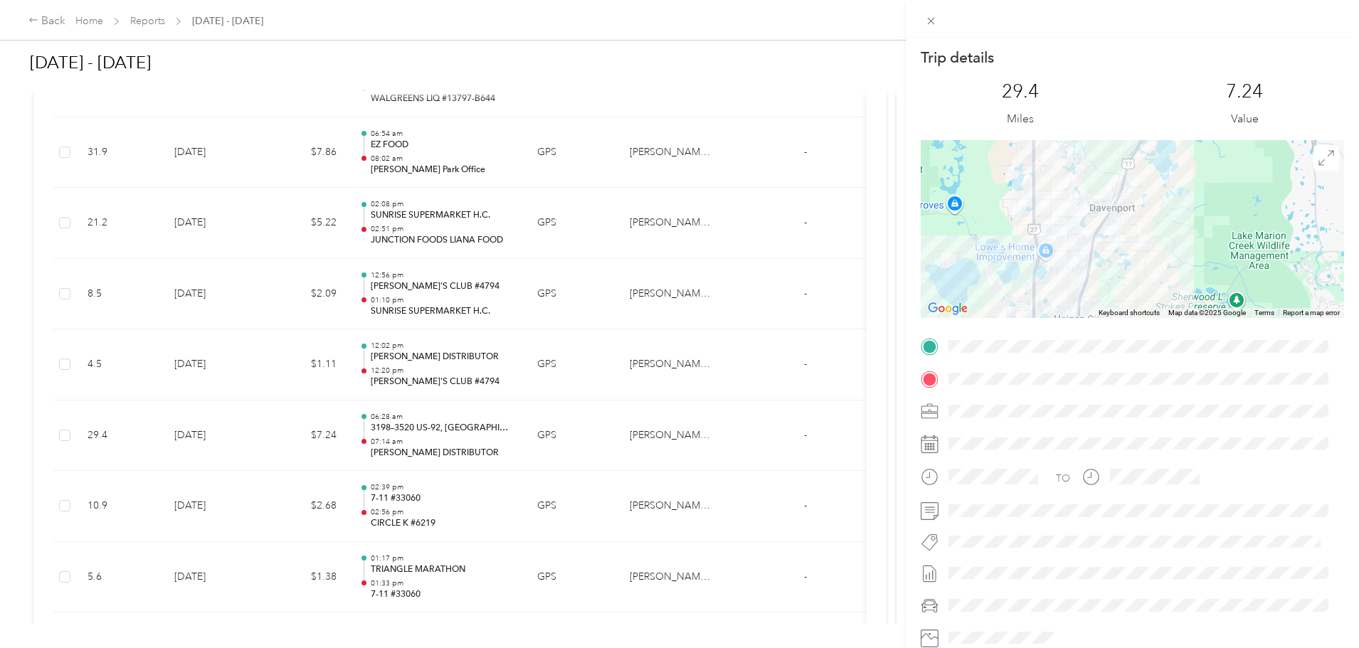
click at [1091, 349] on div "Trip details This trip cannot be edited because it is either under review, appr…" at bounding box center [1133, 365] width 424 height 634
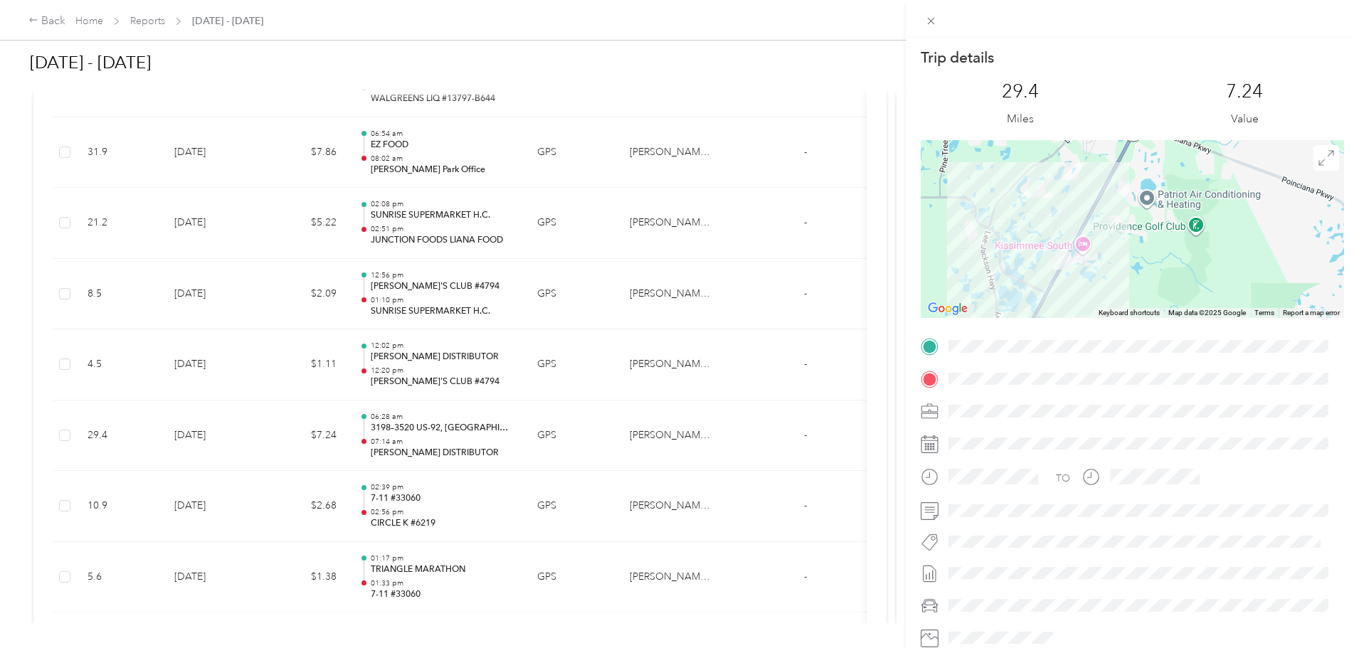
drag, startPoint x: 1031, startPoint y: 291, endPoint x: 1097, endPoint y: 256, distance: 74.2
click at [1111, 272] on div at bounding box center [1133, 229] width 424 height 178
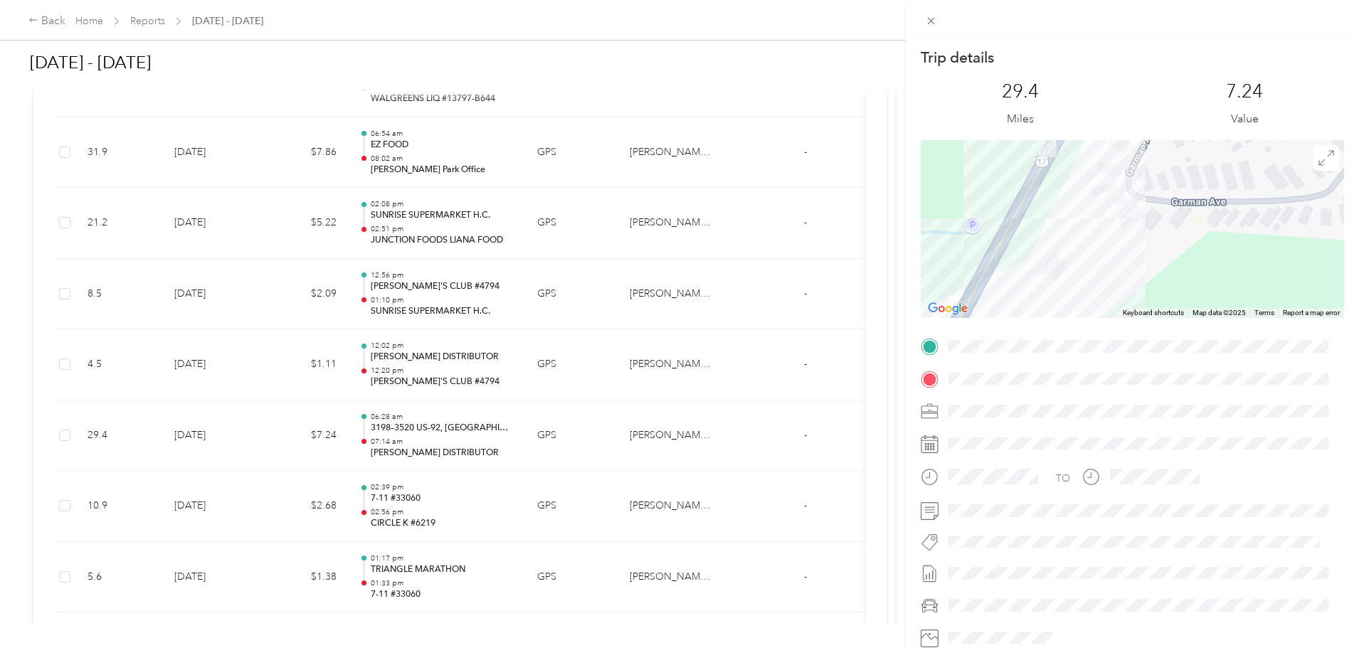
drag, startPoint x: 1117, startPoint y: 208, endPoint x: 1135, endPoint y: 238, distance: 35.4
click at [1186, 305] on div at bounding box center [1133, 229] width 424 height 178
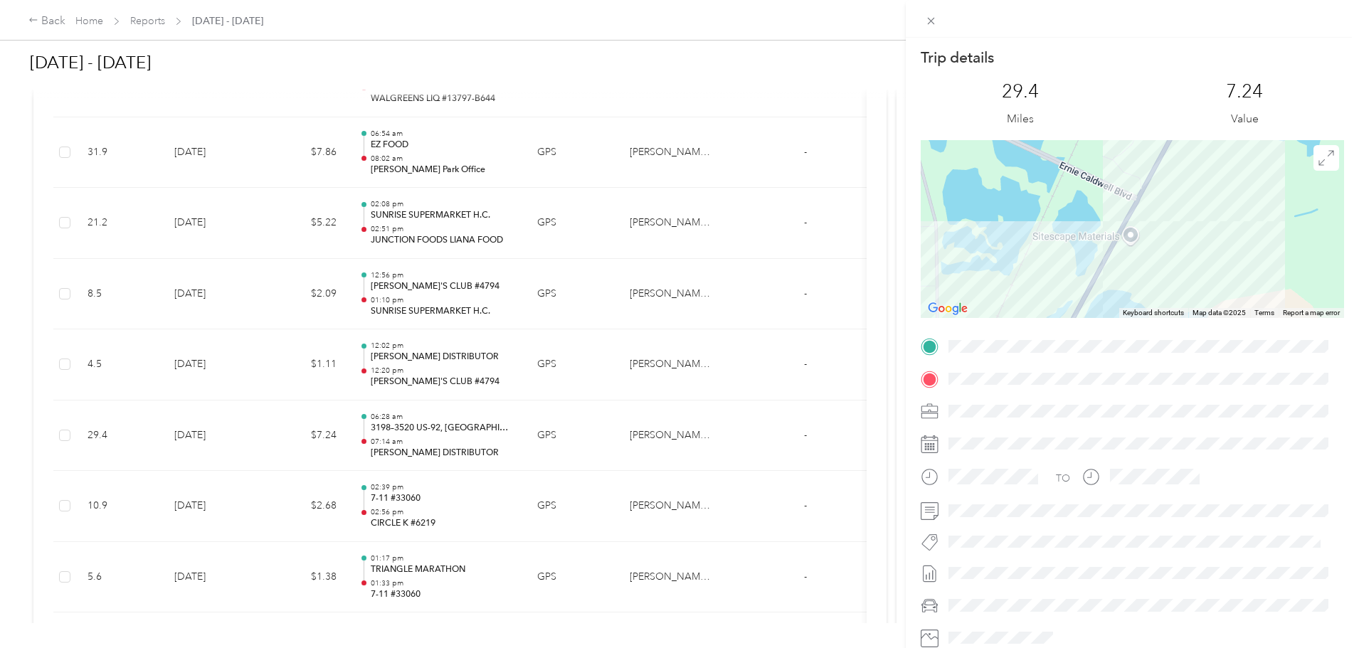
drag, startPoint x: 1151, startPoint y: 252, endPoint x: 1181, endPoint y: 171, distance: 86.5
click at [1217, 117] on div "Trip details This trip cannot be edited because it is either under review, appr…" at bounding box center [1133, 365] width 424 height 634
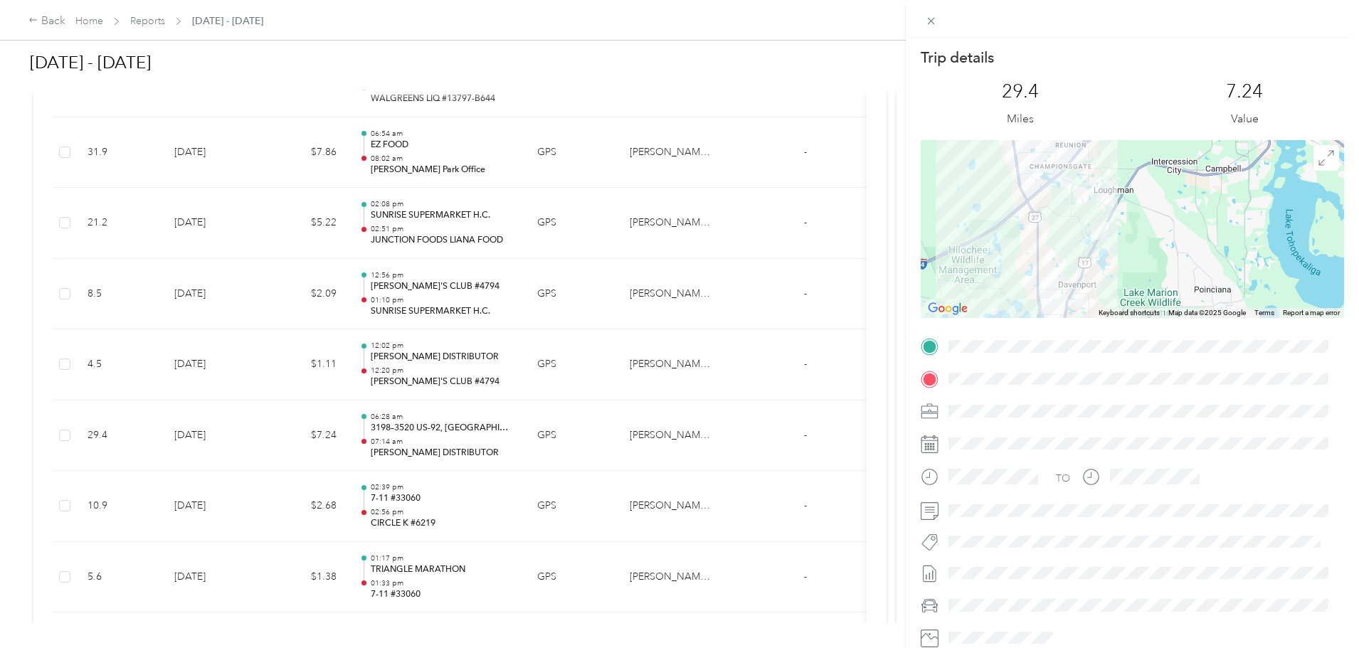
drag, startPoint x: 1252, startPoint y: 245, endPoint x: 1146, endPoint y: 246, distance: 106.1
click at [1146, 246] on div at bounding box center [1133, 229] width 424 height 178
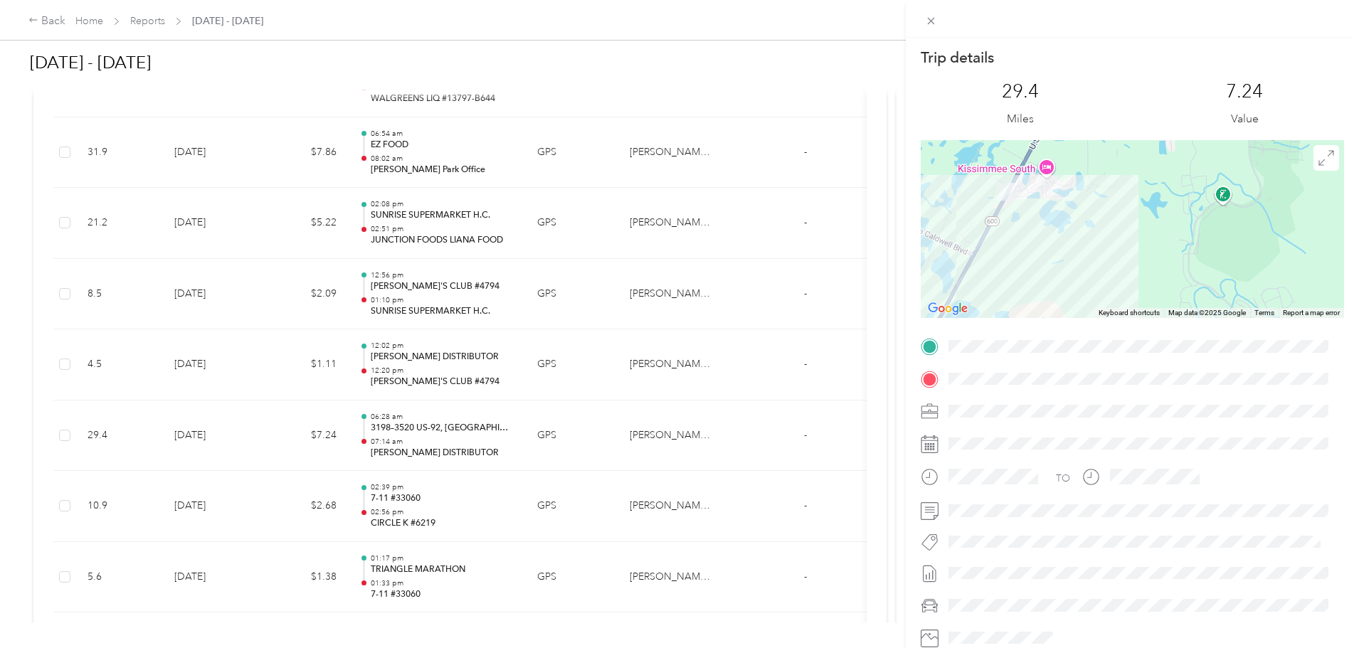
drag, startPoint x: 1015, startPoint y: 214, endPoint x: 1062, endPoint y: 252, distance: 60.2
click at [1061, 252] on div at bounding box center [1133, 229] width 424 height 178
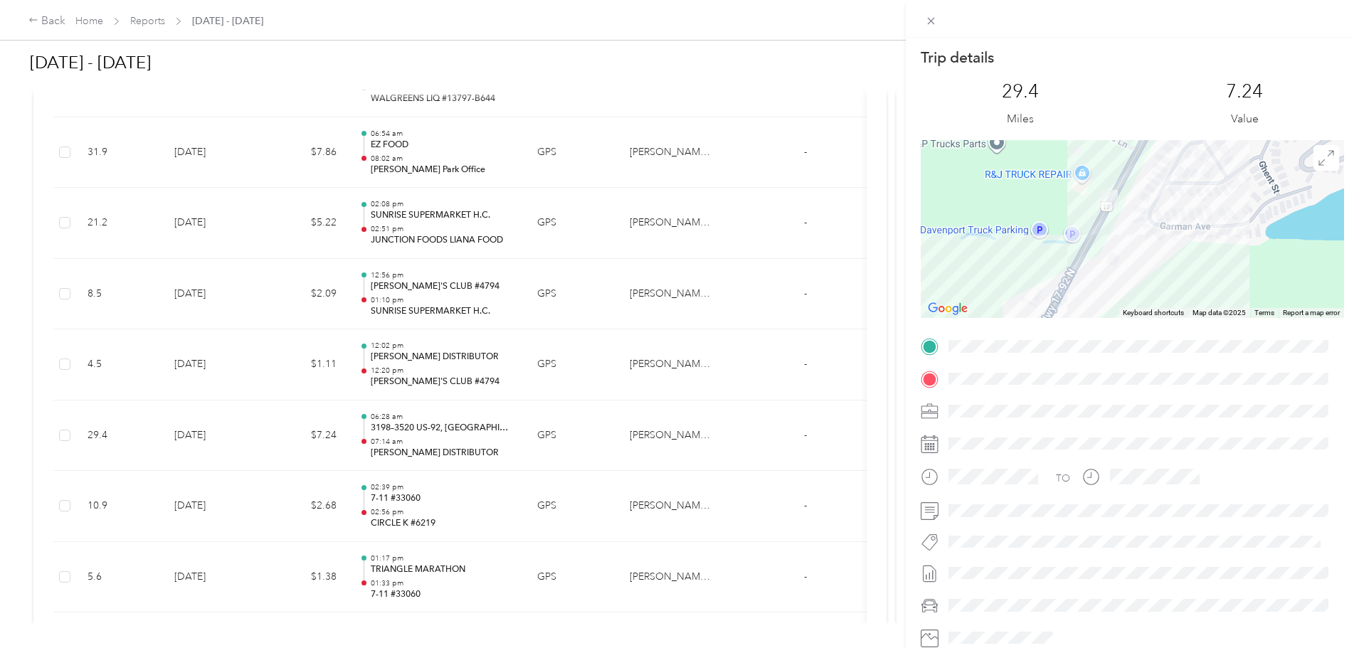
drag, startPoint x: 1161, startPoint y: 208, endPoint x: 1145, endPoint y: 239, distance: 35.0
click at [1145, 239] on div at bounding box center [1133, 229] width 424 height 178
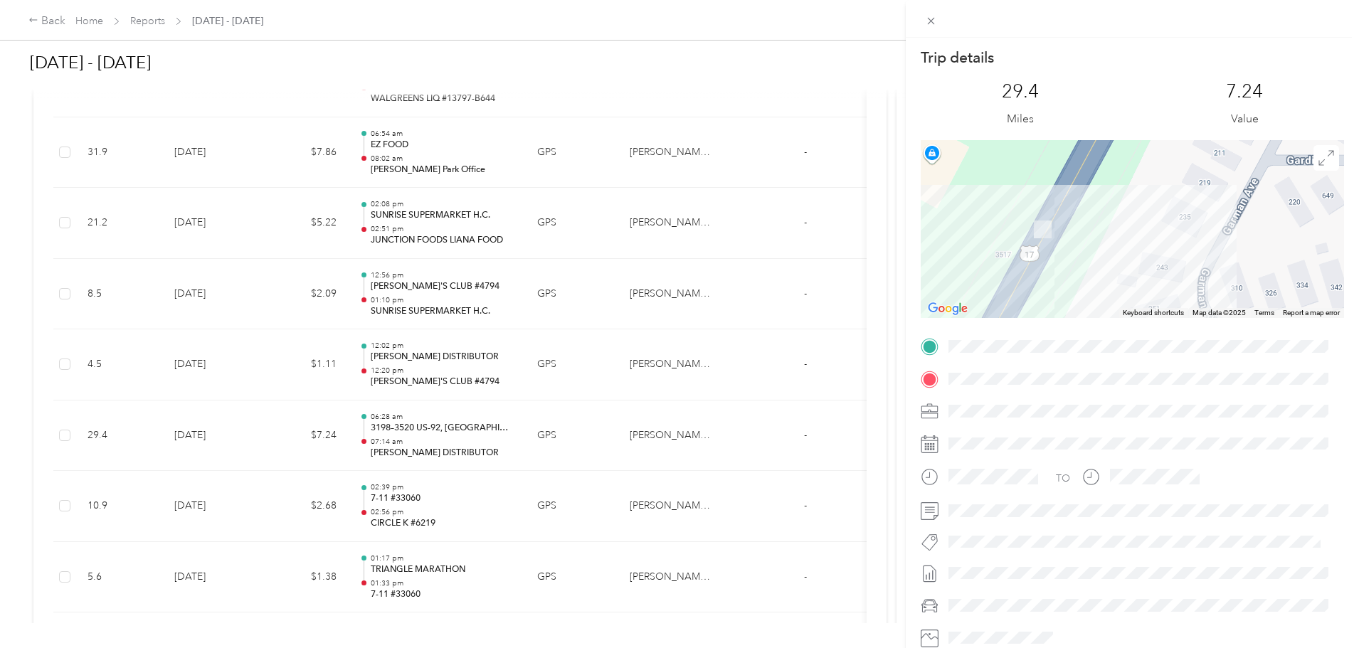
drag, startPoint x: 1073, startPoint y: 198, endPoint x: 1076, endPoint y: 263, distance: 65.5
click at [1076, 263] on div at bounding box center [1133, 229] width 424 height 178
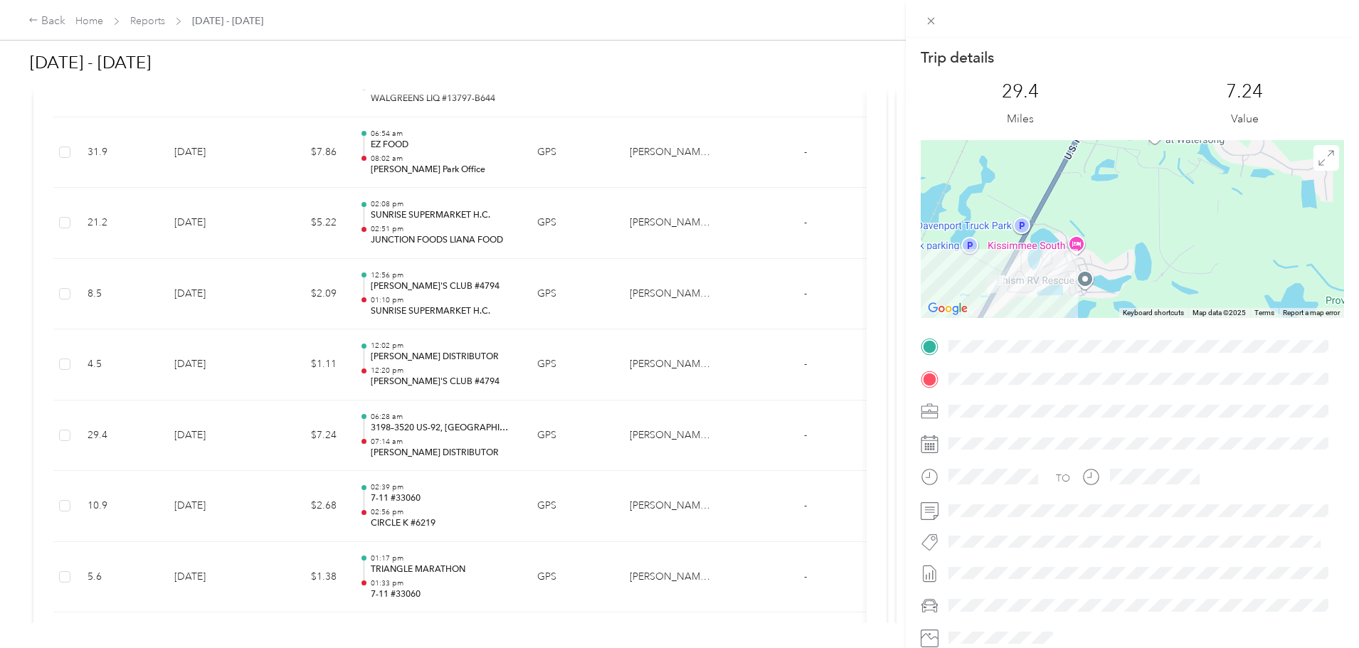
drag, startPoint x: 1182, startPoint y: 219, endPoint x: 1045, endPoint y: 266, distance: 145.2
click at [1029, 287] on div at bounding box center [1133, 229] width 424 height 178
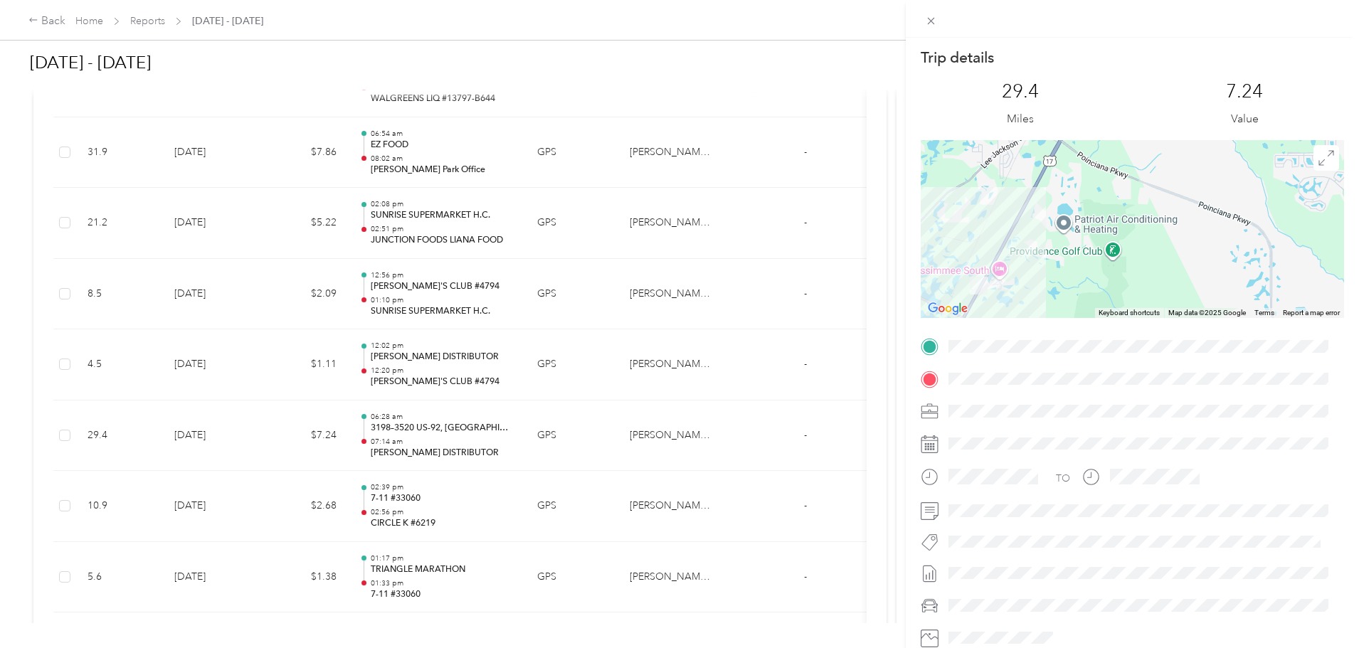
drag, startPoint x: 1099, startPoint y: 196, endPoint x: 1026, endPoint y: 246, distance: 88.6
click at [1026, 246] on div at bounding box center [1133, 229] width 424 height 178
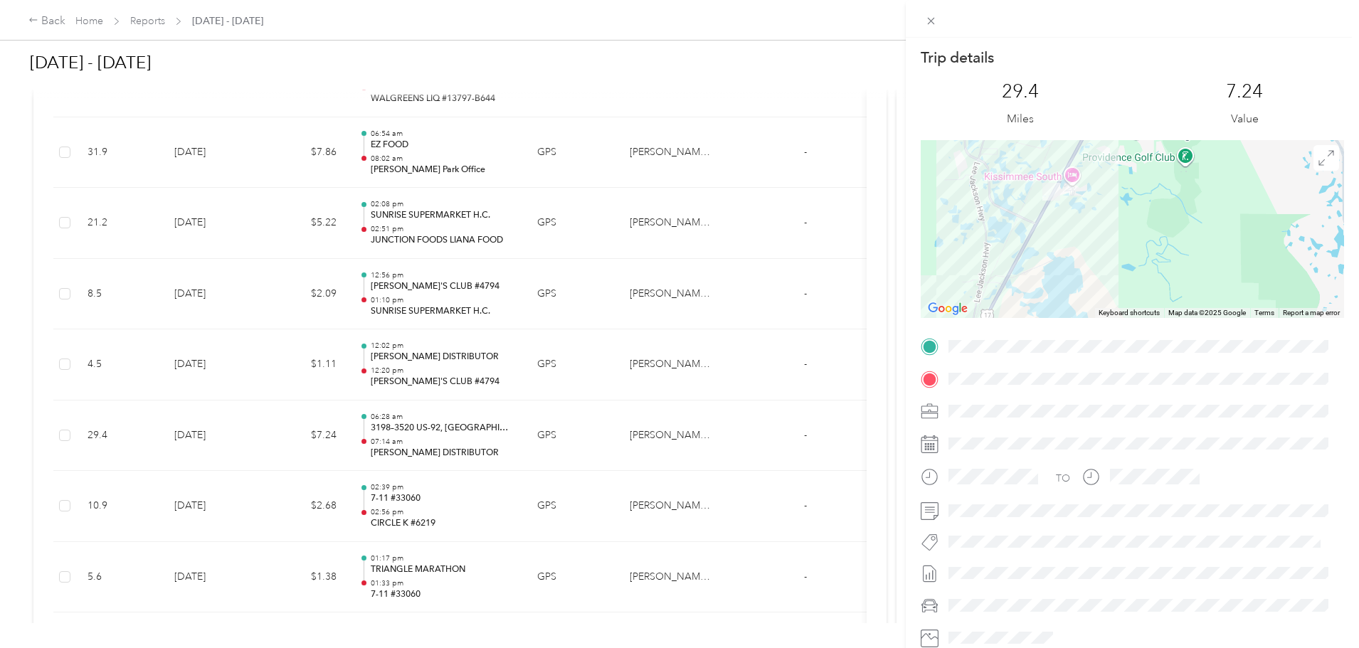
drag, startPoint x: 1022, startPoint y: 282, endPoint x: 1105, endPoint y: 182, distance: 129.4
click at [1105, 182] on div at bounding box center [1133, 229] width 424 height 178
click at [881, 436] on div "Trip details This trip cannot be edited because it is either under review, appr…" at bounding box center [679, 324] width 1359 height 648
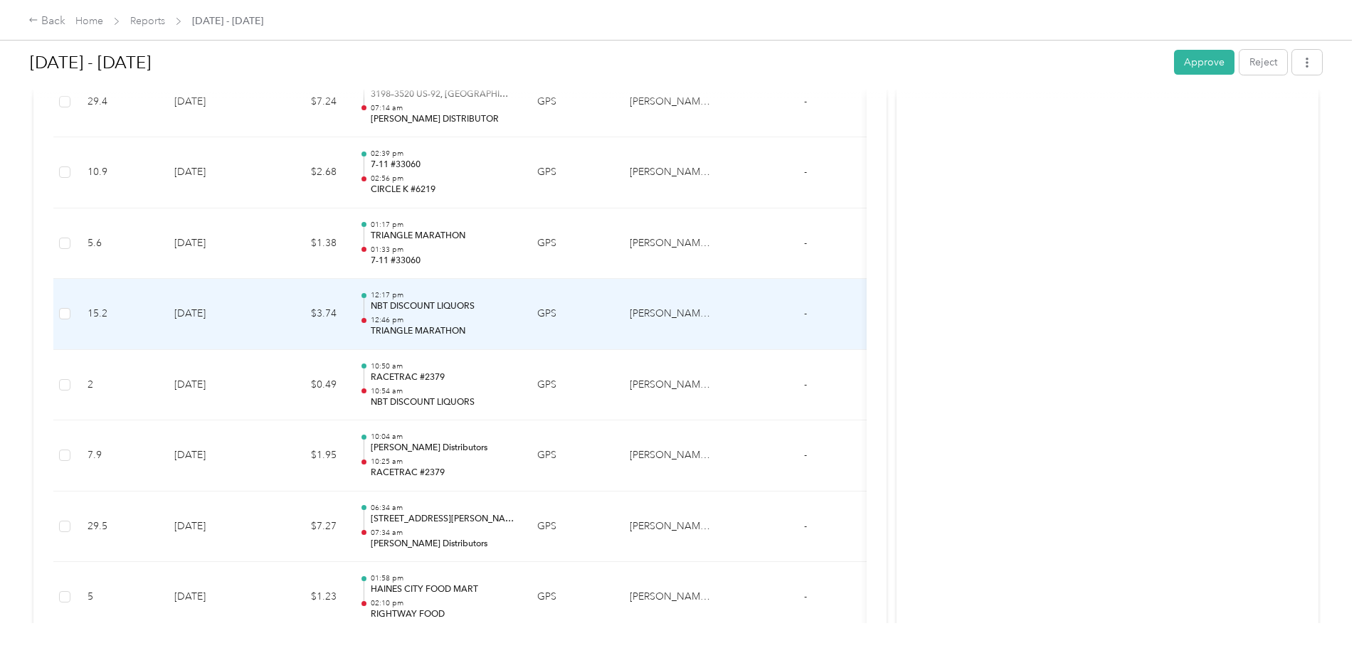
scroll to position [1319, 0]
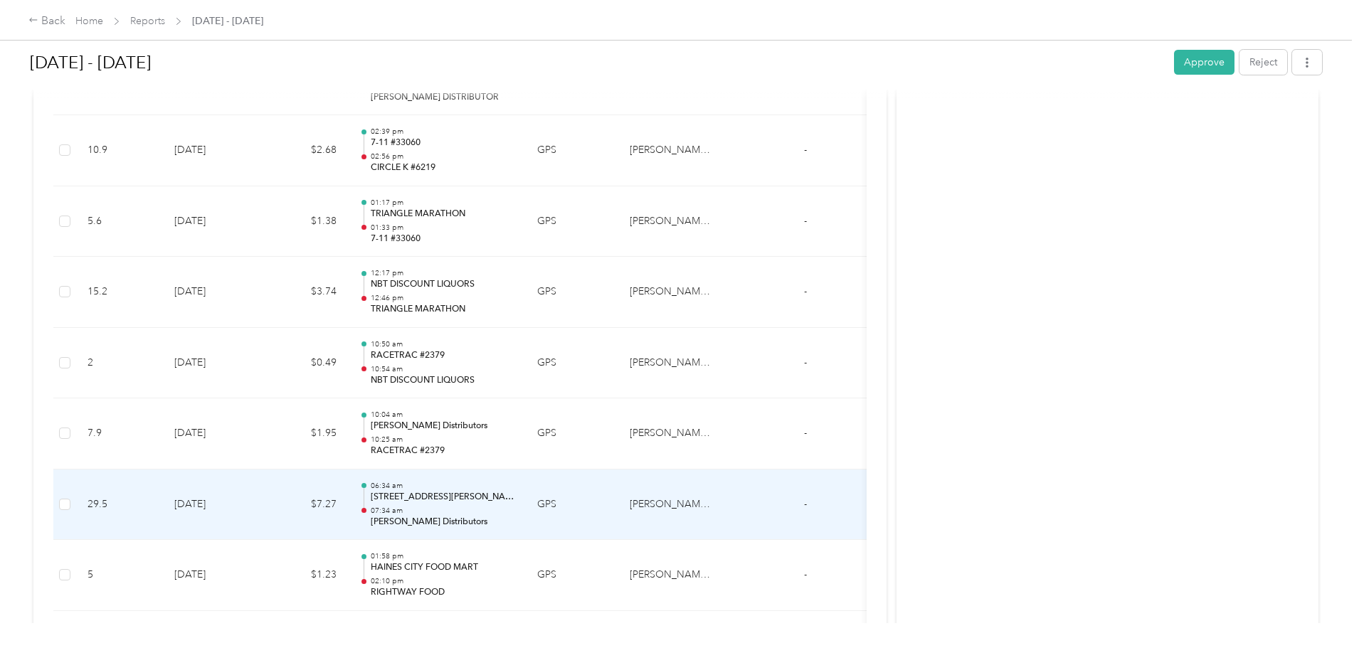
click at [515, 498] on p "[STREET_ADDRESS][PERSON_NAME][PERSON_NAME][US_STATE]" at bounding box center [443, 497] width 144 height 13
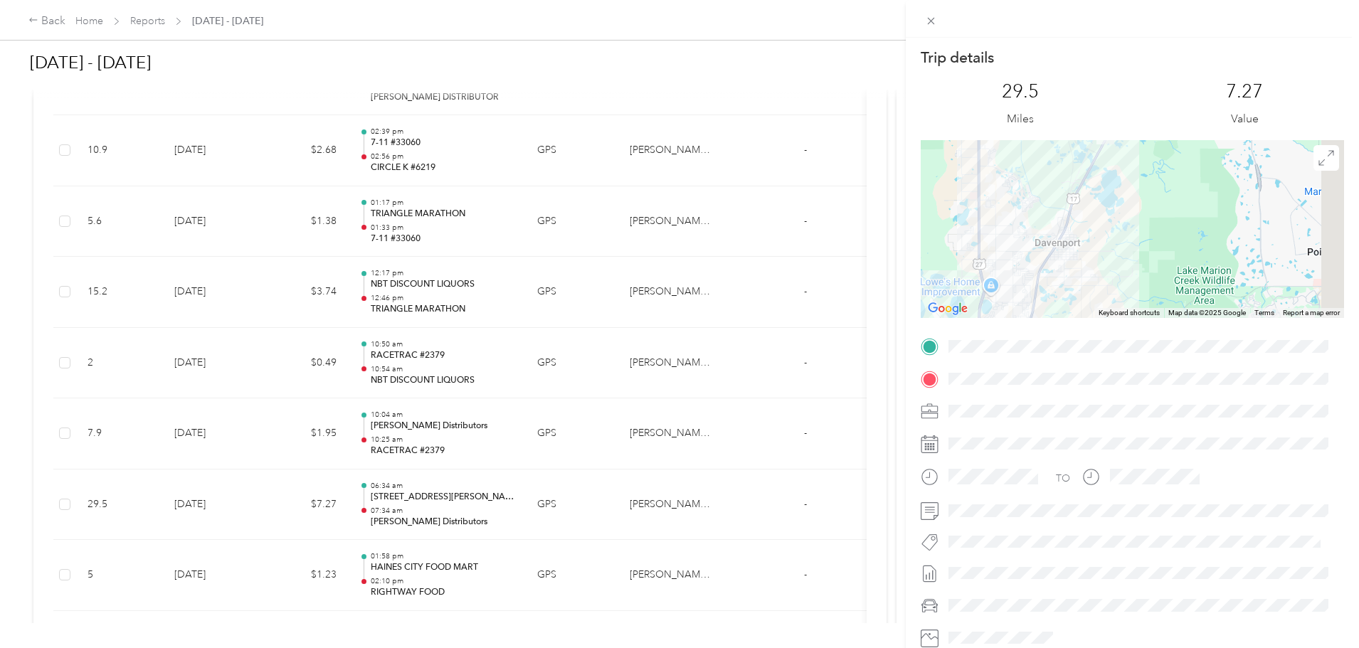
drag, startPoint x: 1215, startPoint y: 198, endPoint x: 1112, endPoint y: 311, distance: 153.2
click at [1112, 324] on div "Trip details This trip cannot be edited because it is either under review, appr…" at bounding box center [1133, 365] width 424 height 634
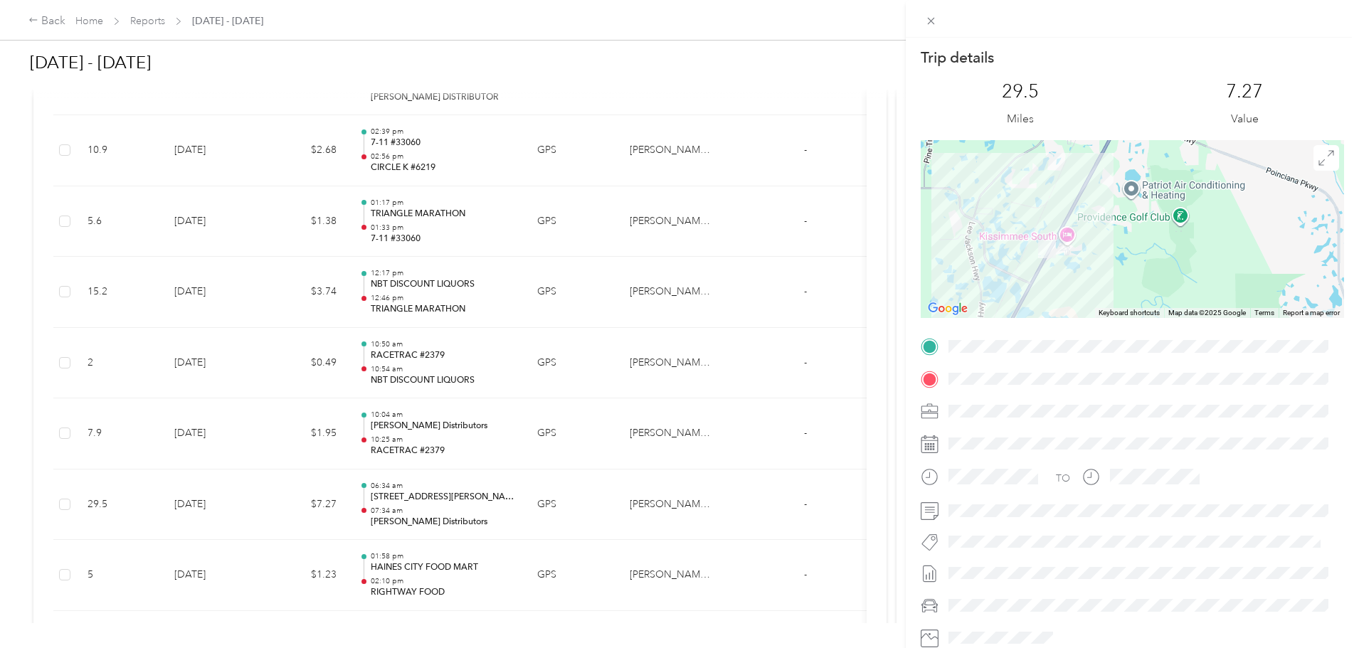
drag, startPoint x: 1046, startPoint y: 269, endPoint x: 1063, endPoint y: 278, distance: 19.4
click at [1063, 278] on div at bounding box center [1133, 229] width 424 height 178
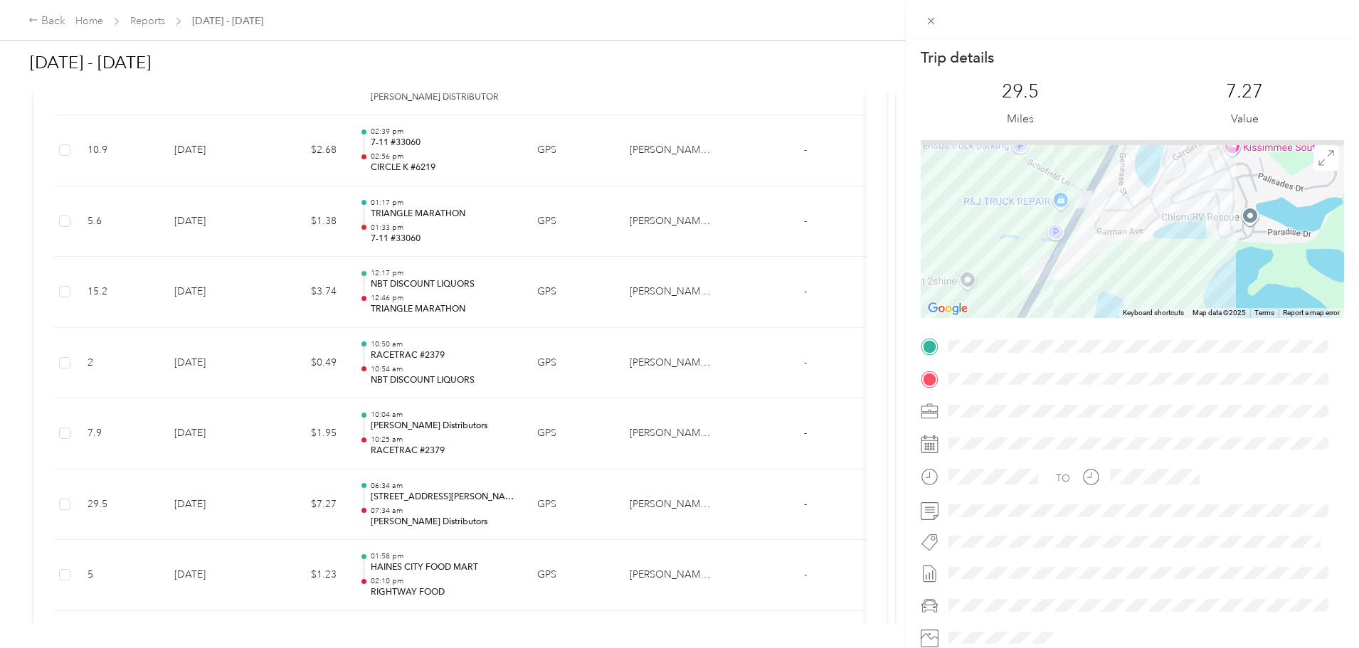
drag, startPoint x: 1118, startPoint y: 237, endPoint x: 1124, endPoint y: 256, distance: 20.0
click at [1124, 256] on div at bounding box center [1133, 229] width 424 height 178
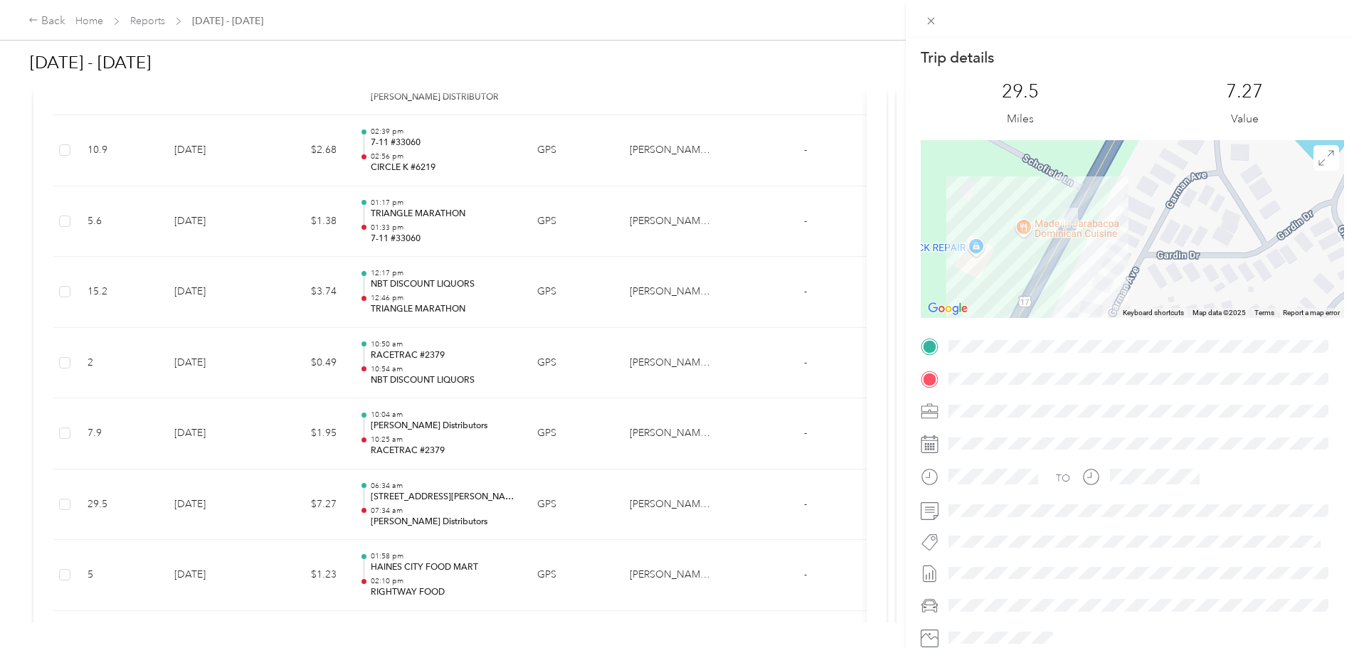
drag, startPoint x: 1058, startPoint y: 221, endPoint x: 1105, endPoint y: 260, distance: 60.6
click at [1105, 260] on div at bounding box center [1133, 229] width 424 height 178
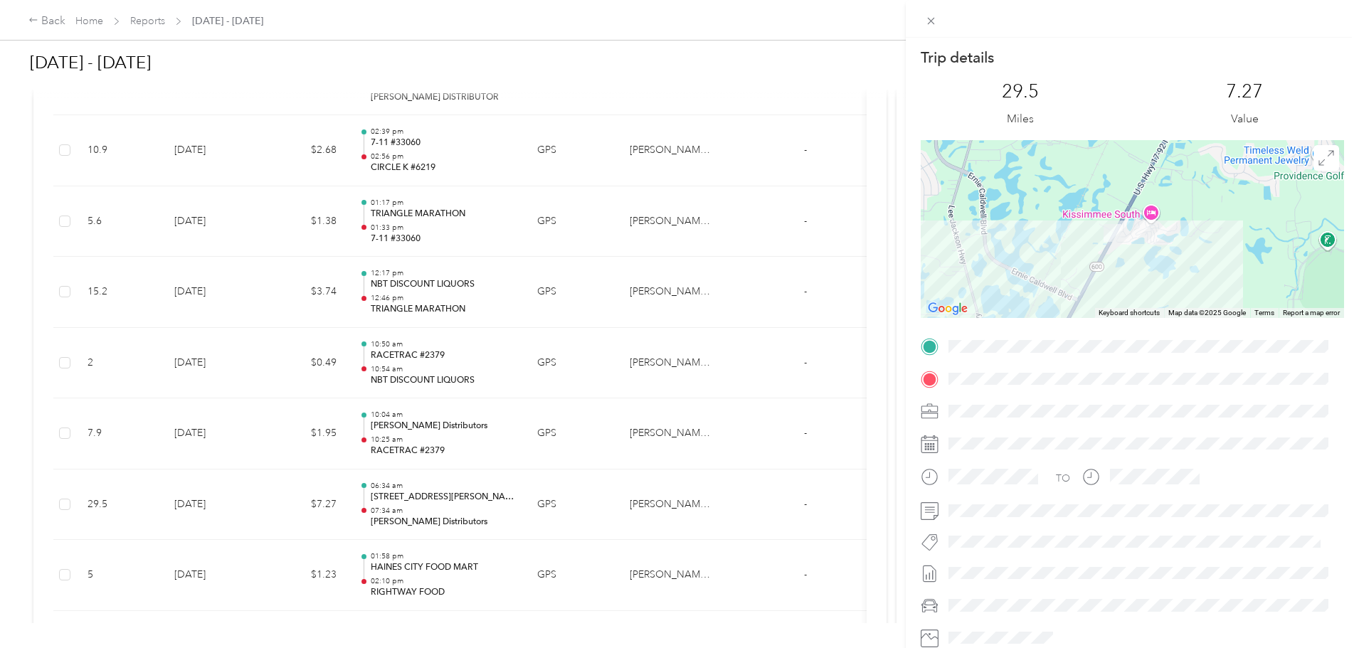
click at [867, 392] on div "Trip details This trip cannot be edited because it is either under review, appr…" at bounding box center [679, 324] width 1359 height 648
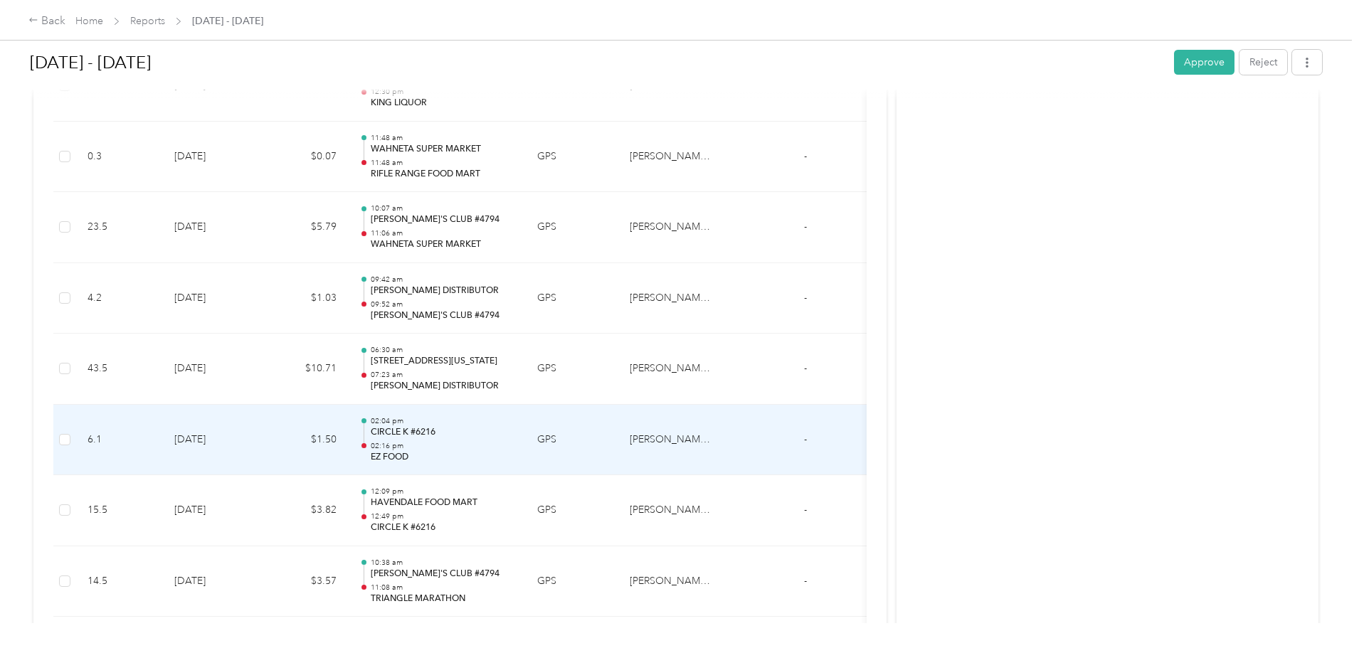
scroll to position [2671, 0]
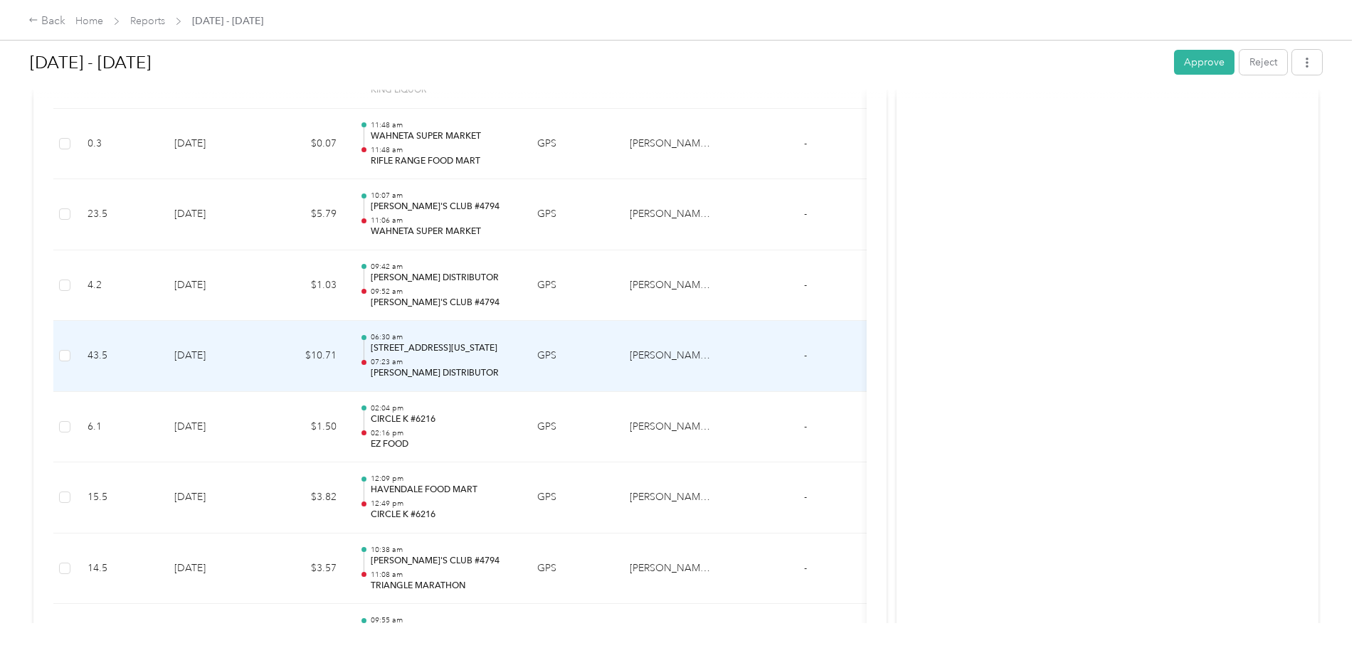
click at [515, 354] on p "1616, Eagle Feather Drive, Kissimmee, Osceola County, Florida, 34746, USA" at bounding box center [443, 348] width 144 height 13
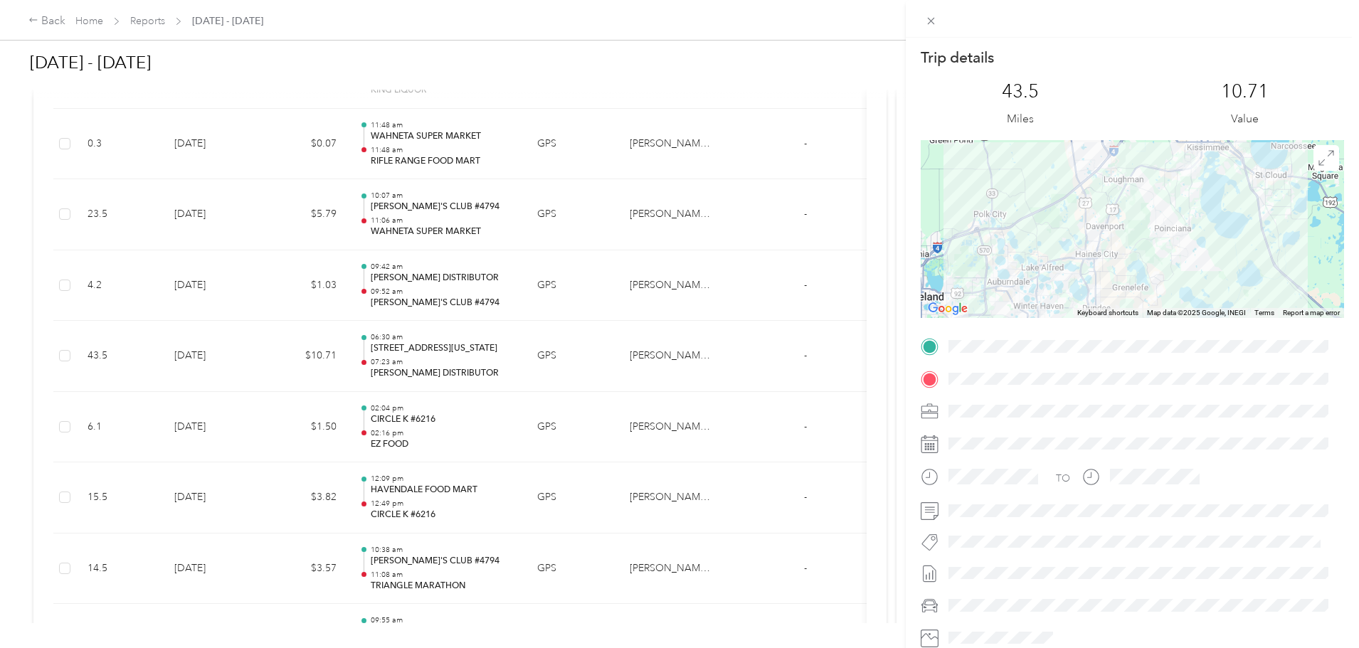
drag, startPoint x: 1189, startPoint y: 201, endPoint x: 1157, endPoint y: 266, distance: 73.2
click at [1157, 266] on div at bounding box center [1133, 229] width 424 height 178
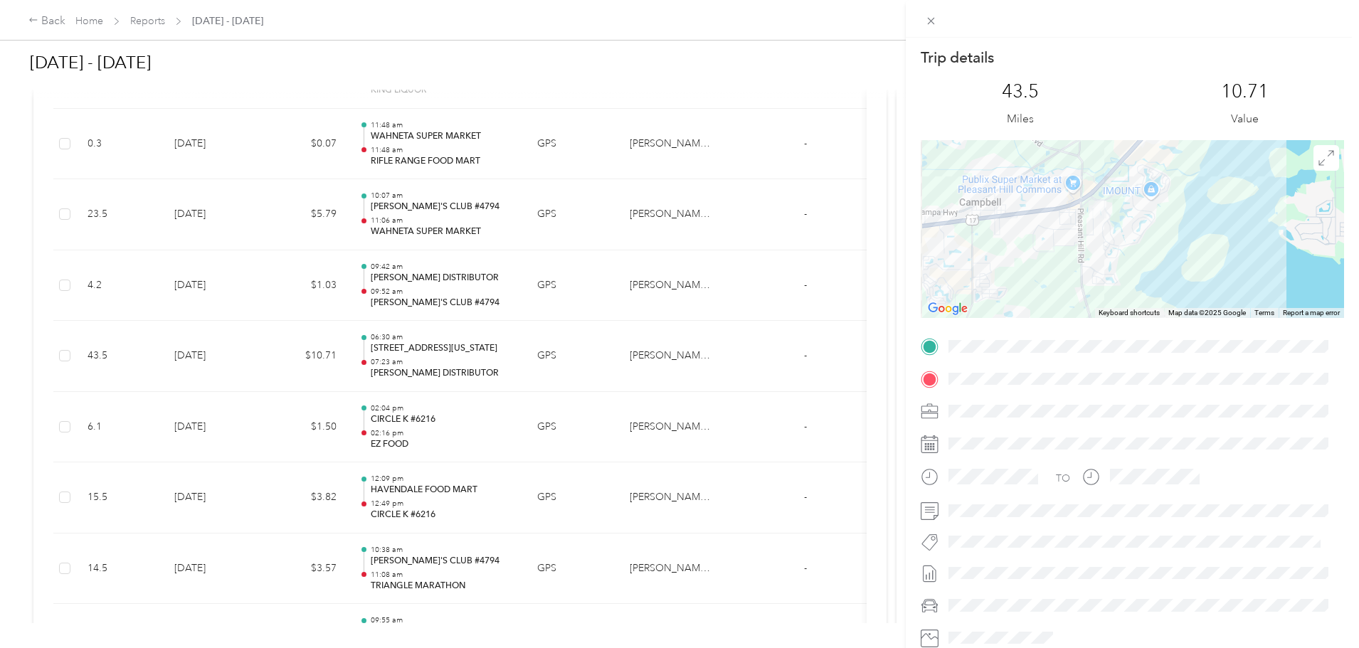
drag, startPoint x: 1109, startPoint y: 237, endPoint x: 1095, endPoint y: 275, distance: 40.7
click at [1095, 275] on div at bounding box center [1133, 229] width 424 height 178
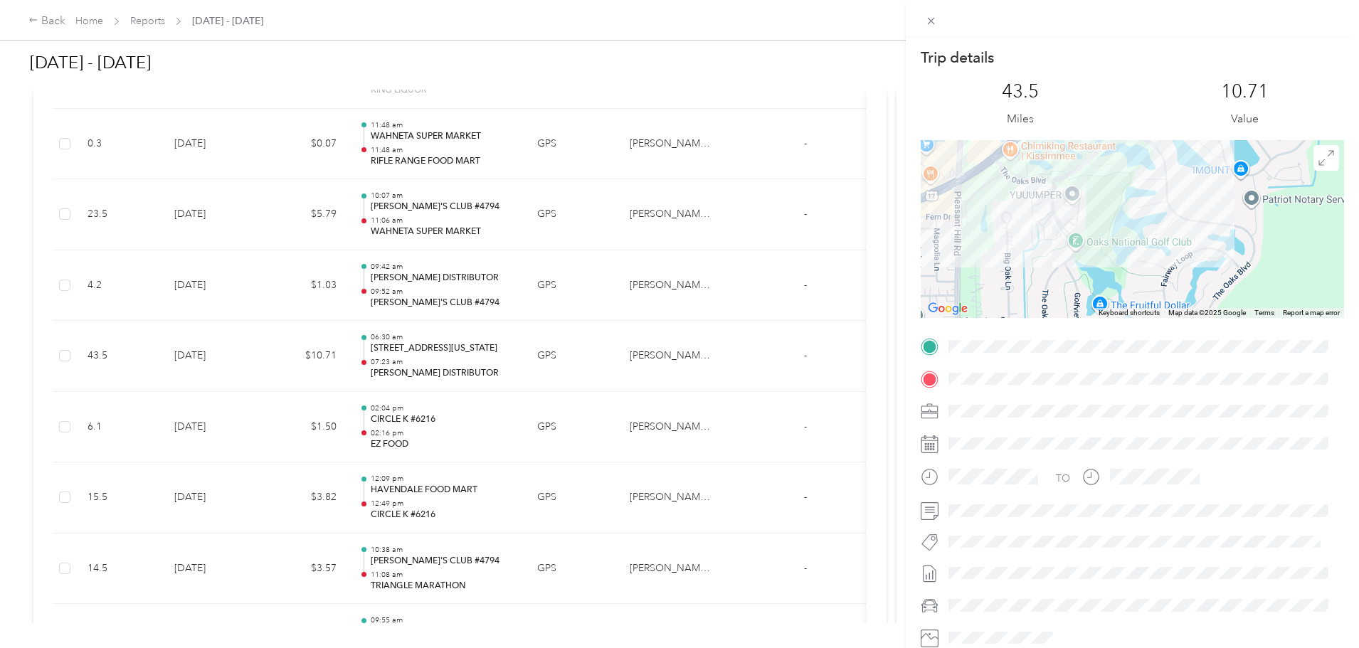
drag, startPoint x: 1018, startPoint y: 246, endPoint x: 1032, endPoint y: 264, distance: 23.3
click at [1037, 265] on div at bounding box center [1133, 229] width 424 height 178
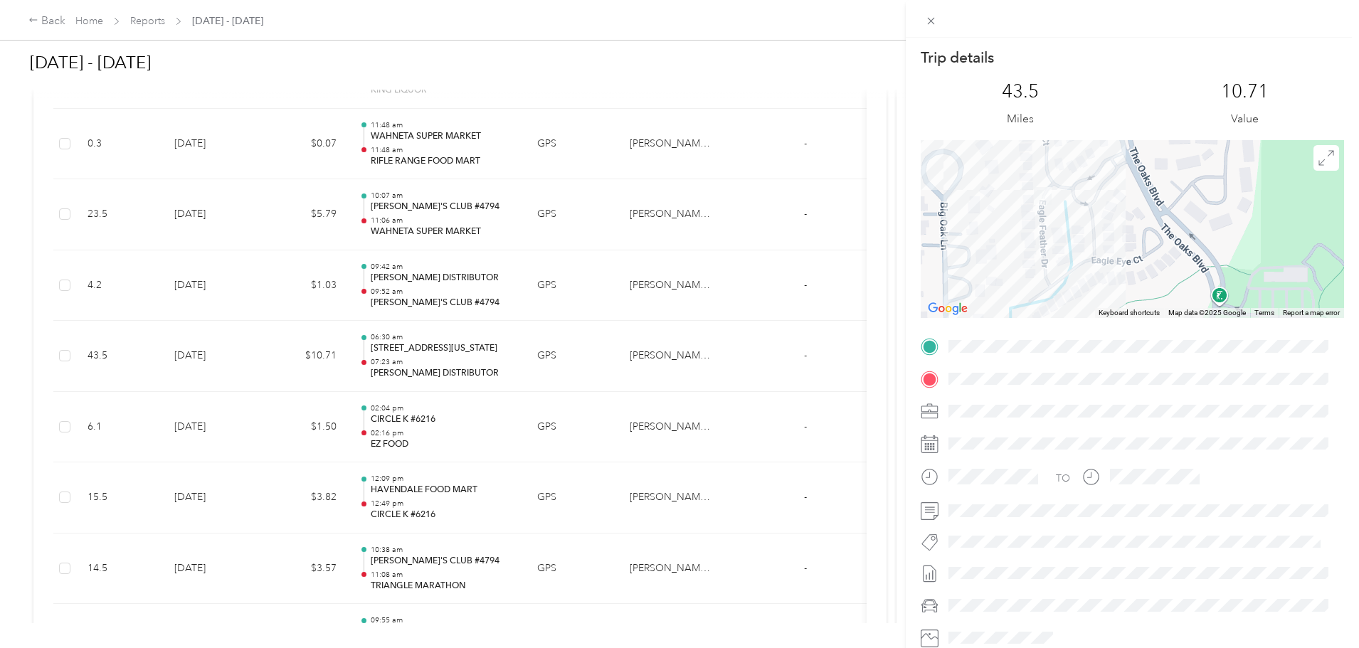
drag, startPoint x: 1030, startPoint y: 201, endPoint x: 1008, endPoint y: 272, distance: 74.5
click at [1016, 280] on div at bounding box center [1133, 229] width 424 height 178
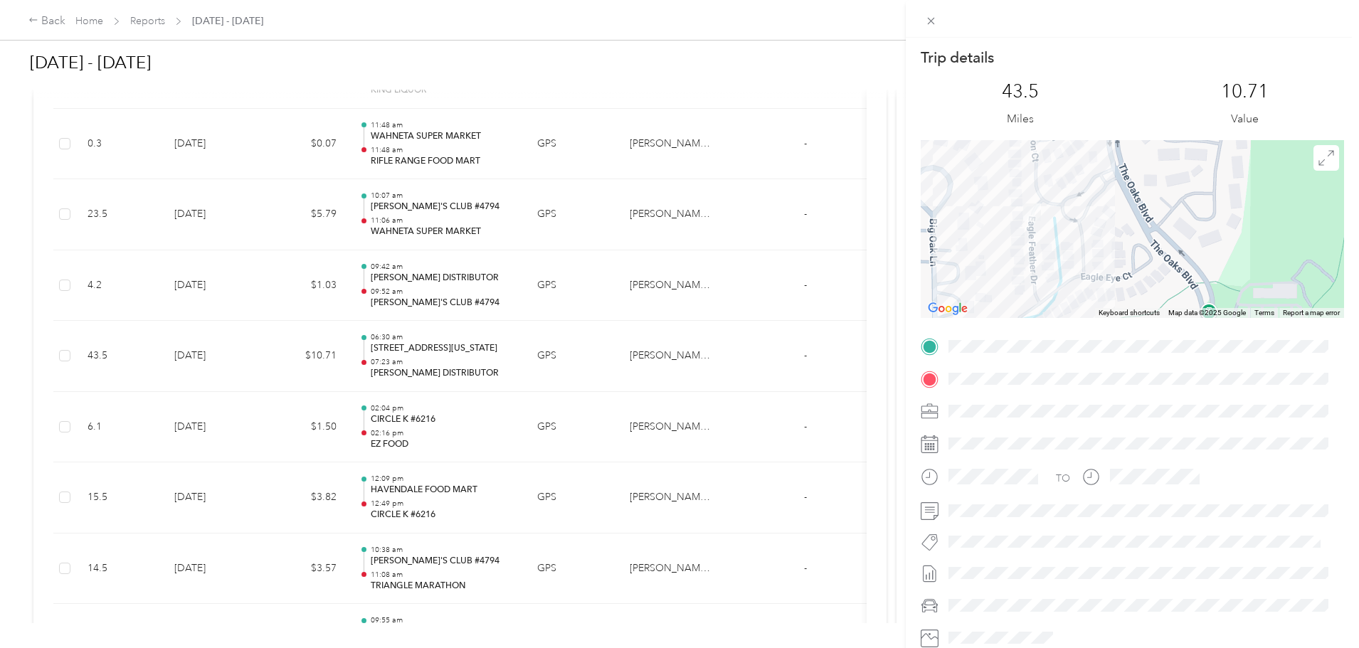
click at [177, 355] on div "Trip details This trip cannot be edited because it is either under review, appr…" at bounding box center [679, 324] width 1359 height 648
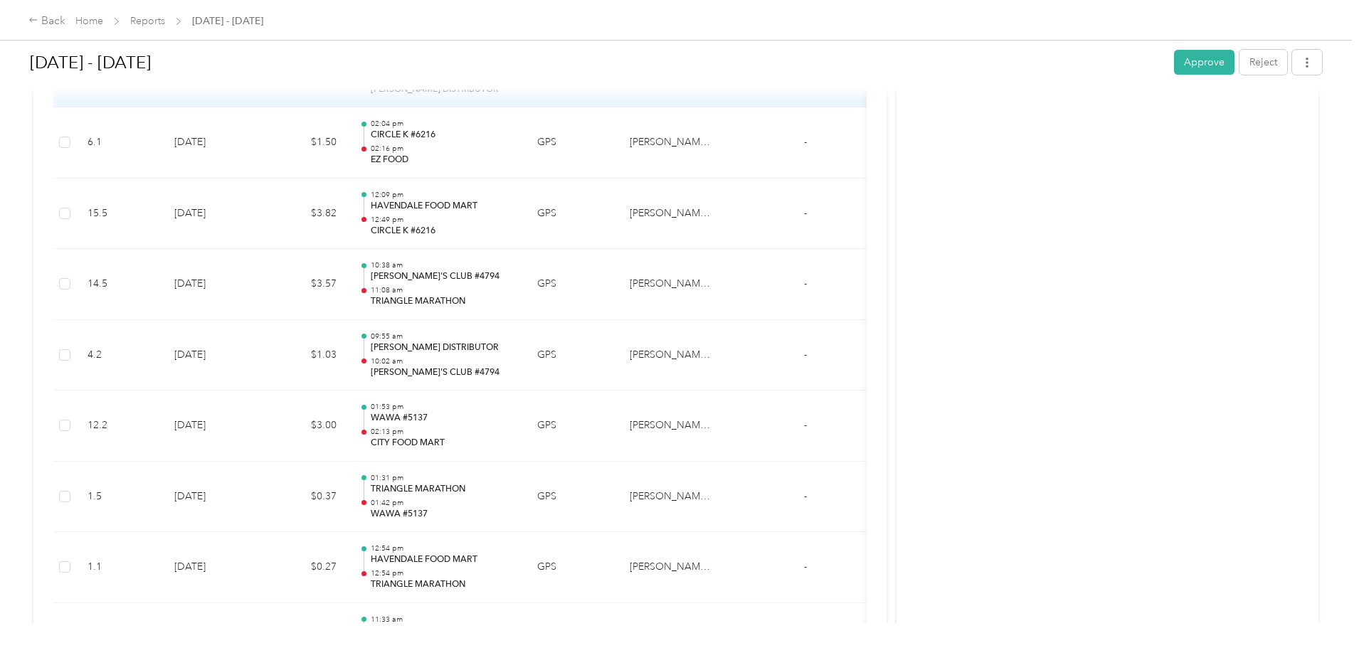
scroll to position [2570, 0]
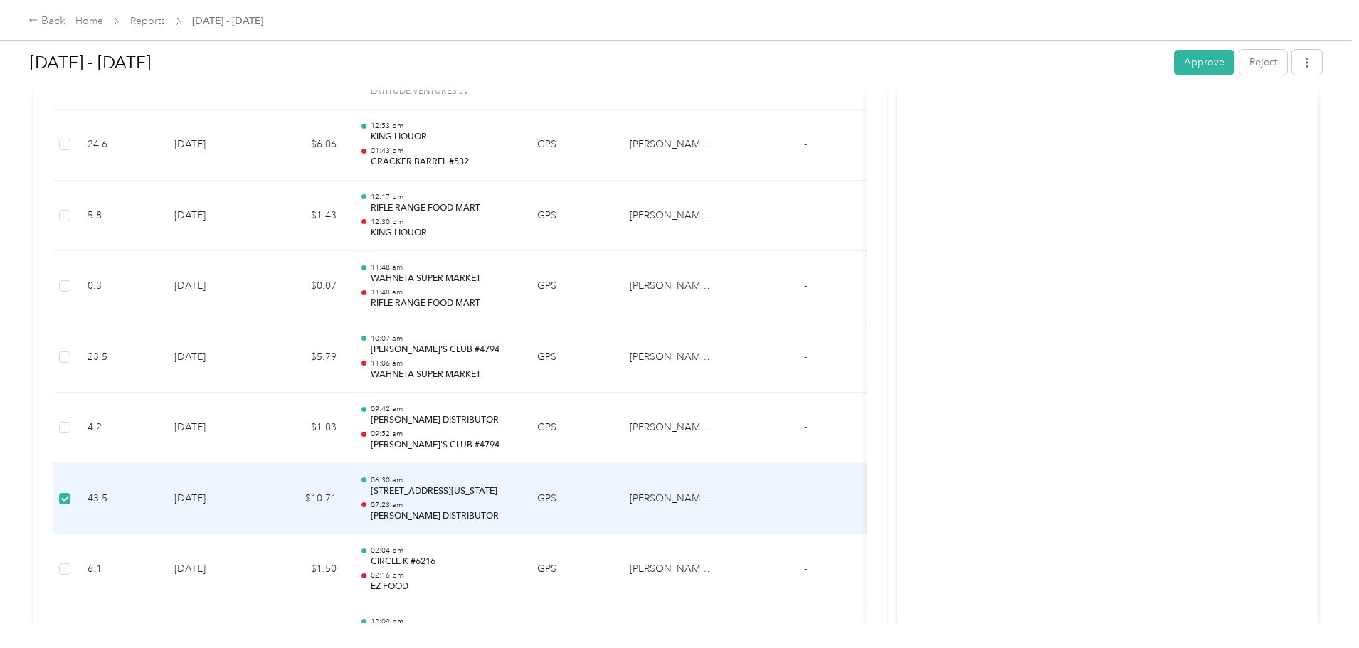
click at [515, 498] on div "06:30 am 1616, Eagle Feather Drive, Kissimmee, Osceola County, Florida, 34746, …" at bounding box center [443, 499] width 144 height 48
click at [619, 515] on td "GPS" at bounding box center [572, 499] width 93 height 71
click at [619, 495] on td "GPS" at bounding box center [572, 499] width 93 height 71
click at [263, 498] on td "[DATE]" at bounding box center [213, 499] width 100 height 71
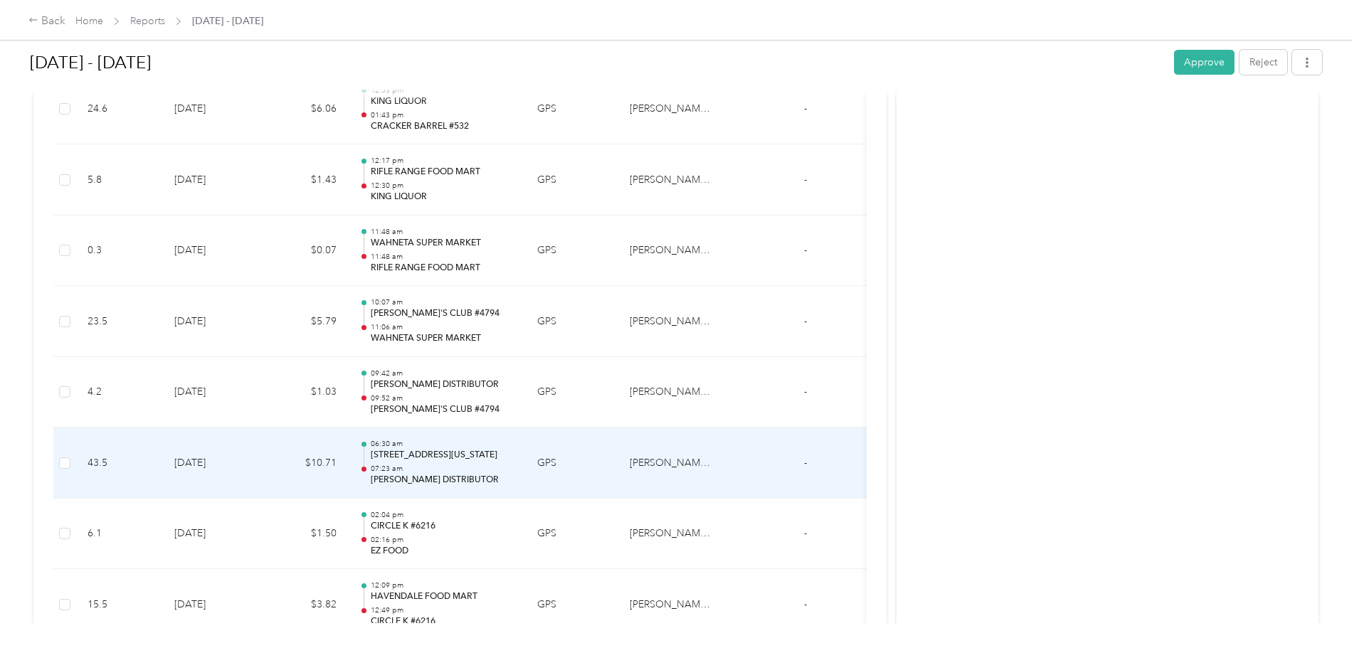
scroll to position [2529, 0]
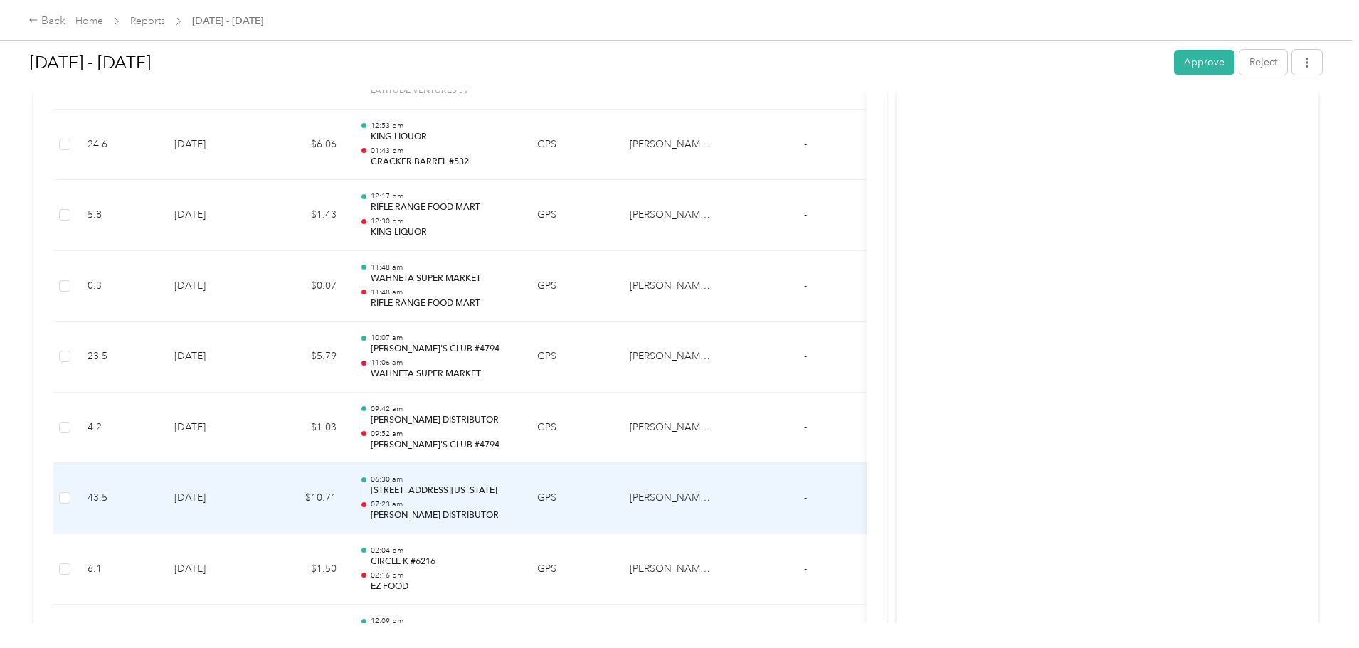
click at [348, 500] on td "$10.71" at bounding box center [305, 498] width 85 height 71
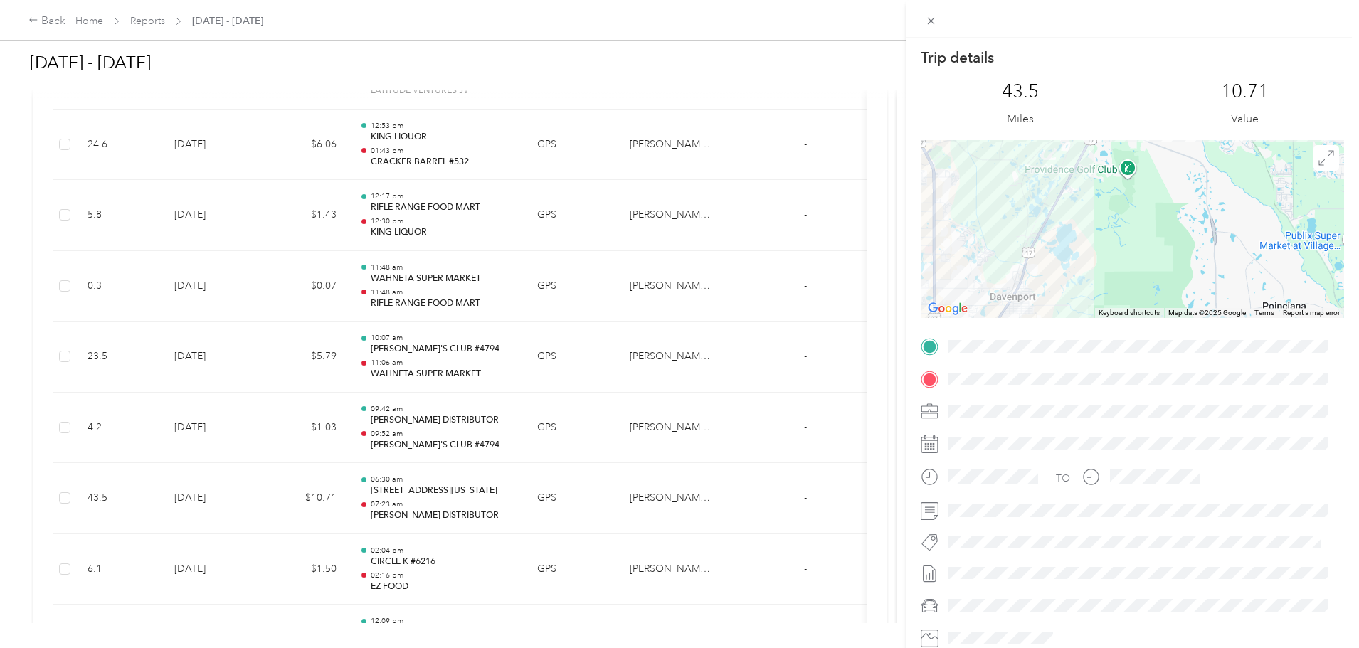
drag, startPoint x: 1155, startPoint y: 201, endPoint x: 1115, endPoint y: 268, distance: 77.6
click at [1116, 268] on div at bounding box center [1133, 229] width 424 height 178
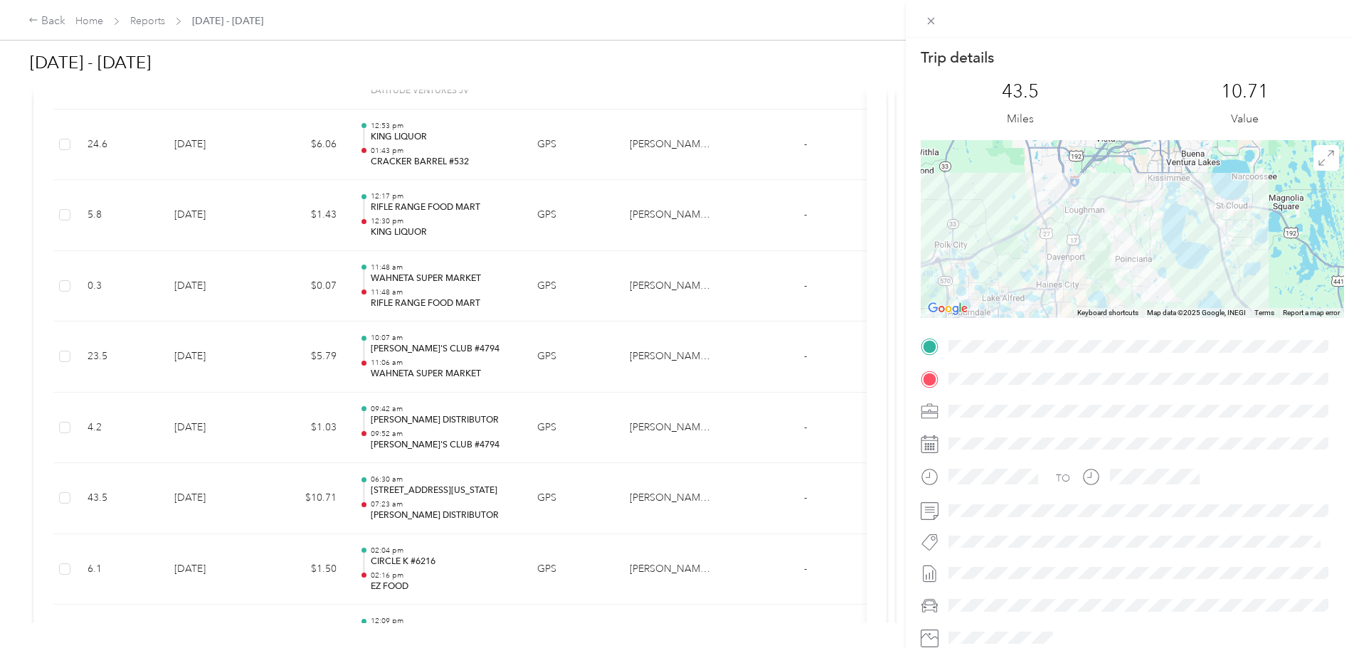
click at [174, 498] on div "Trip details This trip cannot be edited because it is either under review, appr…" at bounding box center [679, 324] width 1359 height 648
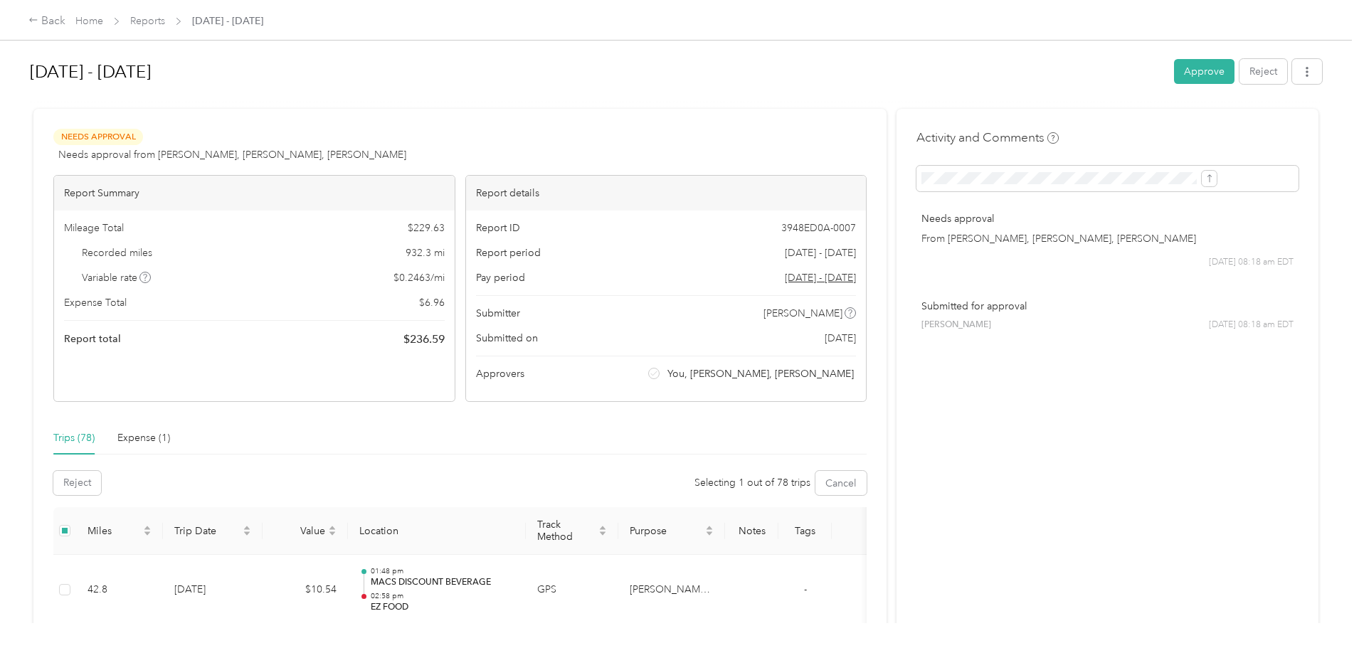
scroll to position [71, 0]
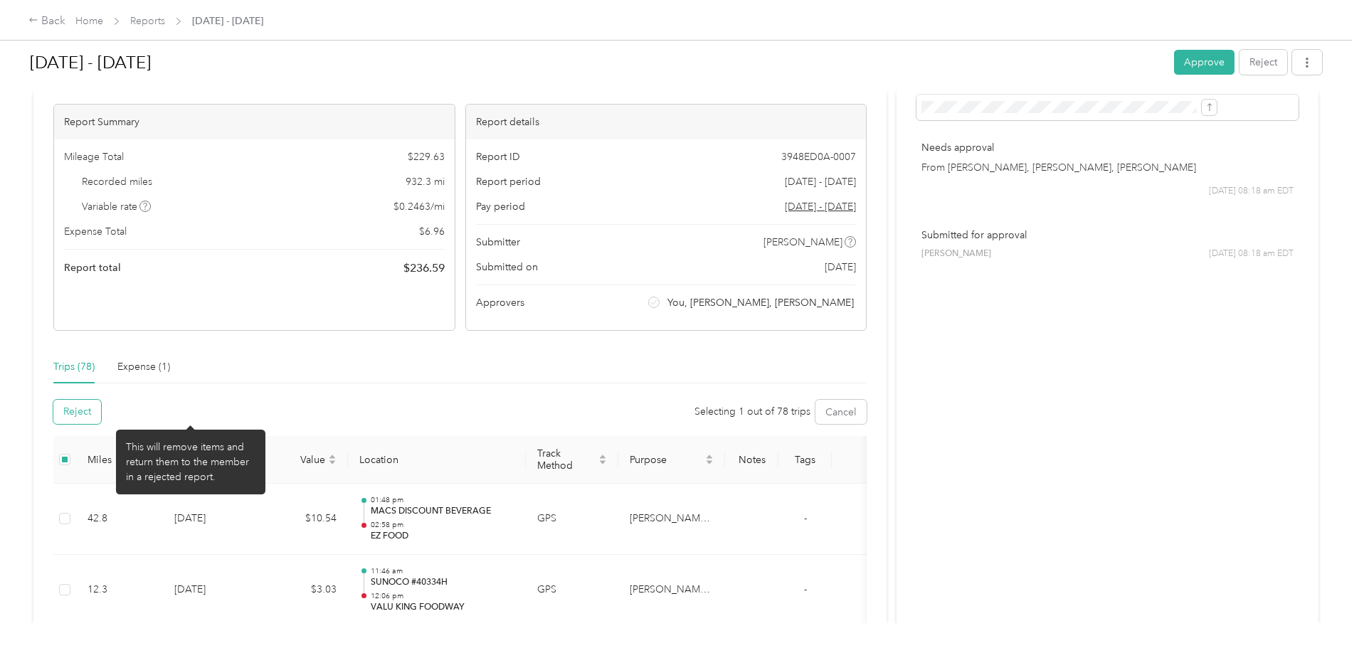
click at [101, 411] on button "Reject" at bounding box center [77, 412] width 48 height 24
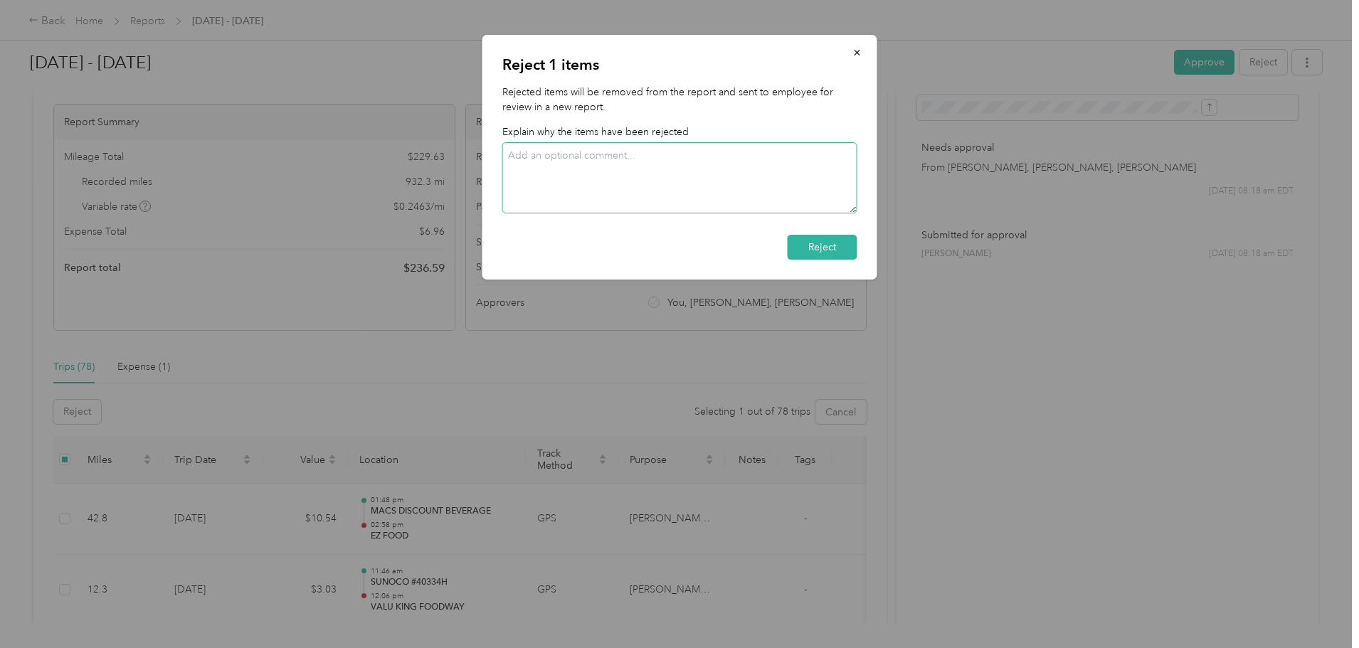
click at [615, 159] on textarea at bounding box center [680, 177] width 355 height 71
type textarea "Trips from home to the 1st stop are not able to be counted for mileage."
click at [811, 244] on button "Reject" at bounding box center [823, 247] width 70 height 25
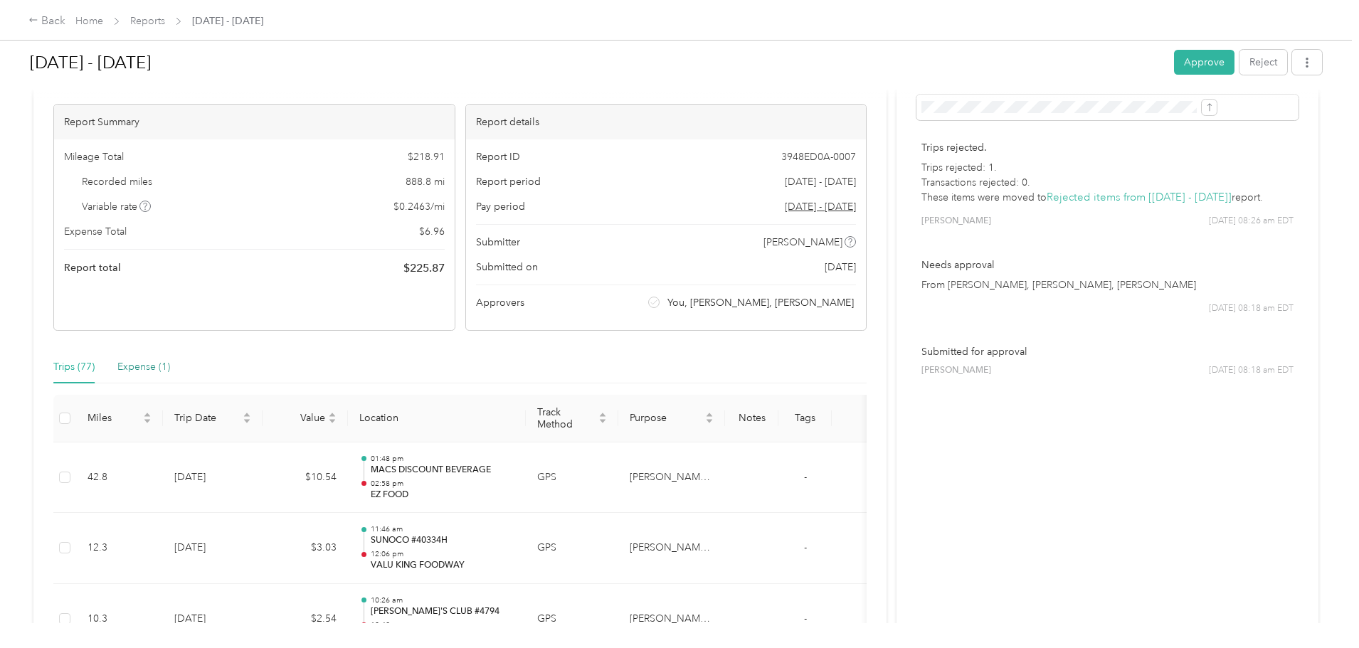
click at [170, 364] on div "Expense (1)" at bounding box center [143, 367] width 53 height 16
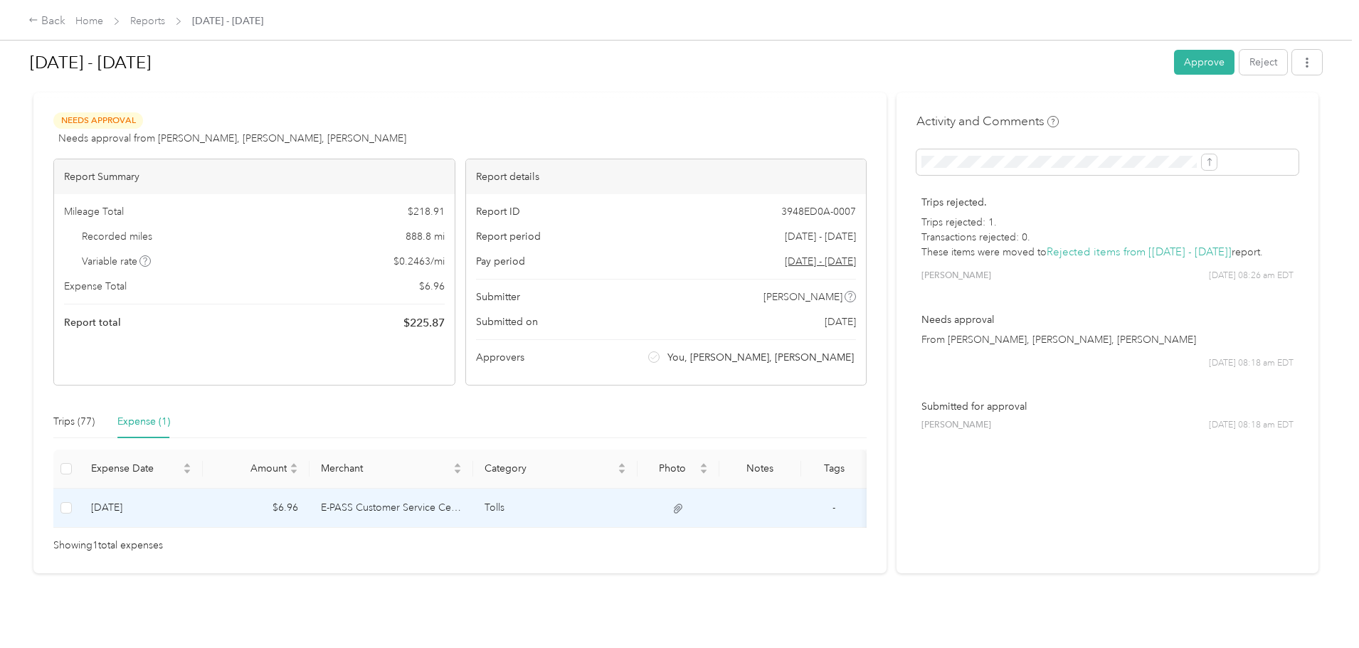
click at [453, 489] on td "E-PASS Customer Service Center" at bounding box center [392, 508] width 164 height 39
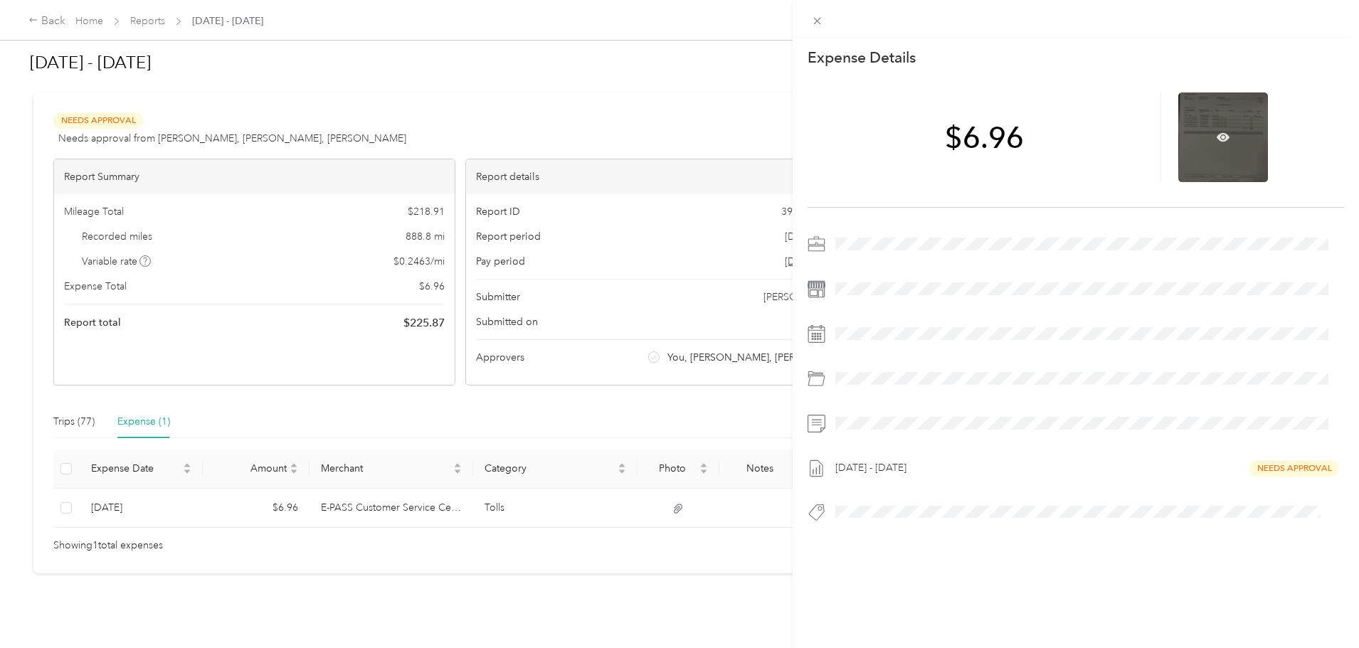
click at [1235, 112] on div at bounding box center [1224, 138] width 90 height 90
click at [1222, 139] on icon at bounding box center [1224, 137] width 4 height 4
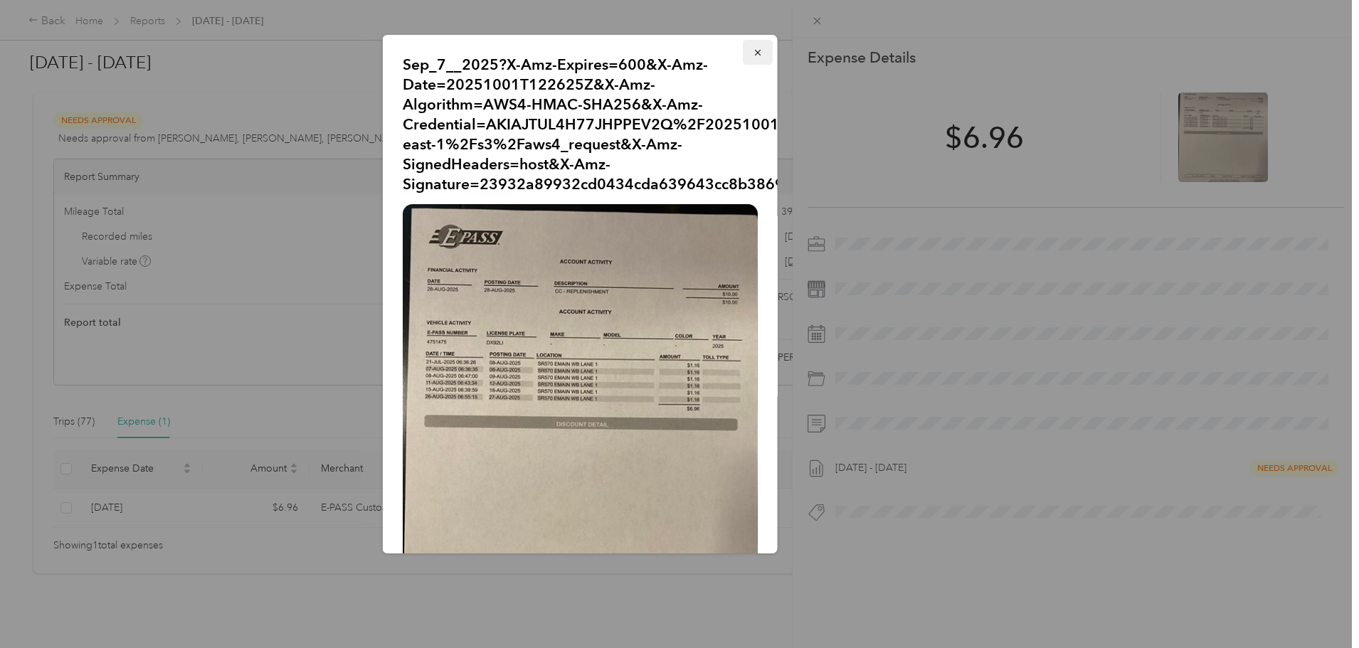
click at [753, 56] on icon "button" at bounding box center [758, 53] width 10 height 10
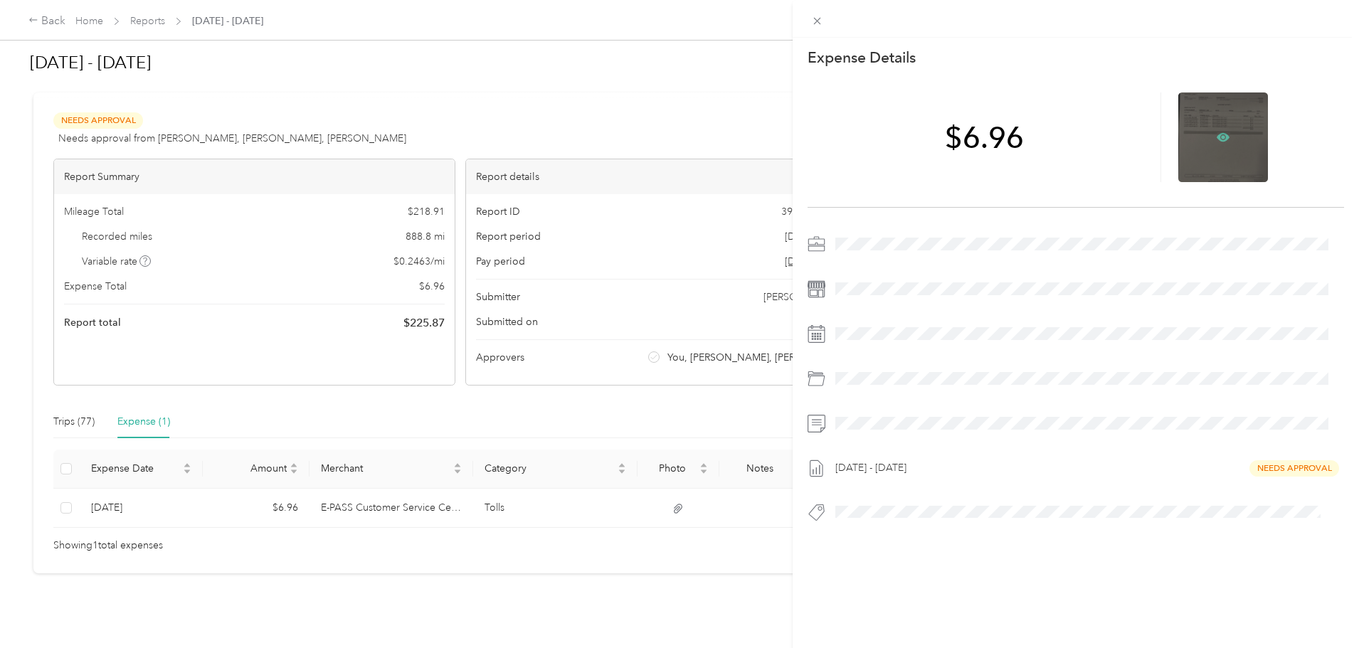
click at [1217, 132] on icon at bounding box center [1223, 137] width 13 height 13
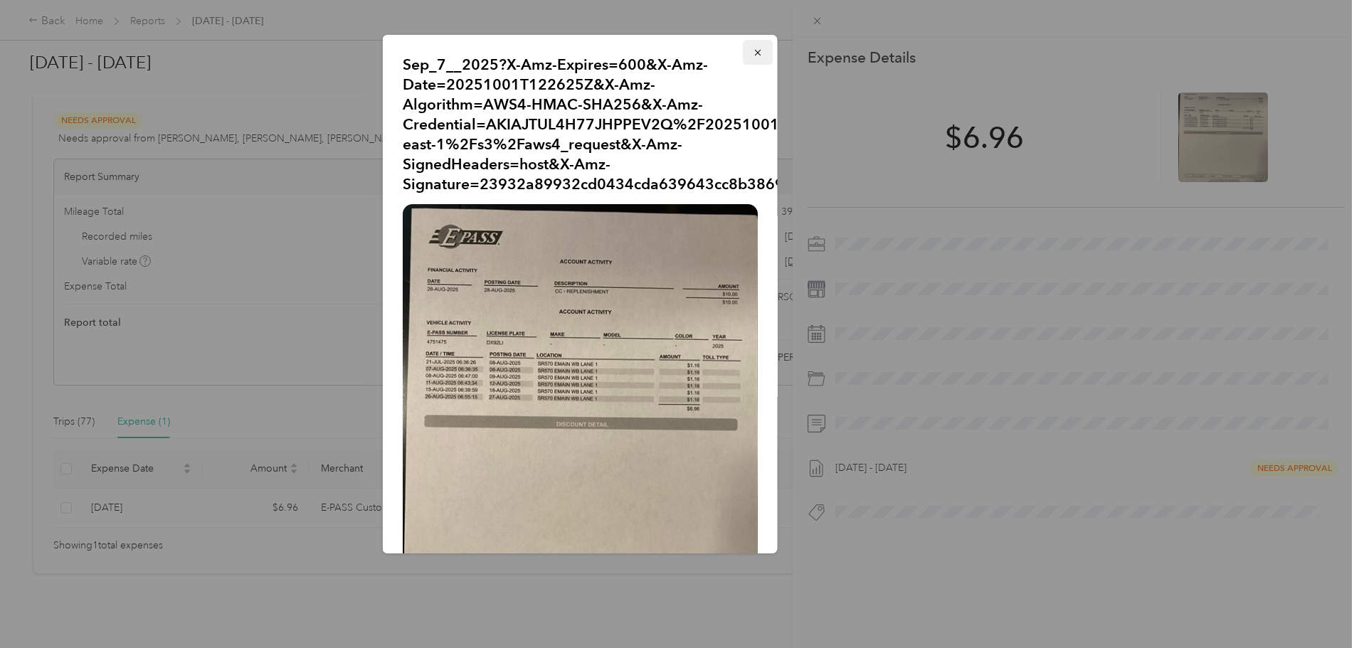
click at [753, 48] on icon "button" at bounding box center [758, 53] width 10 height 10
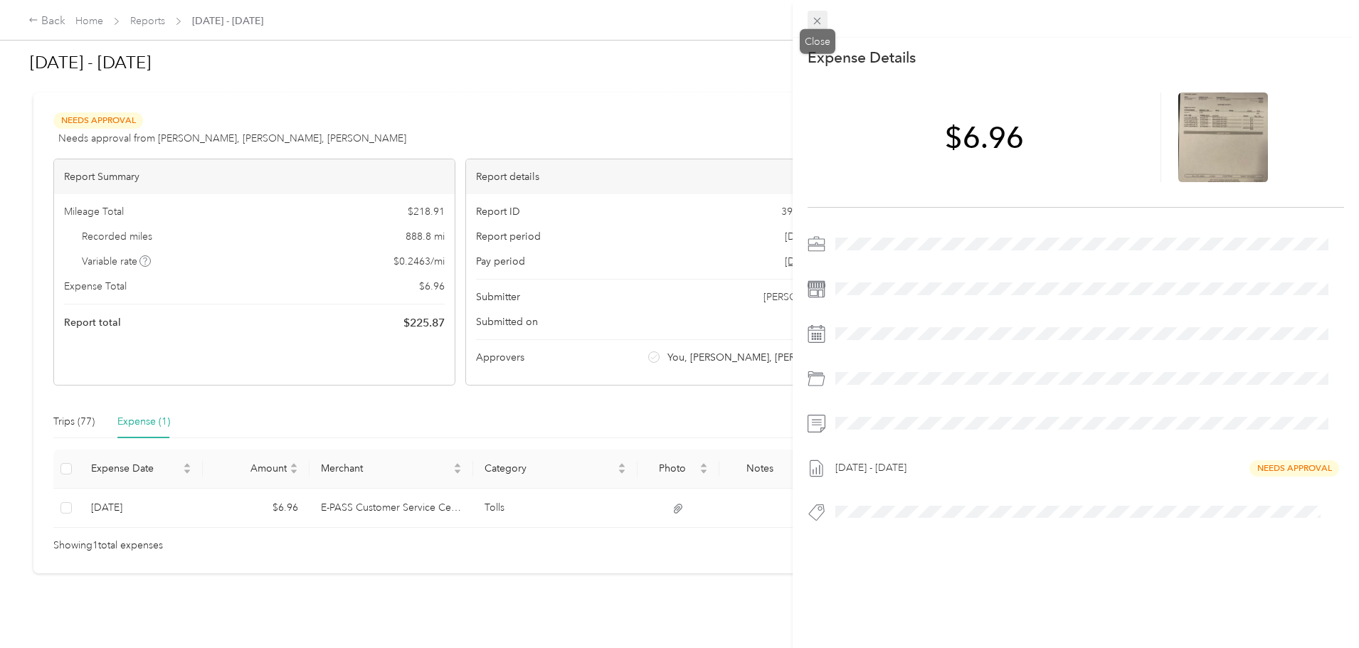
click at [821, 23] on icon at bounding box center [817, 21] width 7 height 7
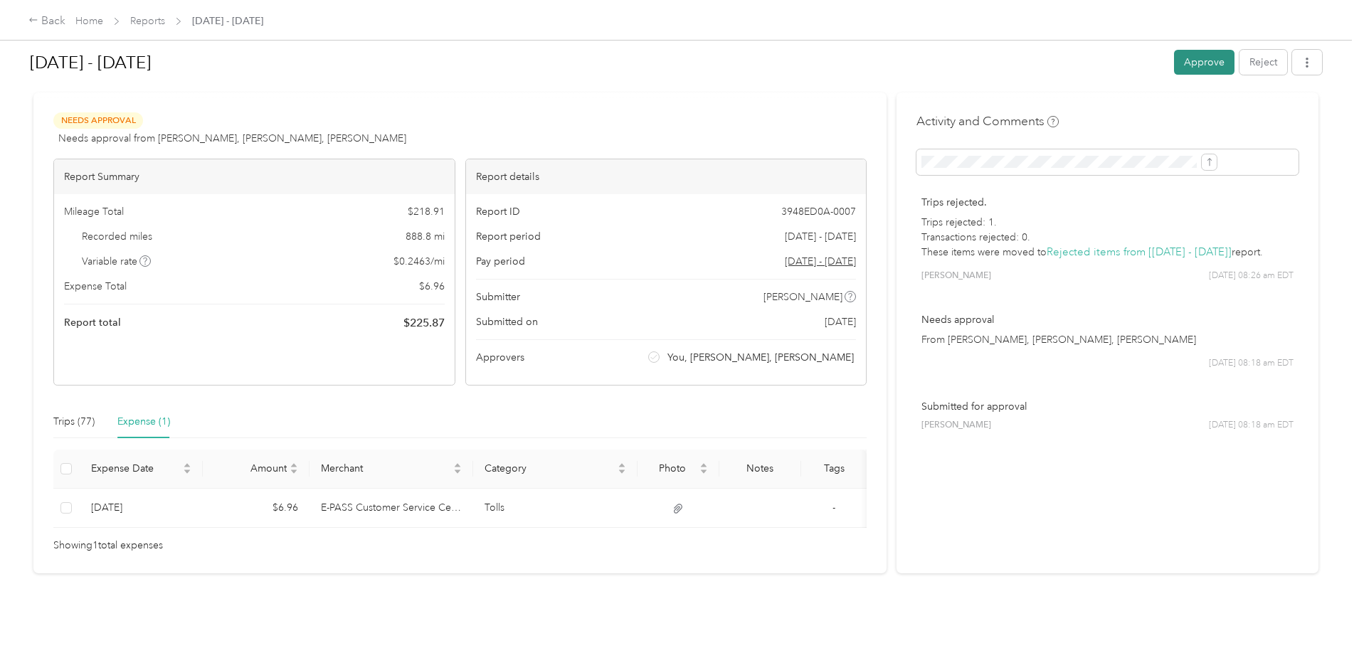
click at [1174, 61] on button "Approve" at bounding box center [1204, 62] width 61 height 25
